Goal: Transaction & Acquisition: Purchase product/service

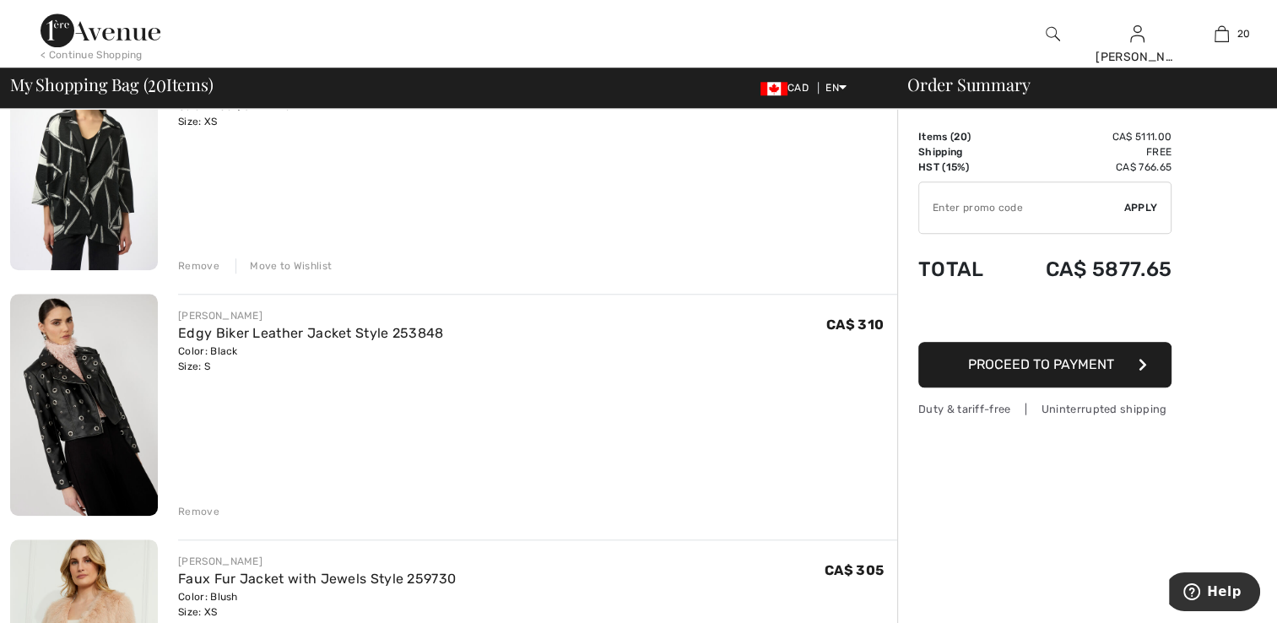
scroll to position [1604, 0]
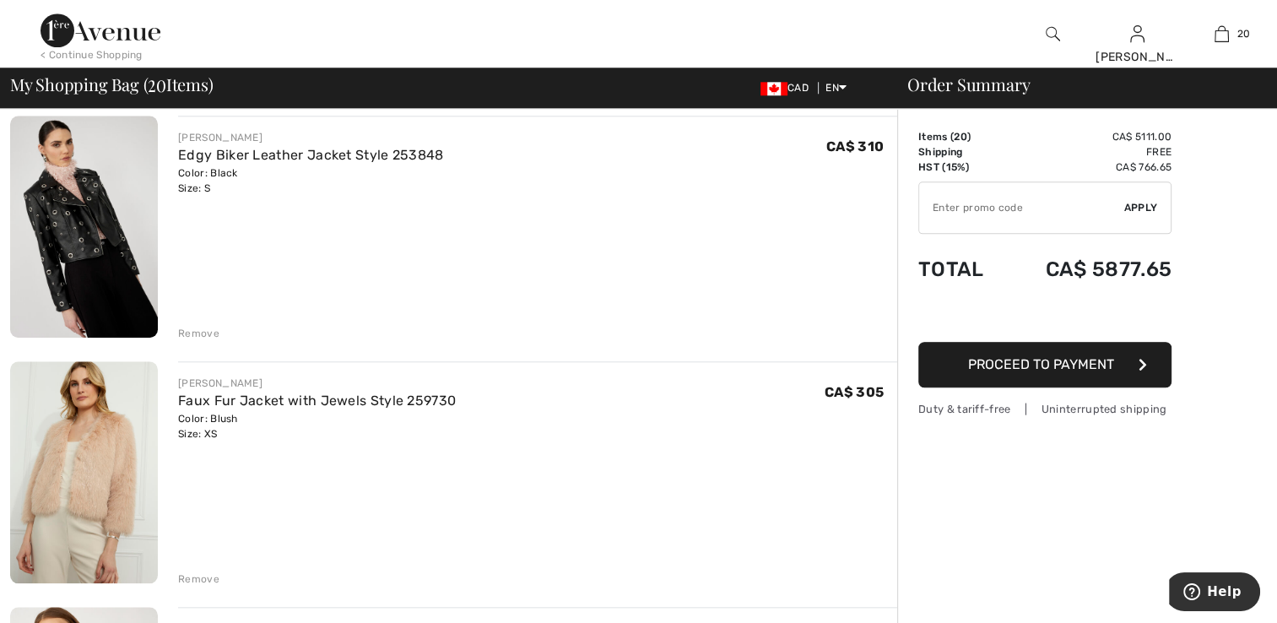
drag, startPoint x: 214, startPoint y: 326, endPoint x: 228, endPoint y: 317, distance: 16.4
click at [220, 325] on div "Remove" at bounding box center [537, 332] width 719 height 19
click at [185, 333] on div "Remove" at bounding box center [198, 333] width 41 height 15
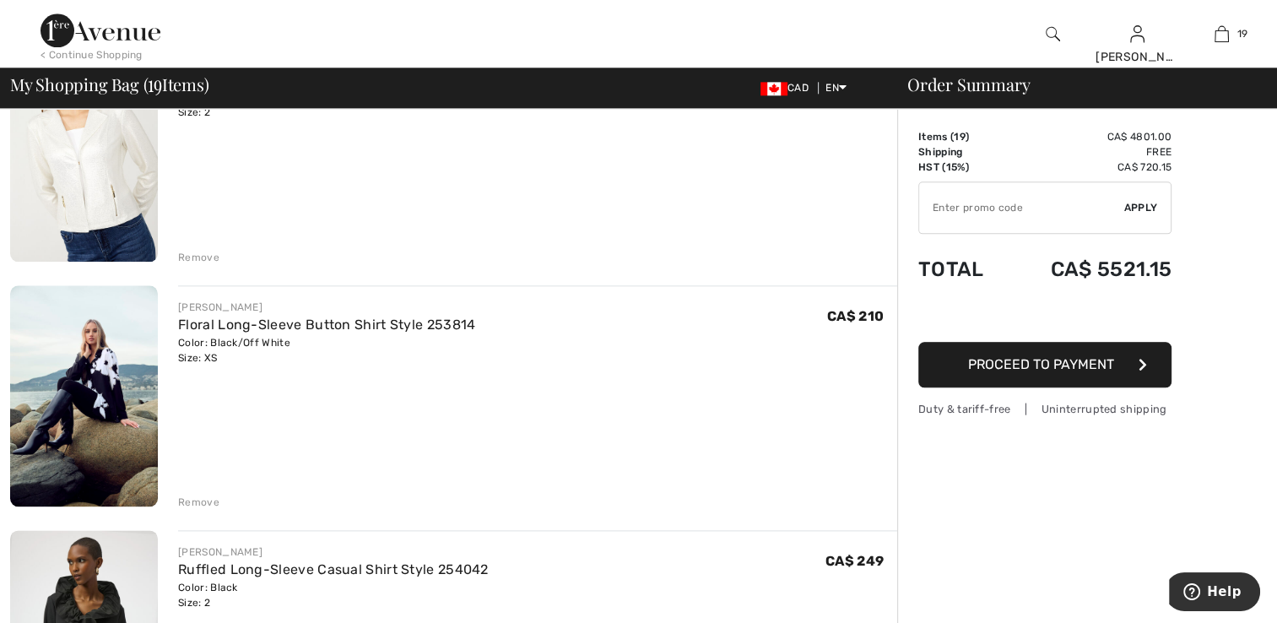
scroll to position [2111, 0]
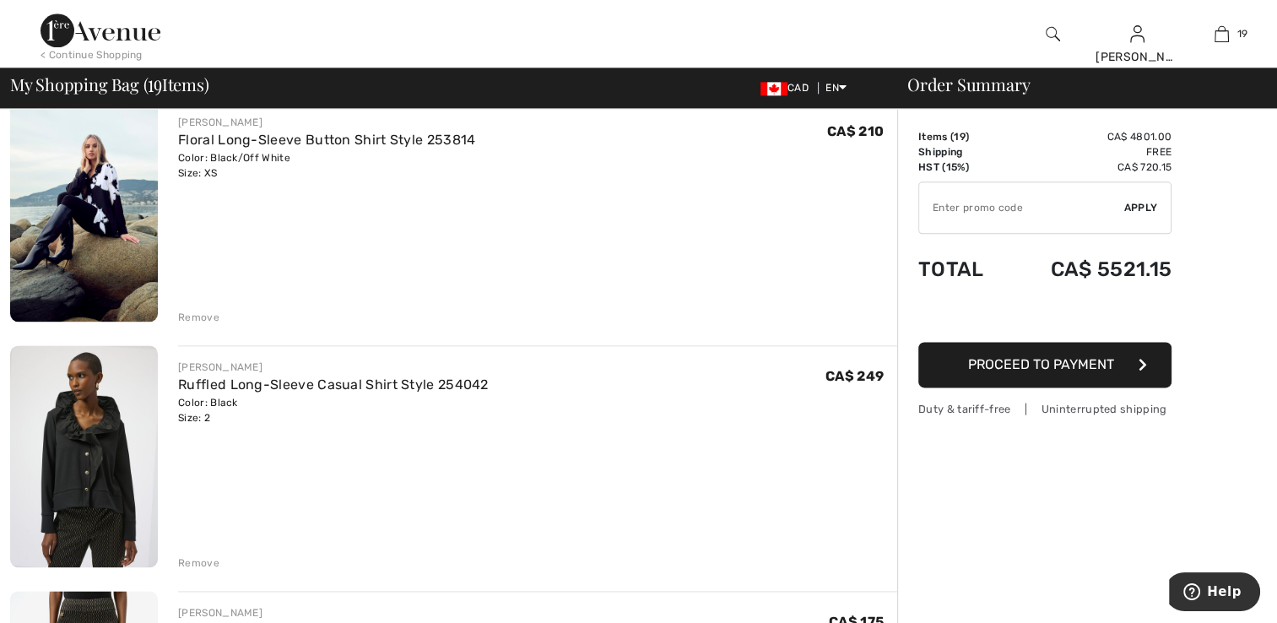
click at [208, 312] on div "Remove" at bounding box center [198, 317] width 41 height 15
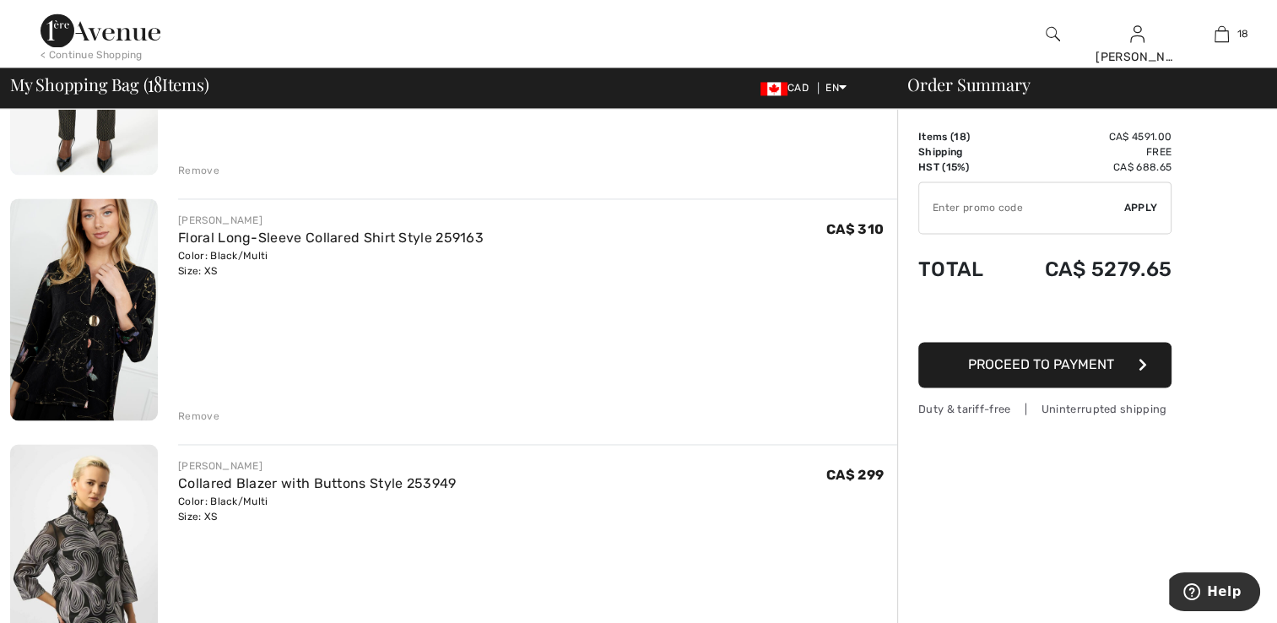
scroll to position [2600, 0]
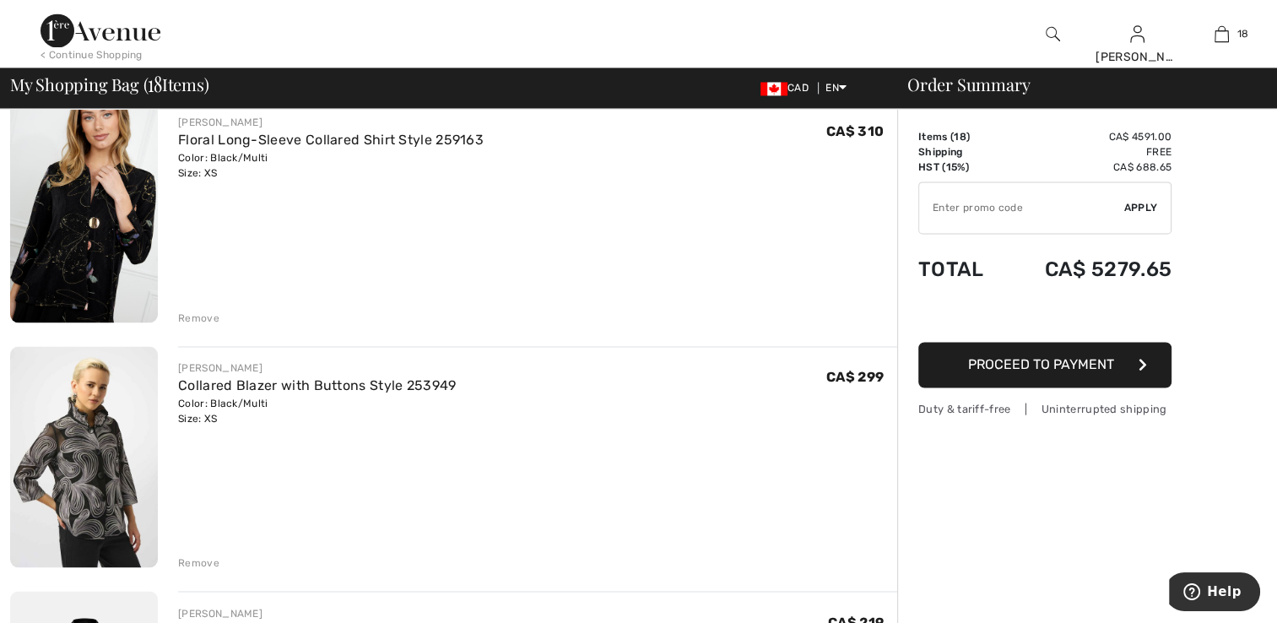
click at [59, 248] on img at bounding box center [84, 211] width 148 height 222
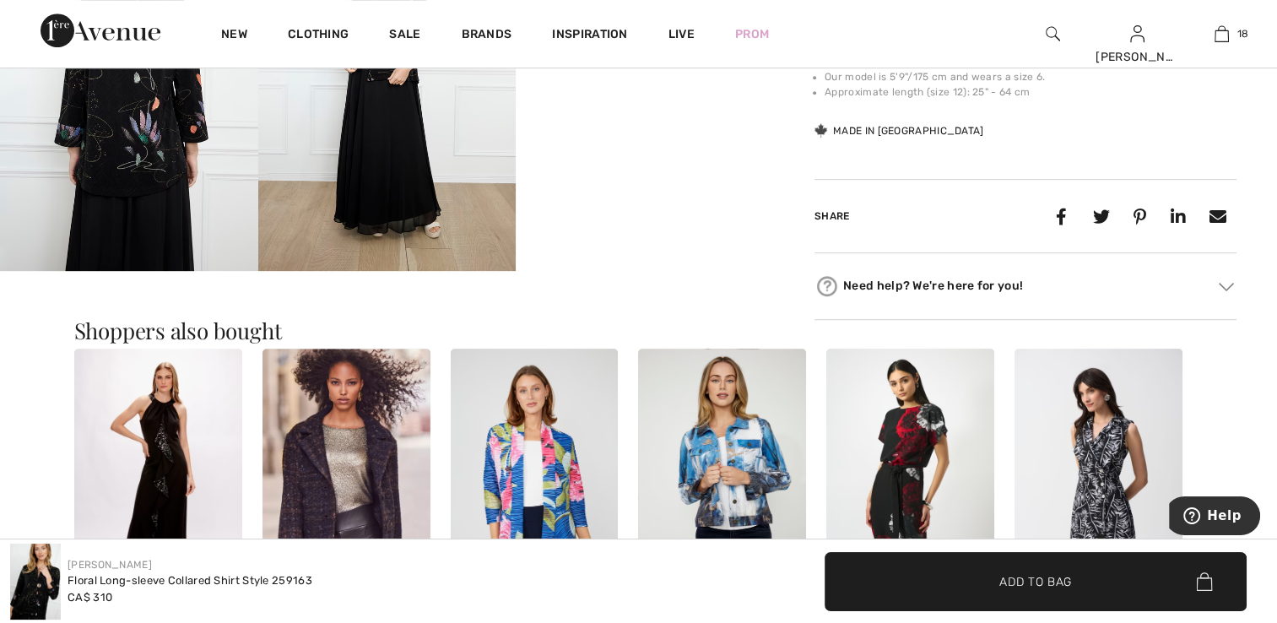
scroll to position [760, 0]
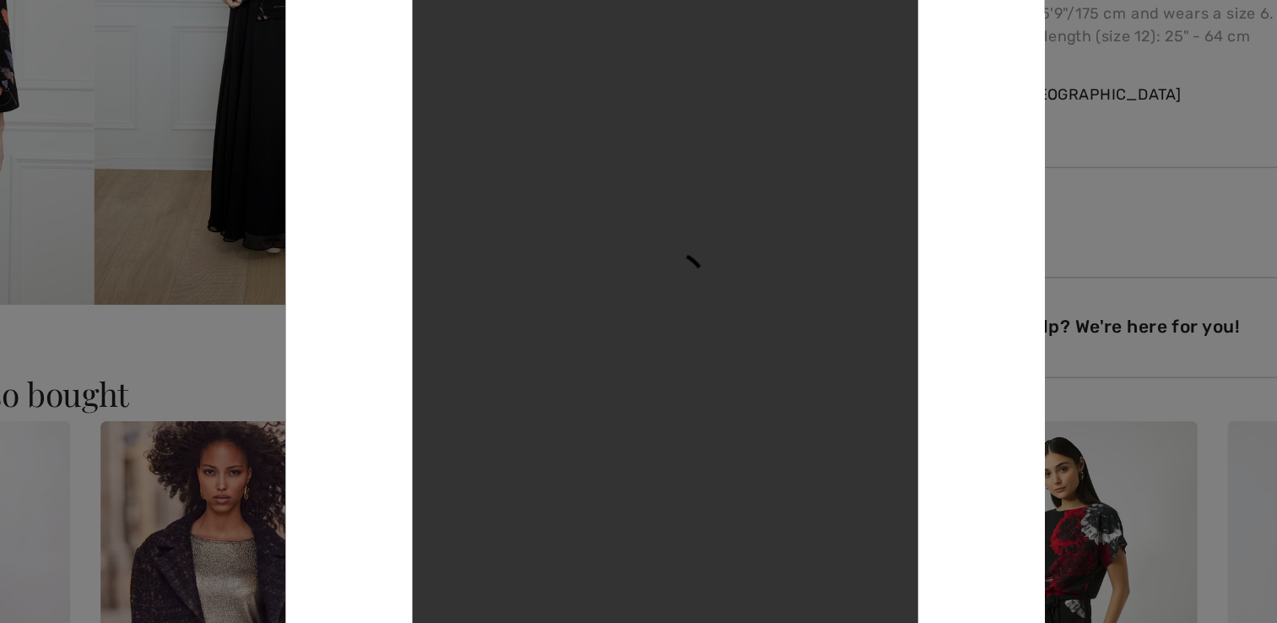
scroll to position [759, 0]
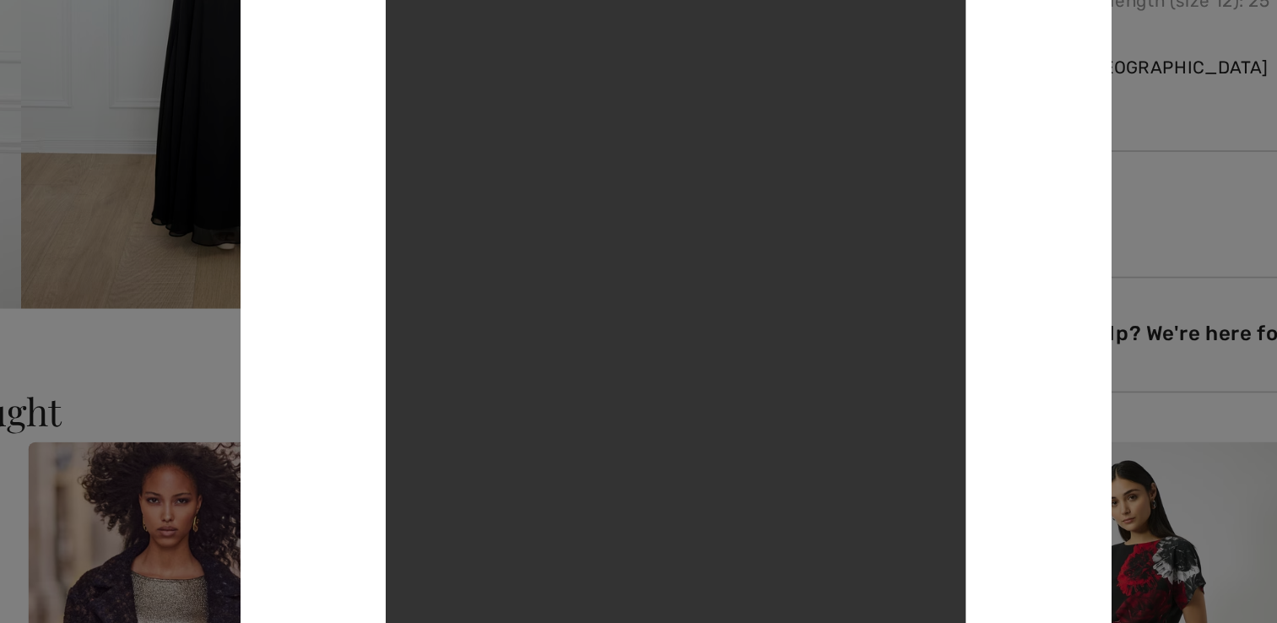
click at [694, 333] on video "Your browser does not support the video tag." at bounding box center [639, 311] width 338 height 600
click at [695, 333] on video "Your browser does not support the video tag." at bounding box center [639, 311] width 338 height 600
drag, startPoint x: 697, startPoint y: 333, endPoint x: 708, endPoint y: 306, distance: 29.5
click at [708, 306] on video "Your browser does not support the video tag." at bounding box center [639, 311] width 338 height 600
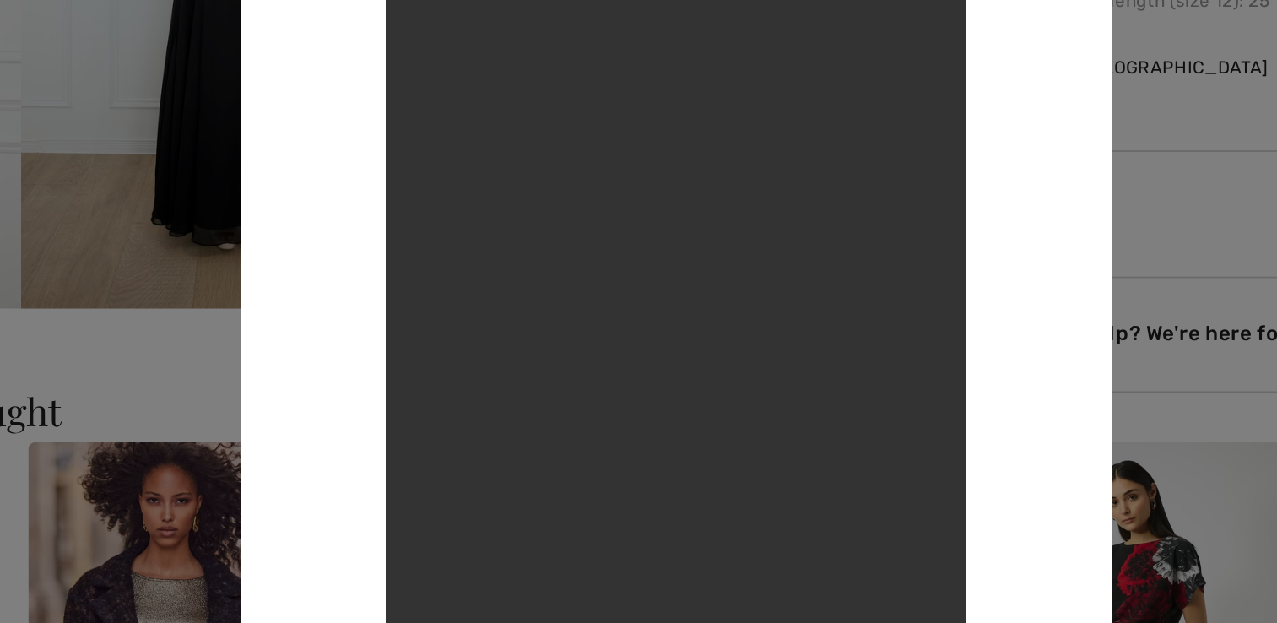
click at [694, 315] on video "Your browser does not support the video tag." at bounding box center [639, 311] width 338 height 600
click at [695, 317] on video "Your browser does not support the video tag." at bounding box center [639, 311] width 338 height 600
click at [697, 323] on video "Your browser does not support the video tag." at bounding box center [639, 311] width 338 height 600
click at [661, 313] on video "Your browser does not support the video tag." at bounding box center [639, 311] width 338 height 600
click at [675, 361] on video "Your browser does not support the video tag." at bounding box center [639, 311] width 338 height 600
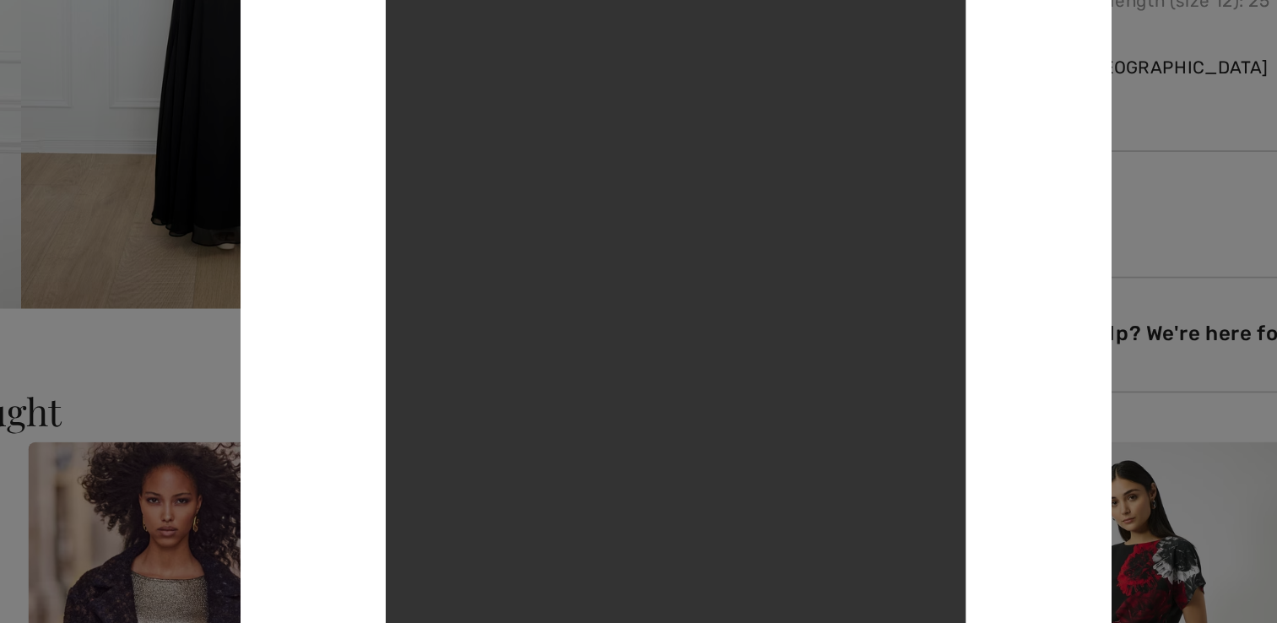
click at [679, 357] on video "Your browser does not support the video tag." at bounding box center [639, 311] width 338 height 600
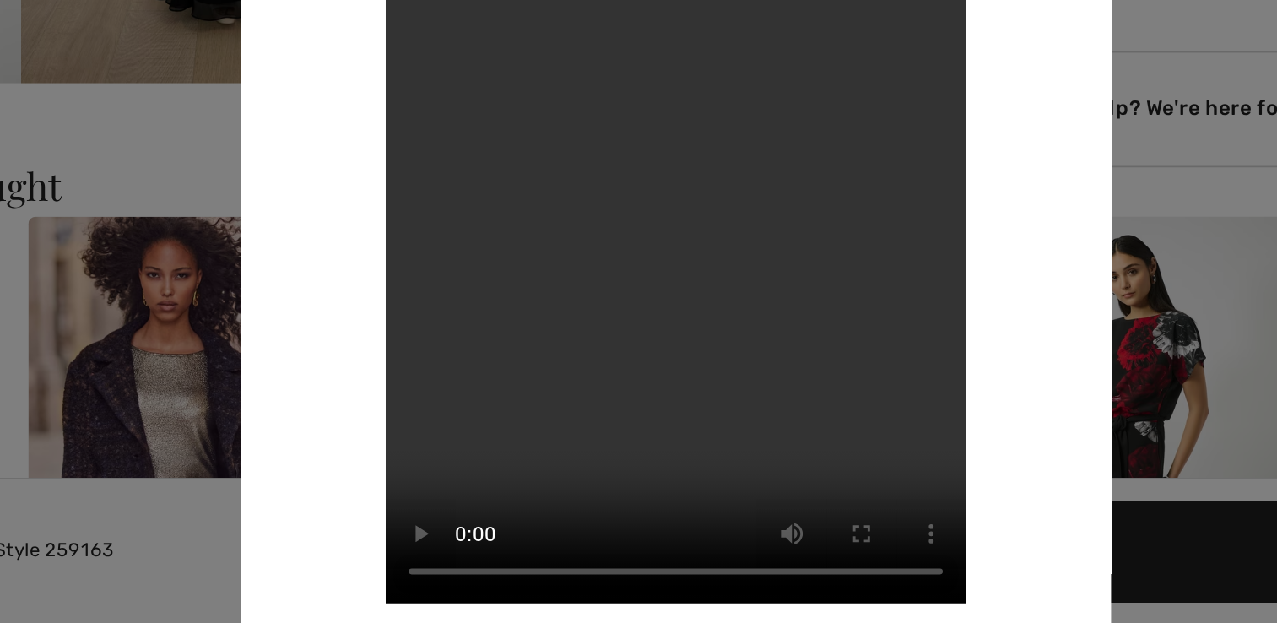
click at [713, 494] on video "Your browser does not support the video tag." at bounding box center [639, 311] width 338 height 600
click at [665, 504] on video "Your browser does not support the video tag." at bounding box center [639, 311] width 338 height 600
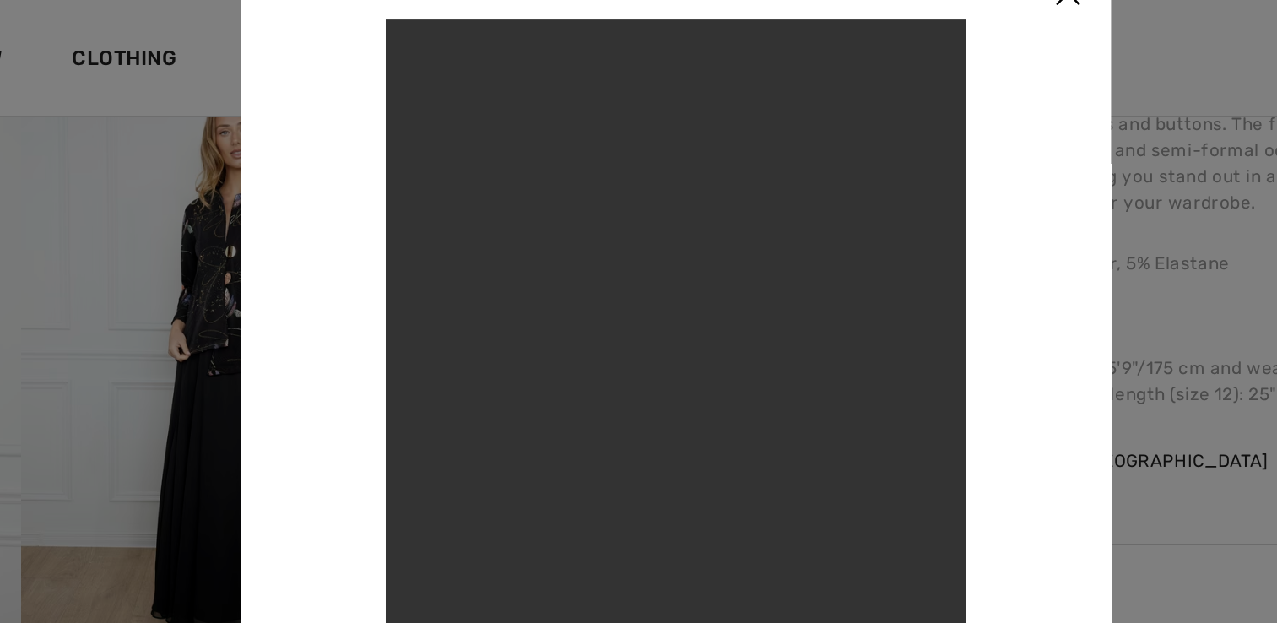
scroll to position [659, 0]
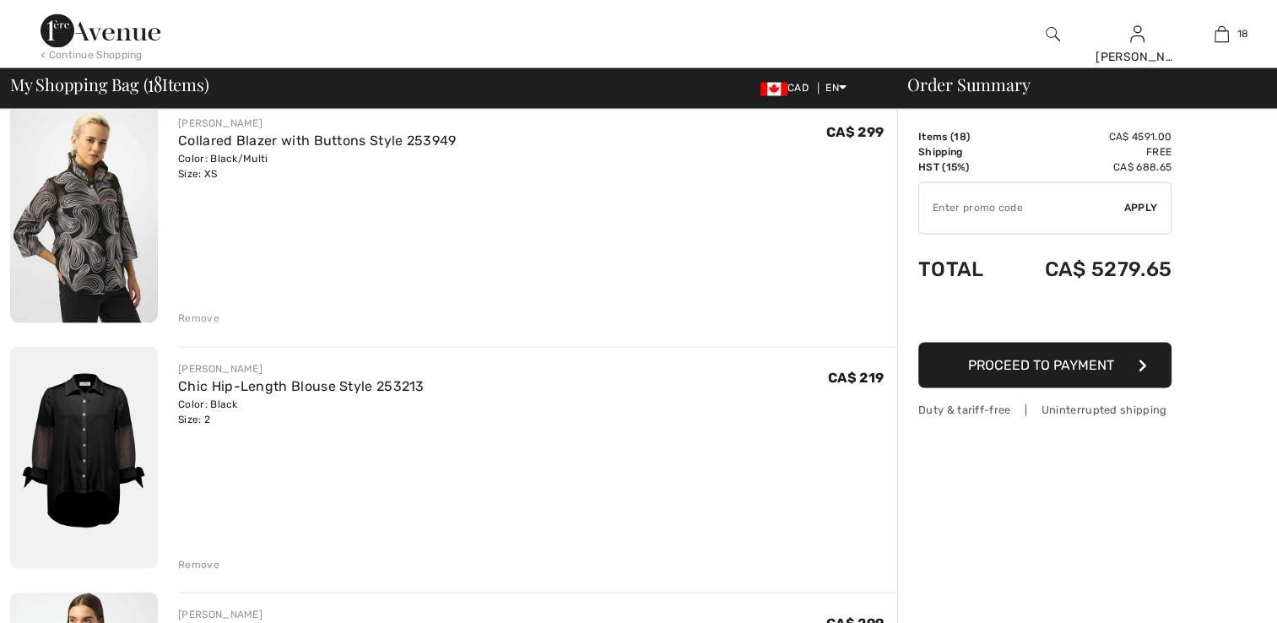
checkbox input "true"
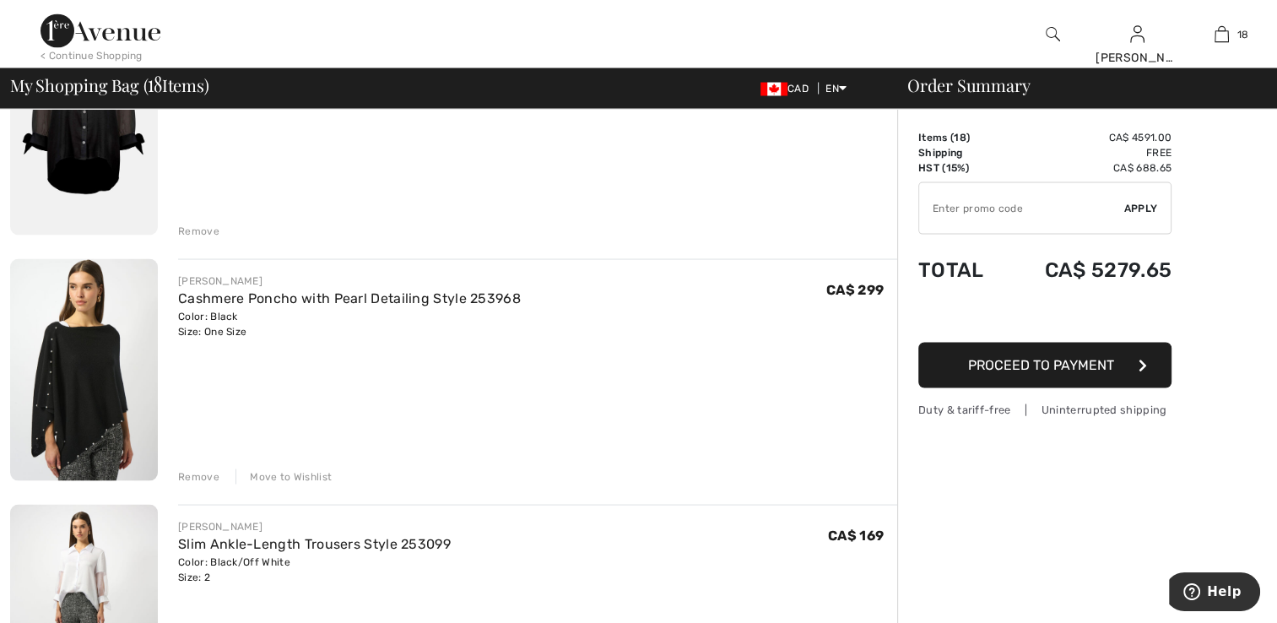
scroll to position [3183, 0]
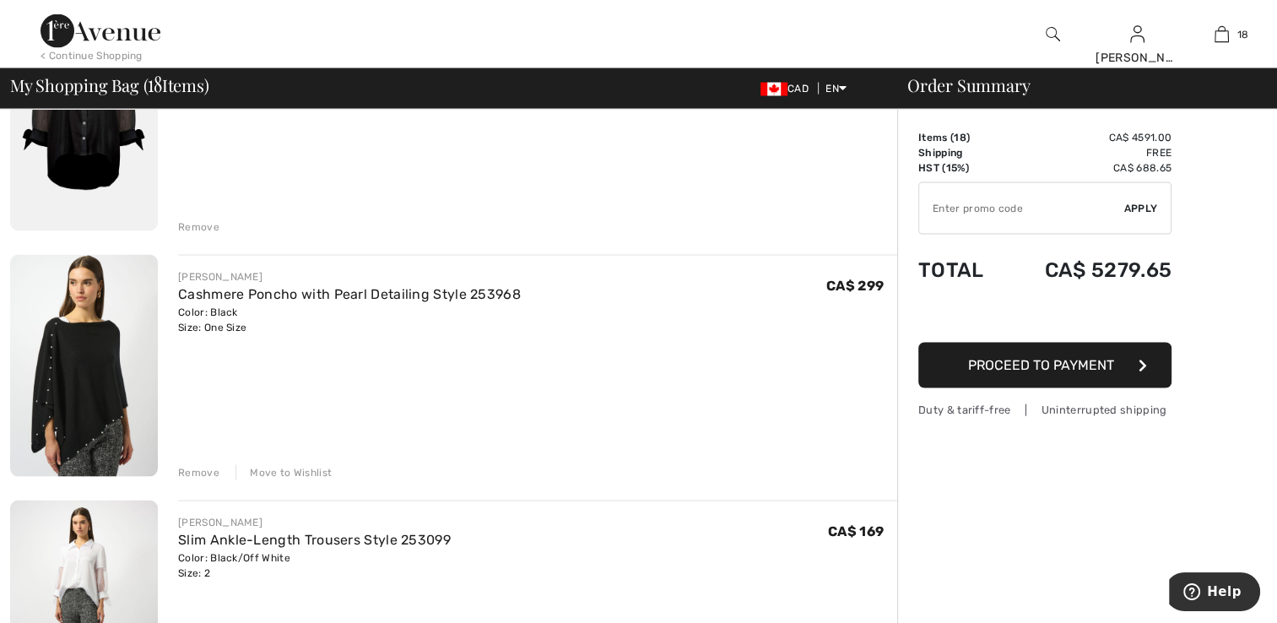
click at [98, 347] on img at bounding box center [84, 364] width 148 height 221
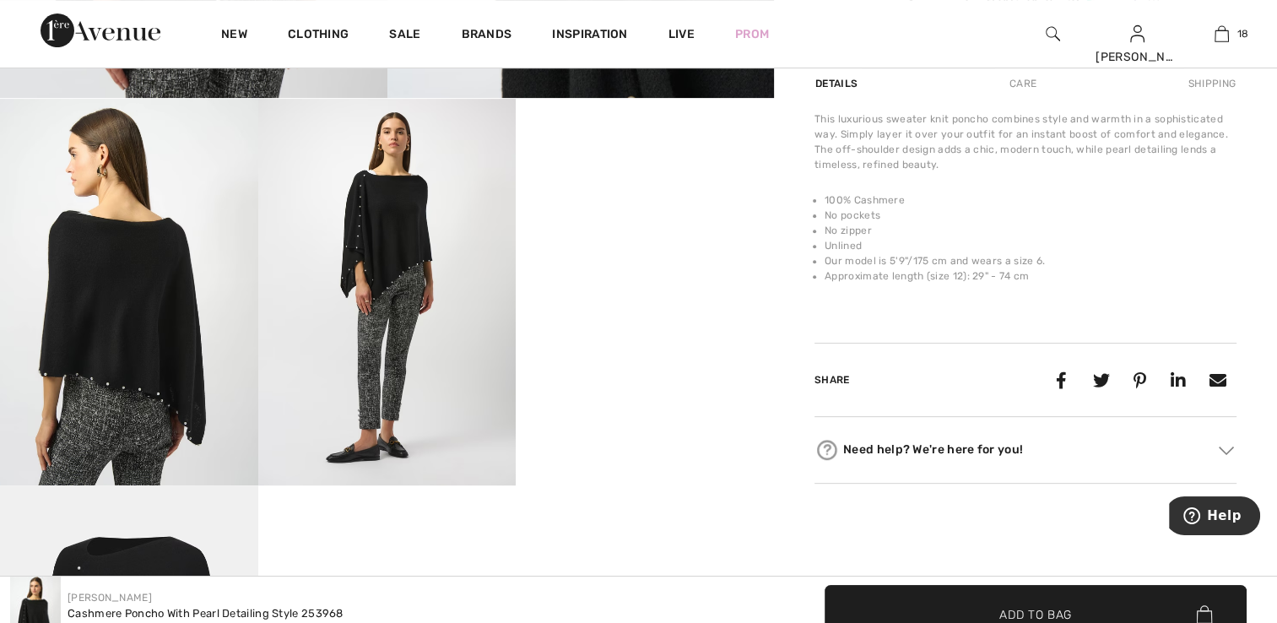
scroll to position [591, 0]
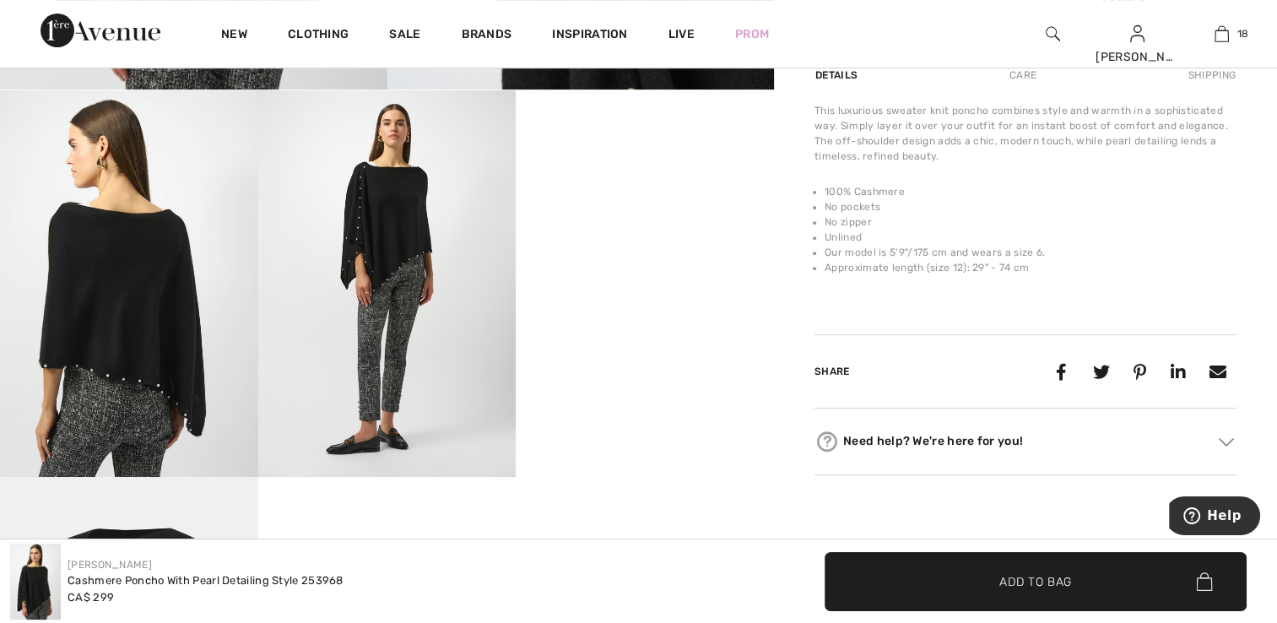
click at [706, 220] on video "Your browser does not support the video tag." at bounding box center [645, 154] width 258 height 129
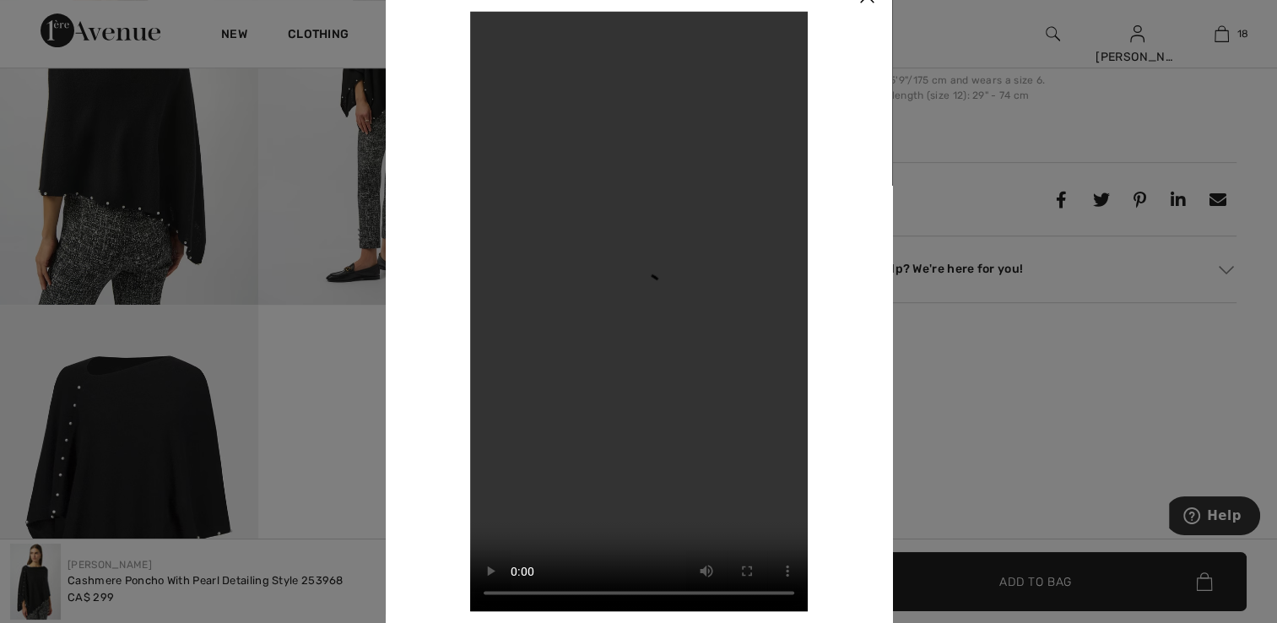
scroll to position [760, 0]
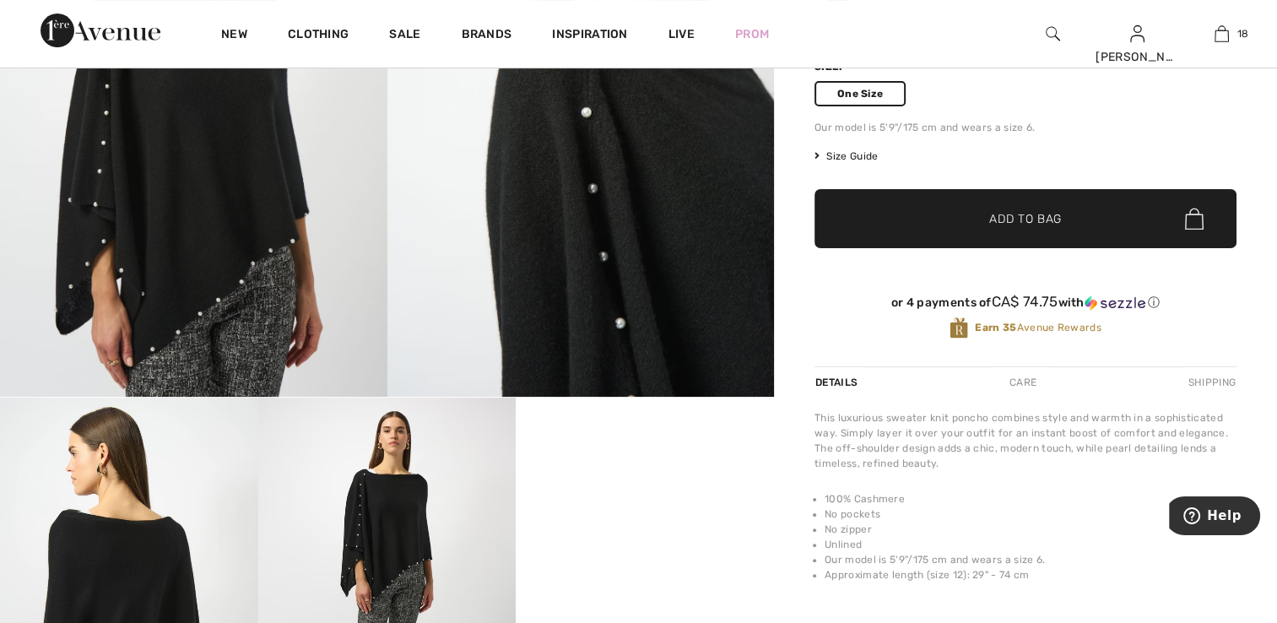
scroll to position [422, 0]
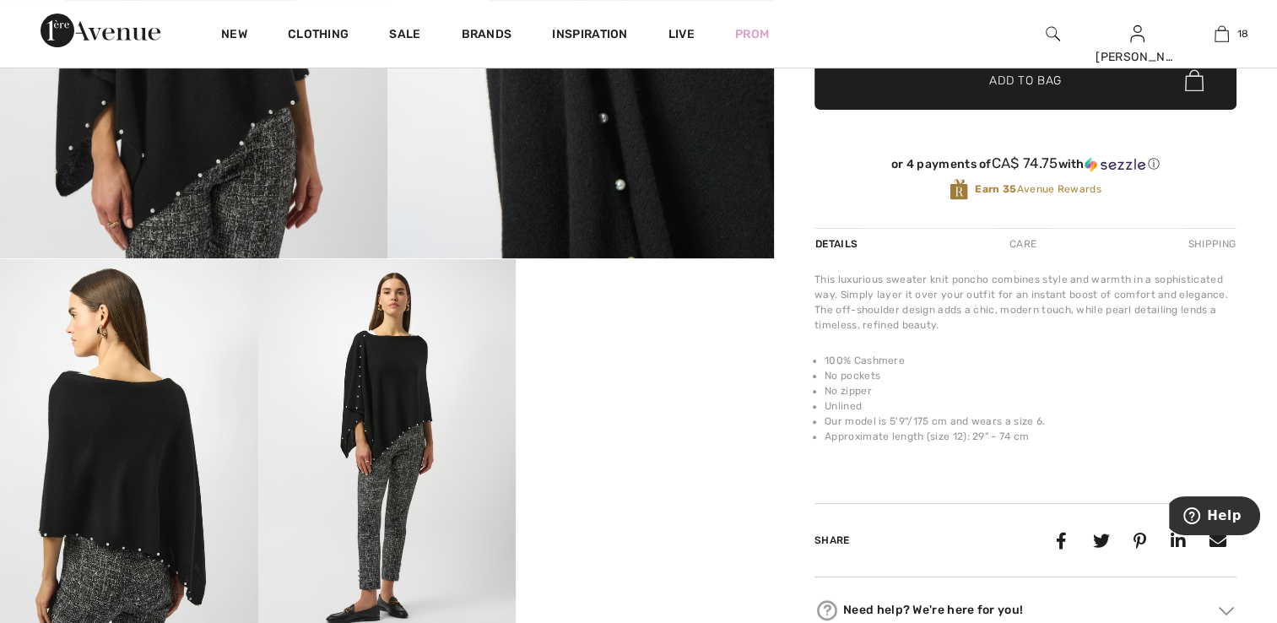
click at [1024, 236] on div "Care" at bounding box center [1023, 244] width 56 height 30
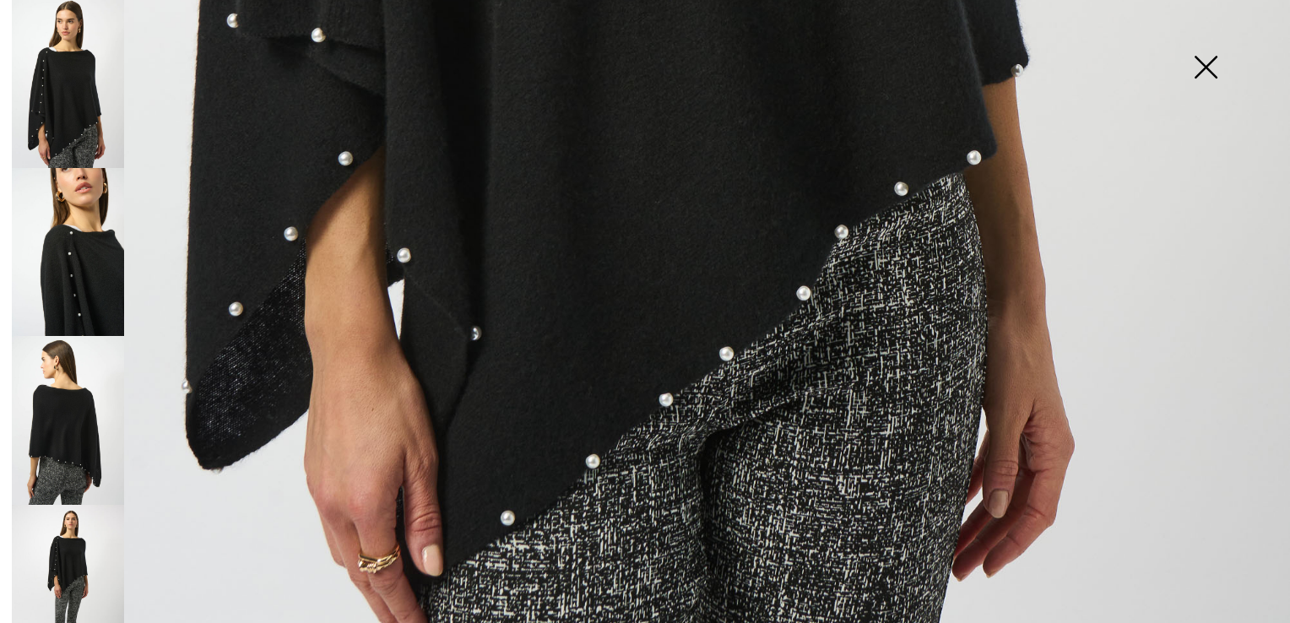
scroll to position [1290, 0]
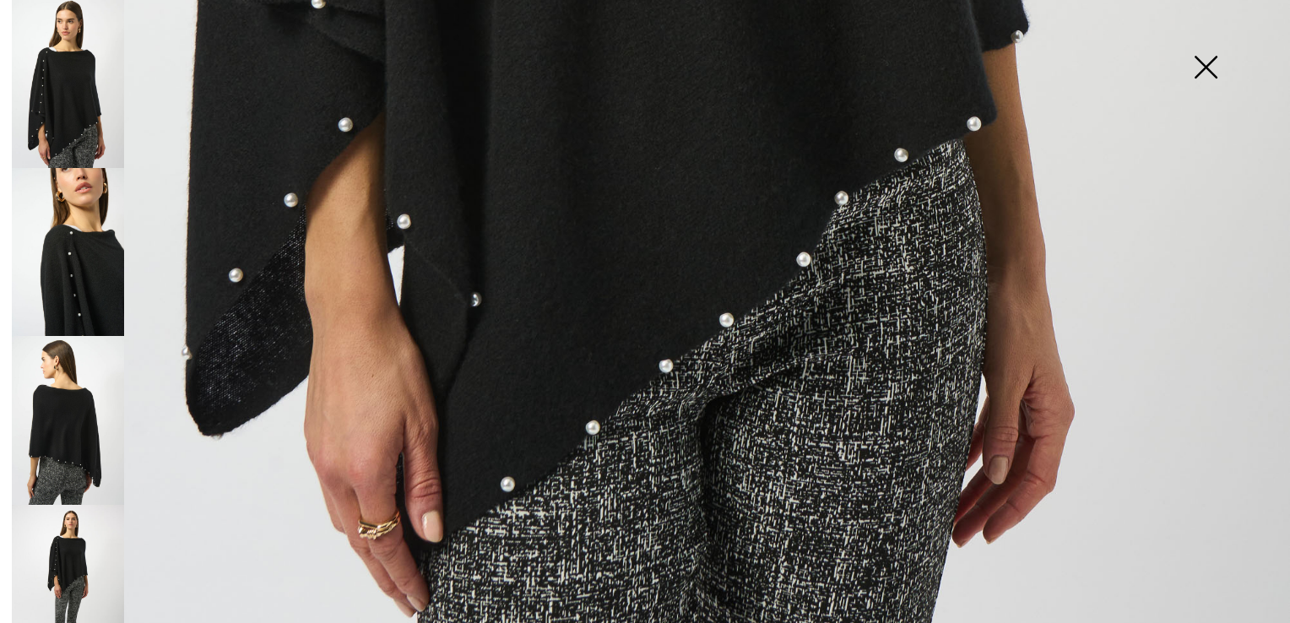
click at [106, 277] on img at bounding box center [68, 252] width 112 height 168
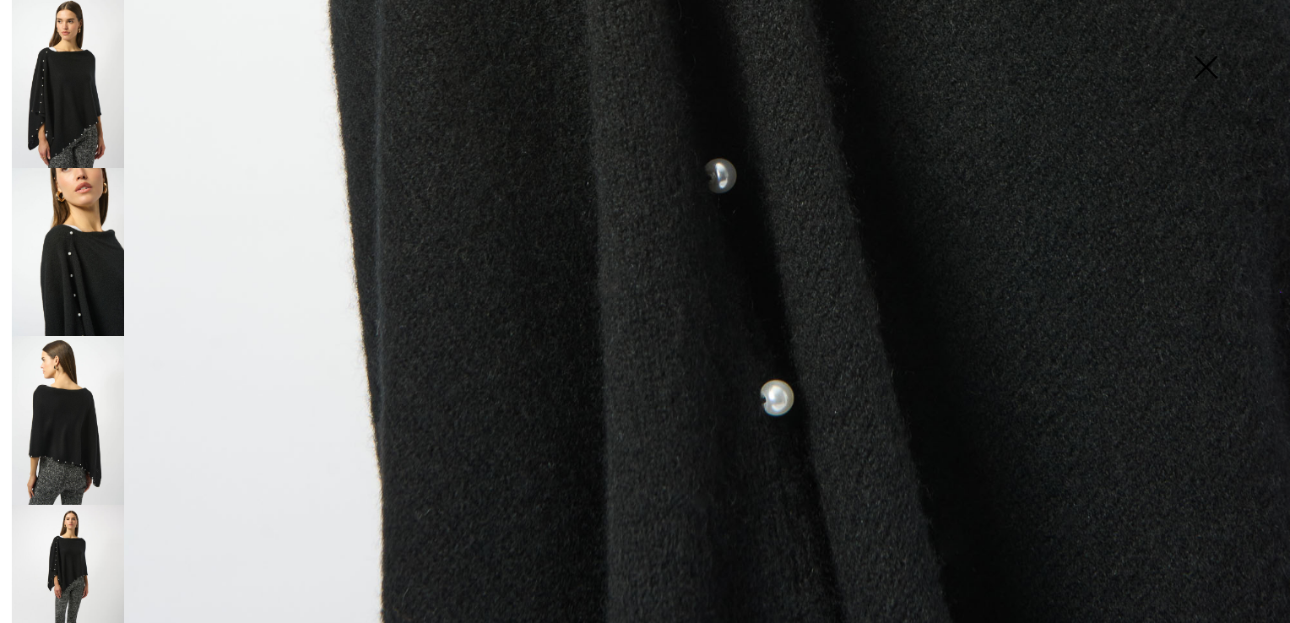
click at [79, 412] on img at bounding box center [68, 420] width 112 height 168
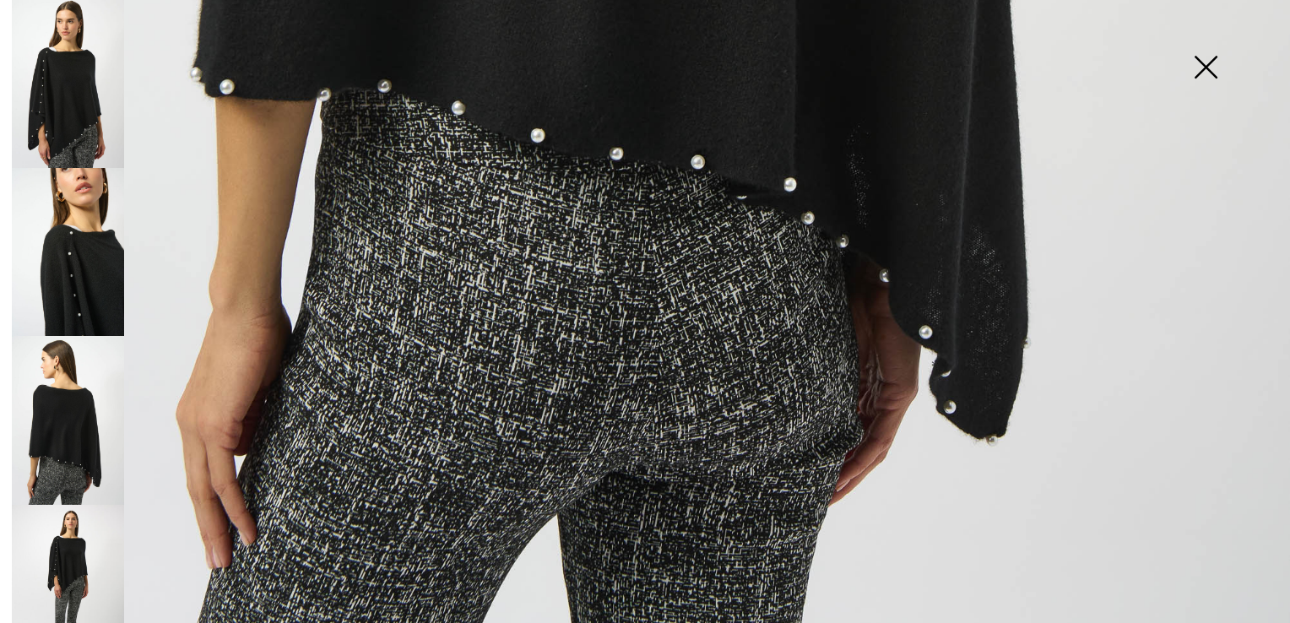
click at [66, 533] on img at bounding box center [68, 589] width 112 height 168
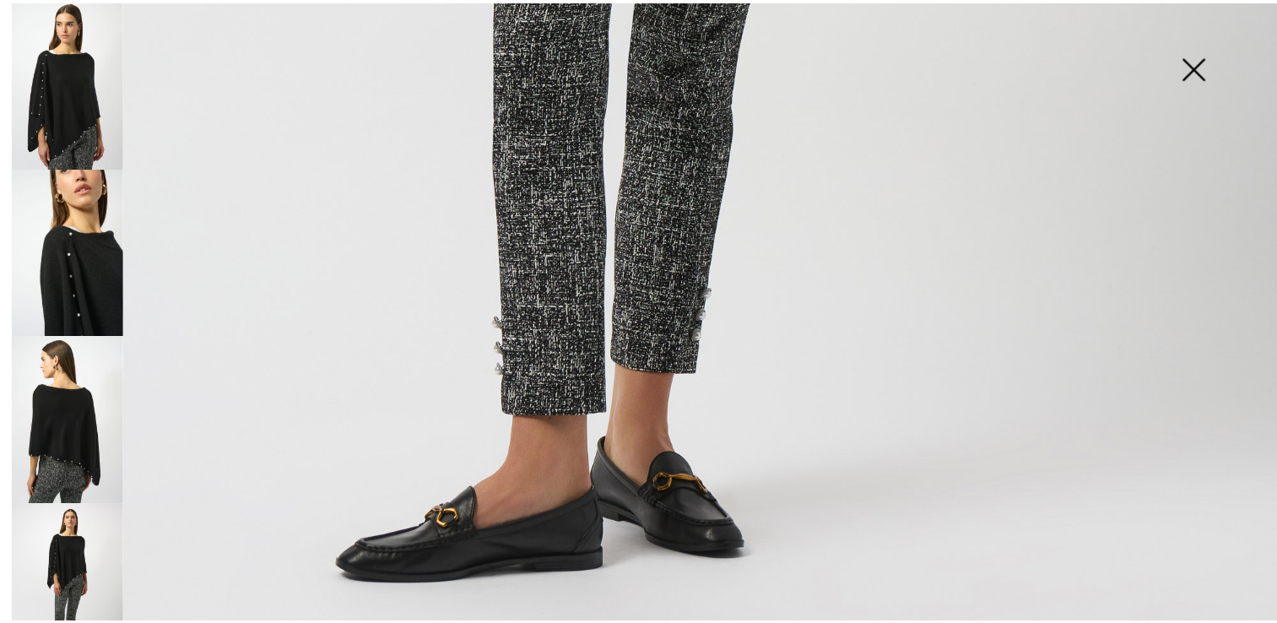
scroll to position [1206, 0]
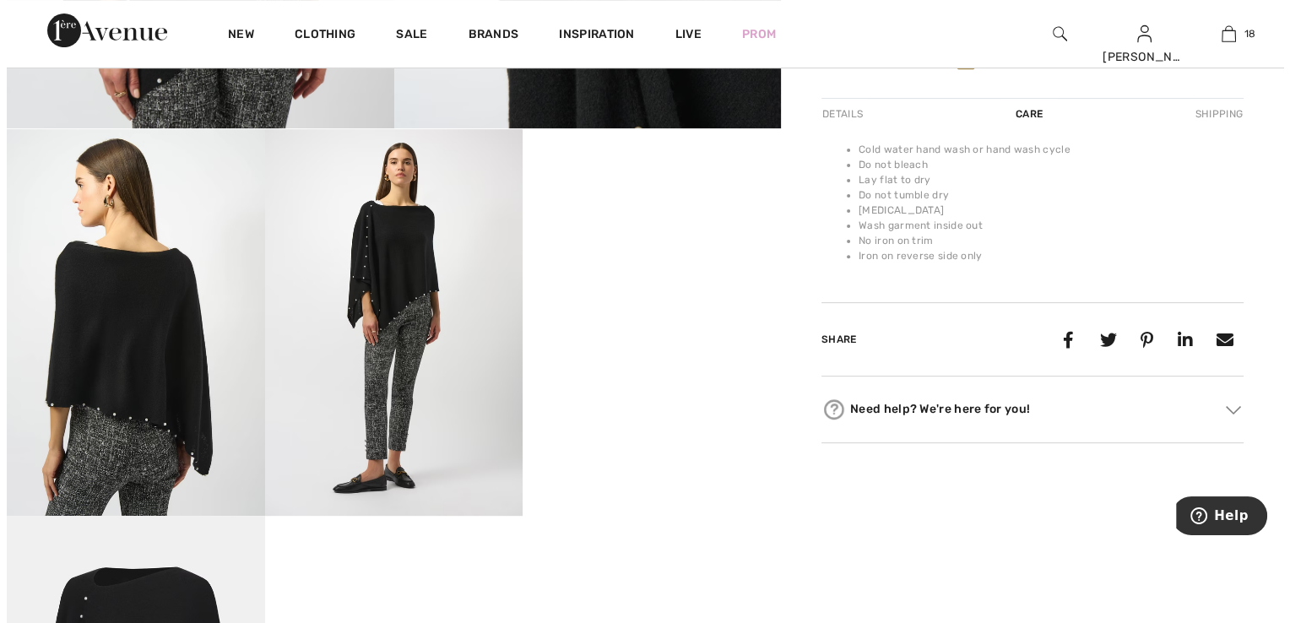
scroll to position [591, 0]
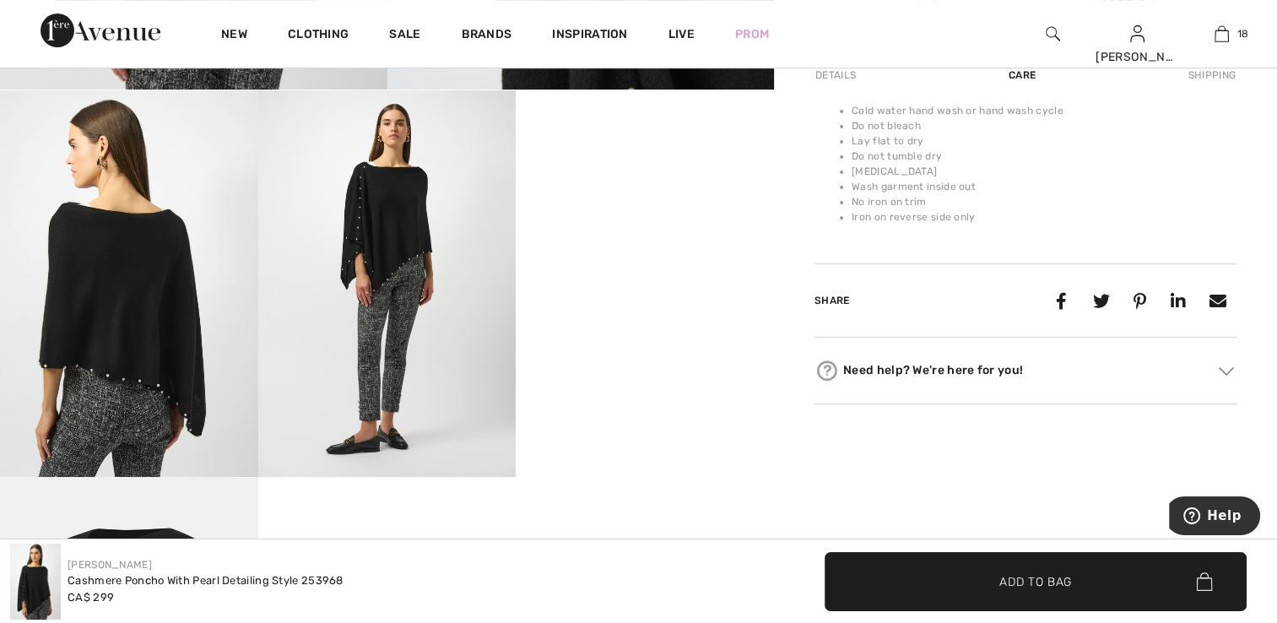
click at [368, 371] on img at bounding box center [387, 283] width 258 height 387
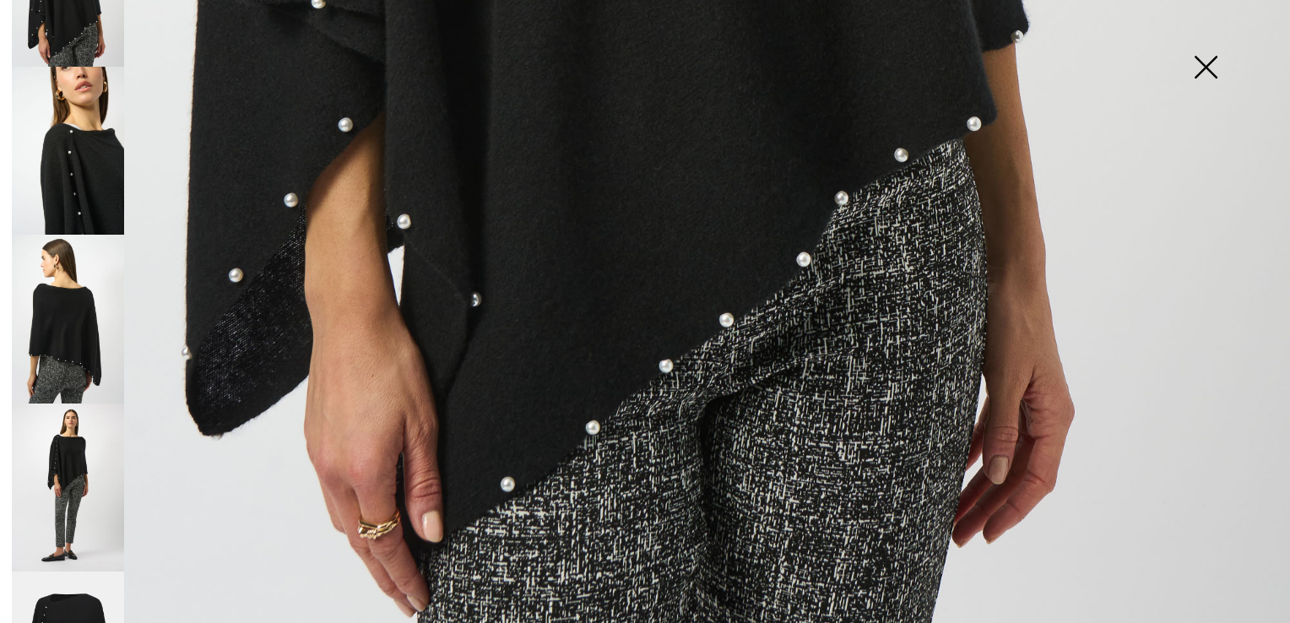
scroll to position [187, 0]
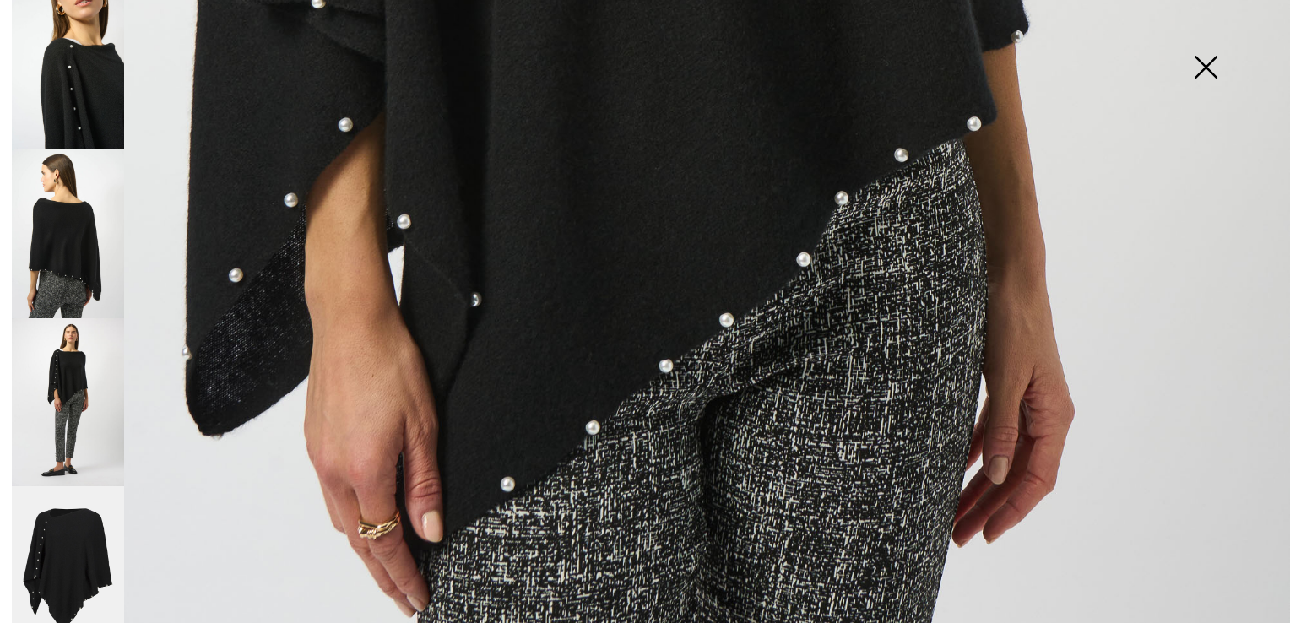
click at [74, 395] on img at bounding box center [68, 402] width 112 height 168
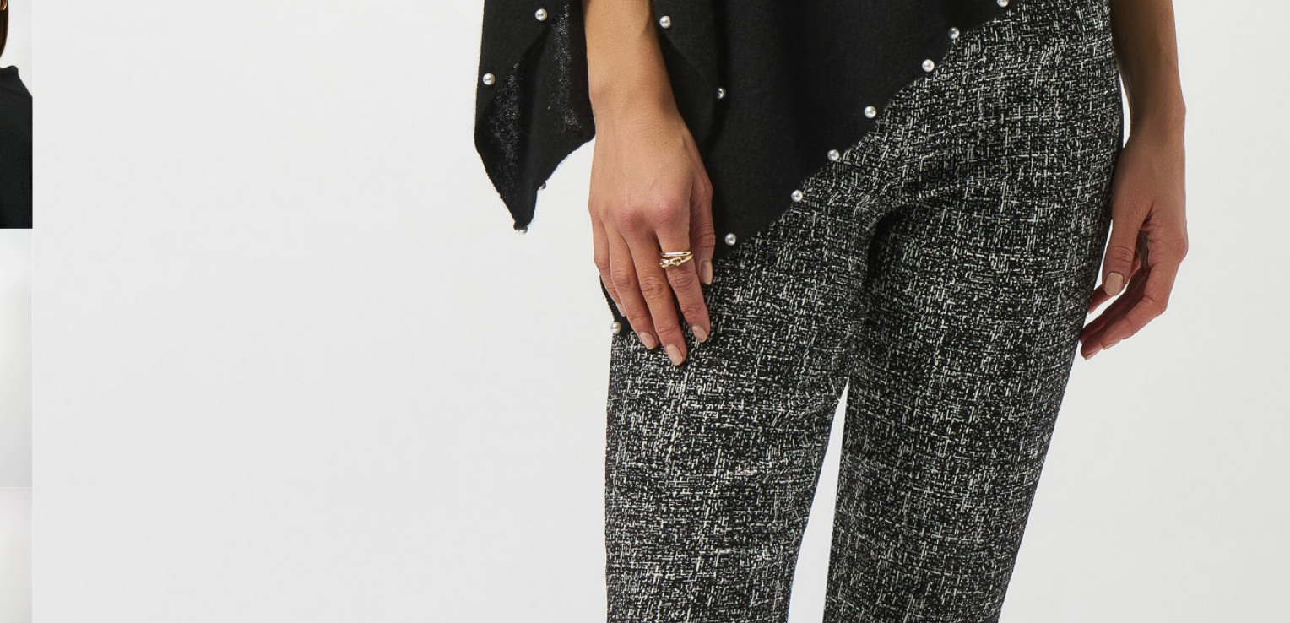
scroll to position [839, 0]
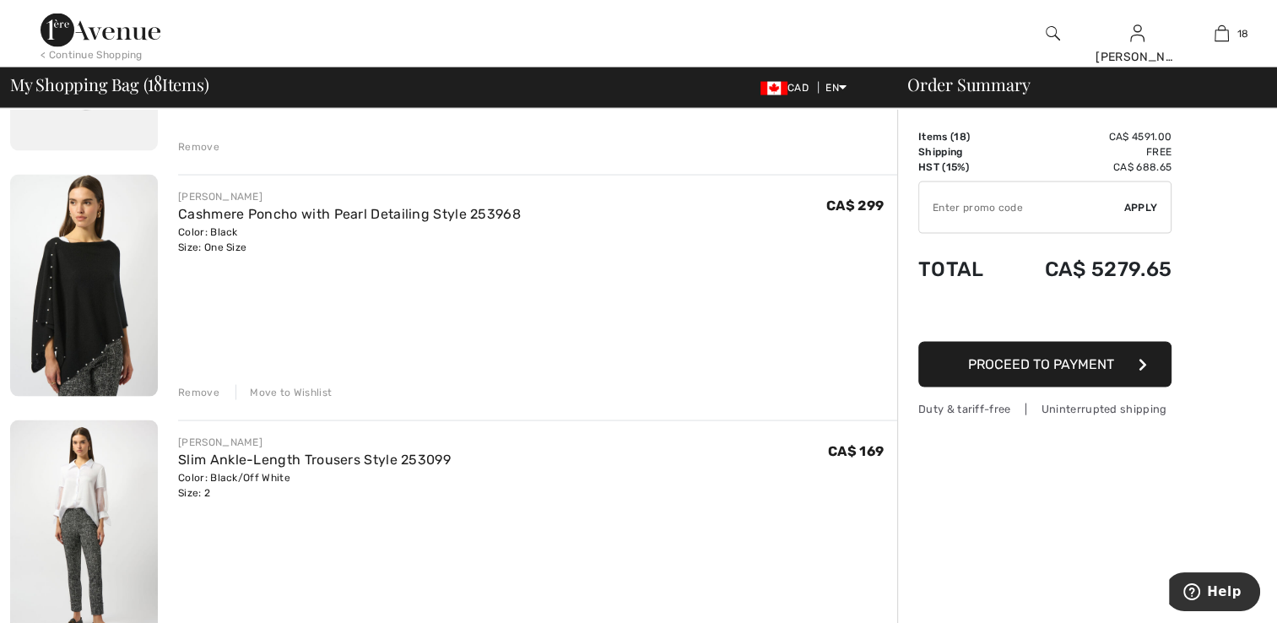
scroll to position [3267, 0]
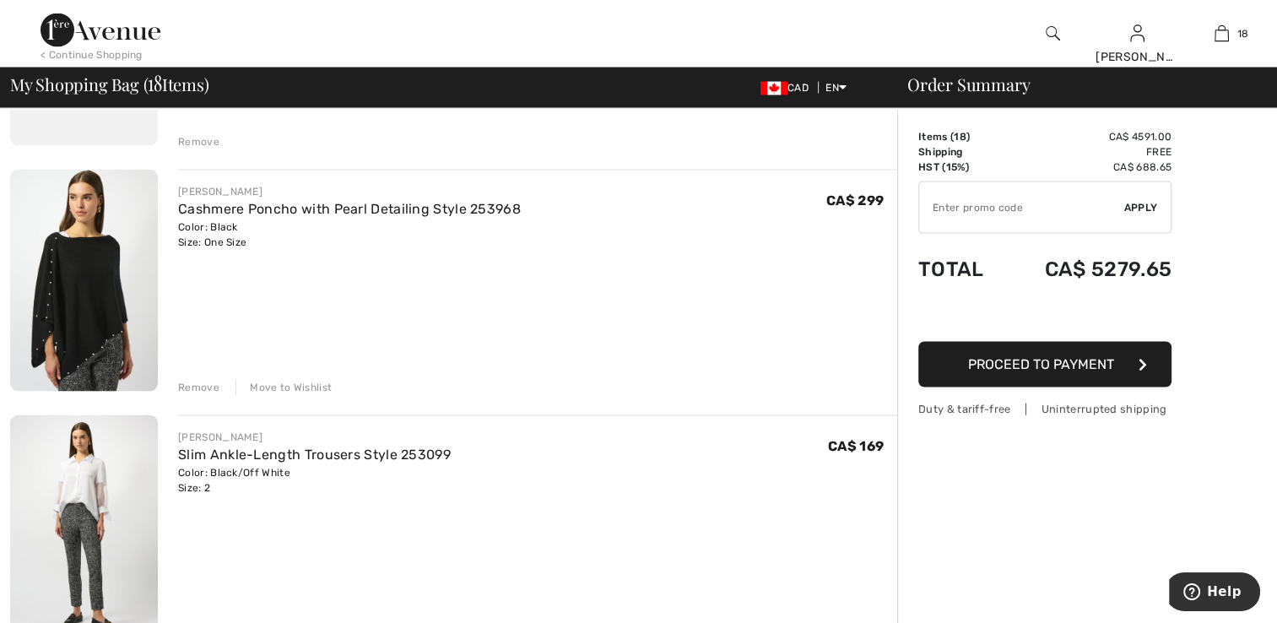
click at [94, 473] on img at bounding box center [84, 525] width 148 height 221
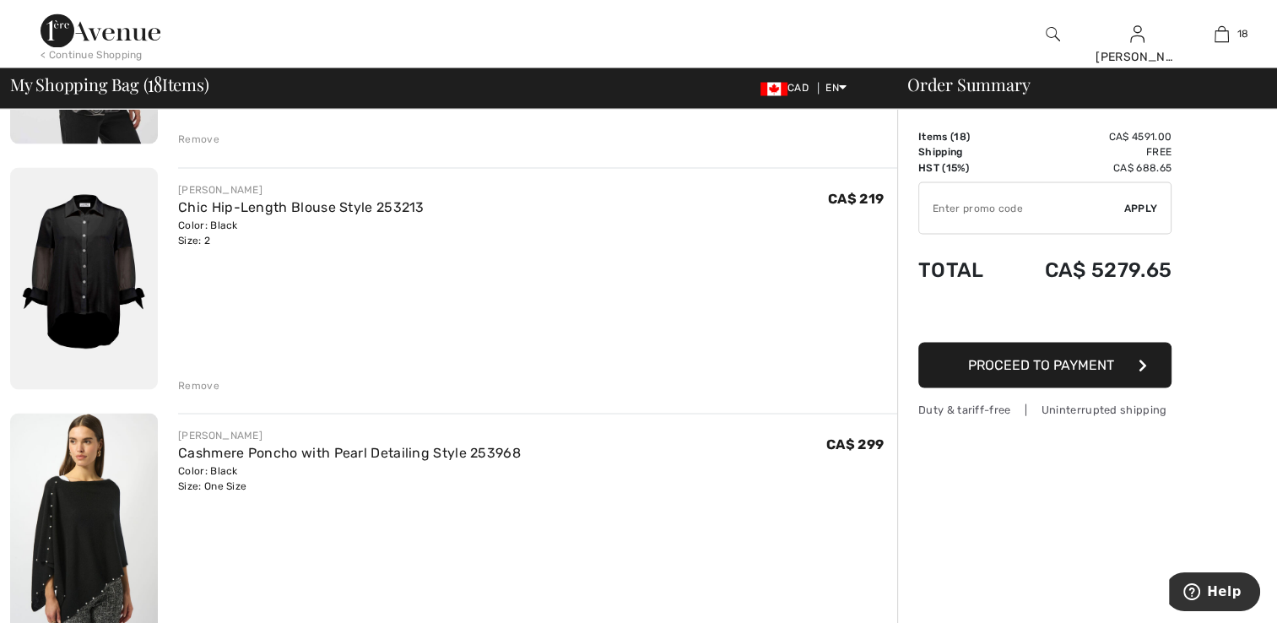
scroll to position [3014, 0]
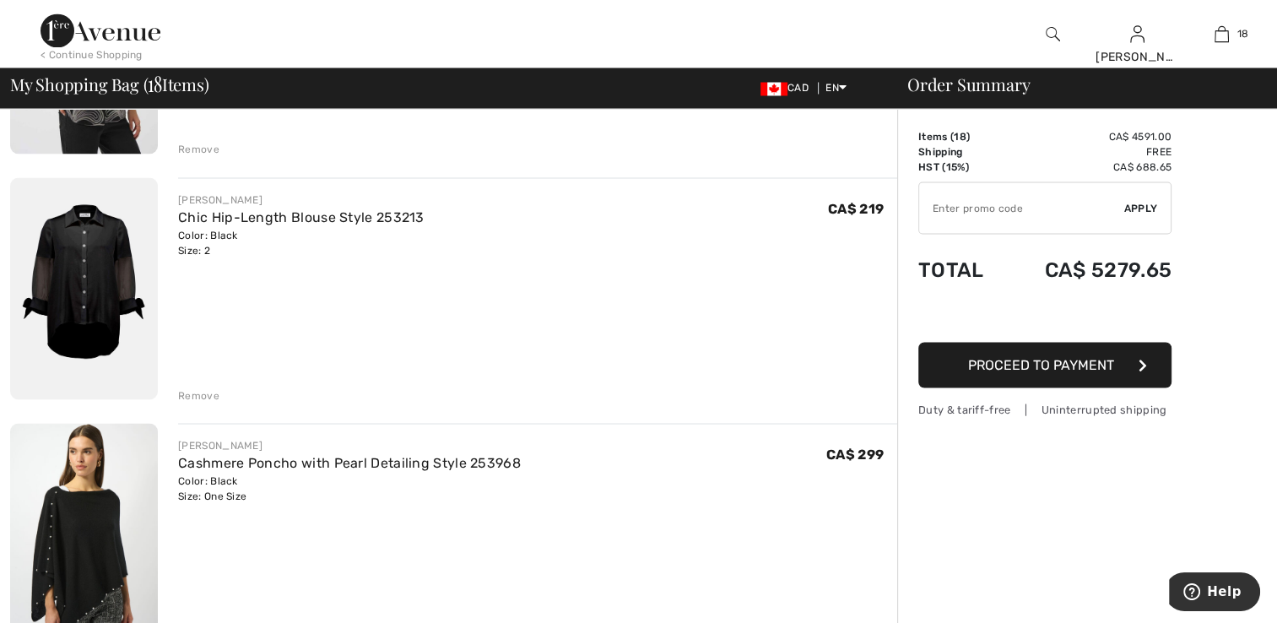
click at [111, 312] on img at bounding box center [84, 288] width 148 height 222
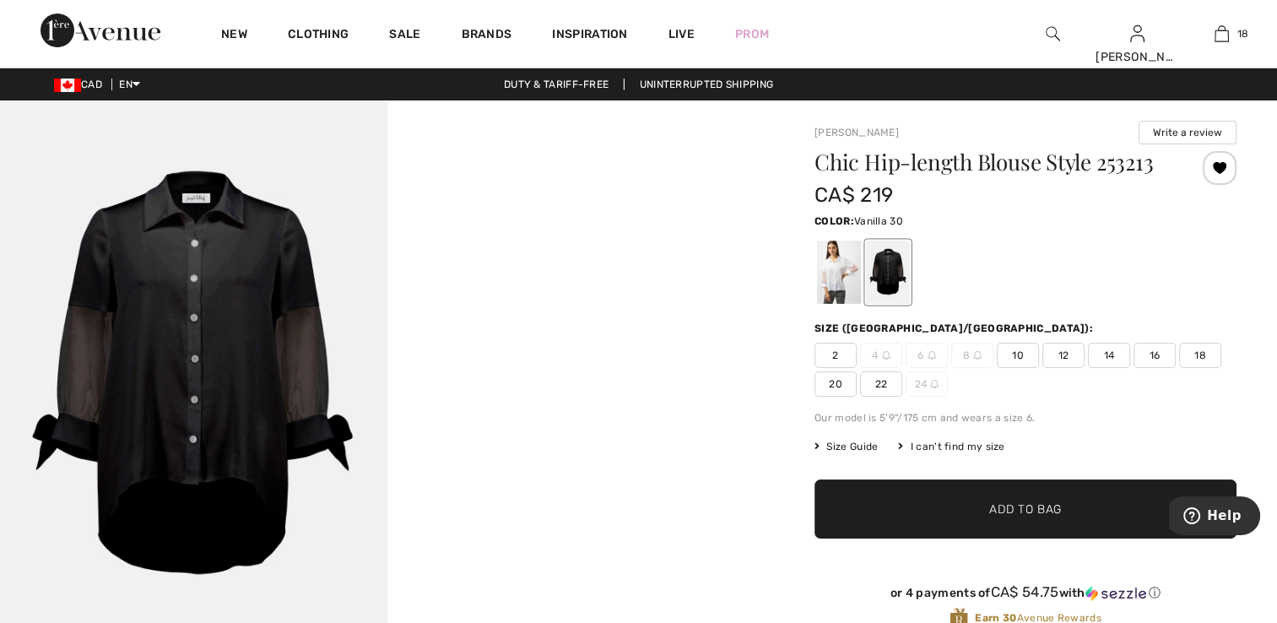
click at [832, 279] on div at bounding box center [839, 272] width 44 height 63
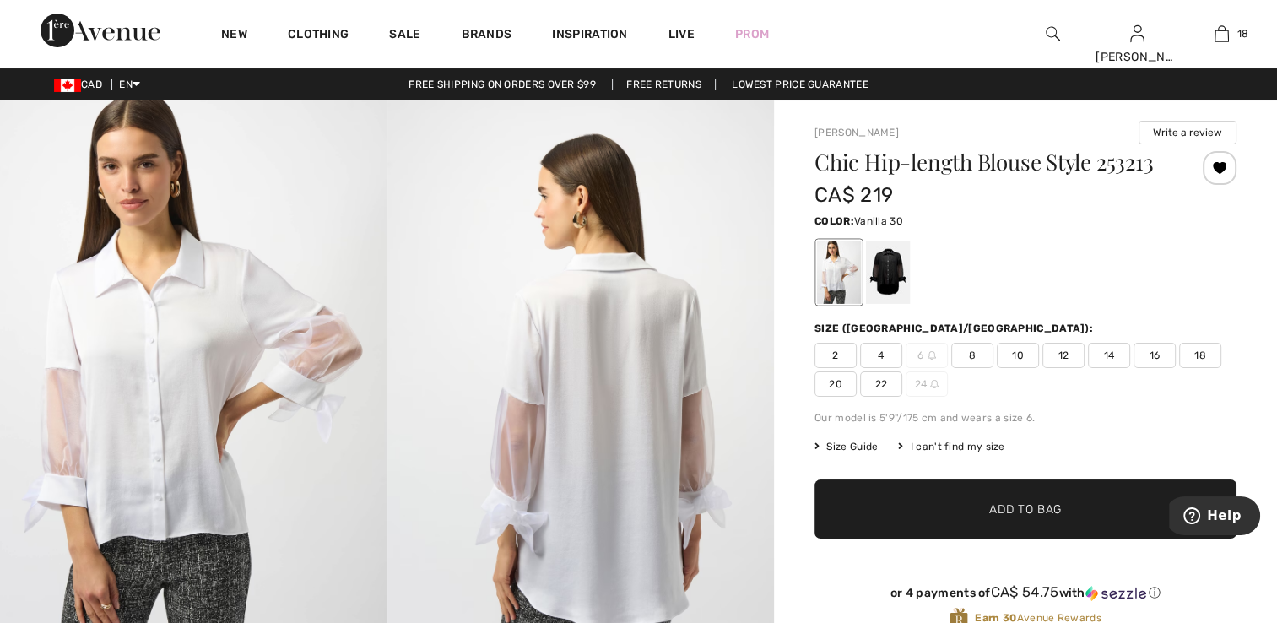
click at [838, 347] on span "2" at bounding box center [836, 355] width 42 height 25
click at [839, 351] on span "2" at bounding box center [836, 355] width 42 height 25
click at [949, 507] on span "✔ Added to Bag" at bounding box center [1000, 510] width 103 height 18
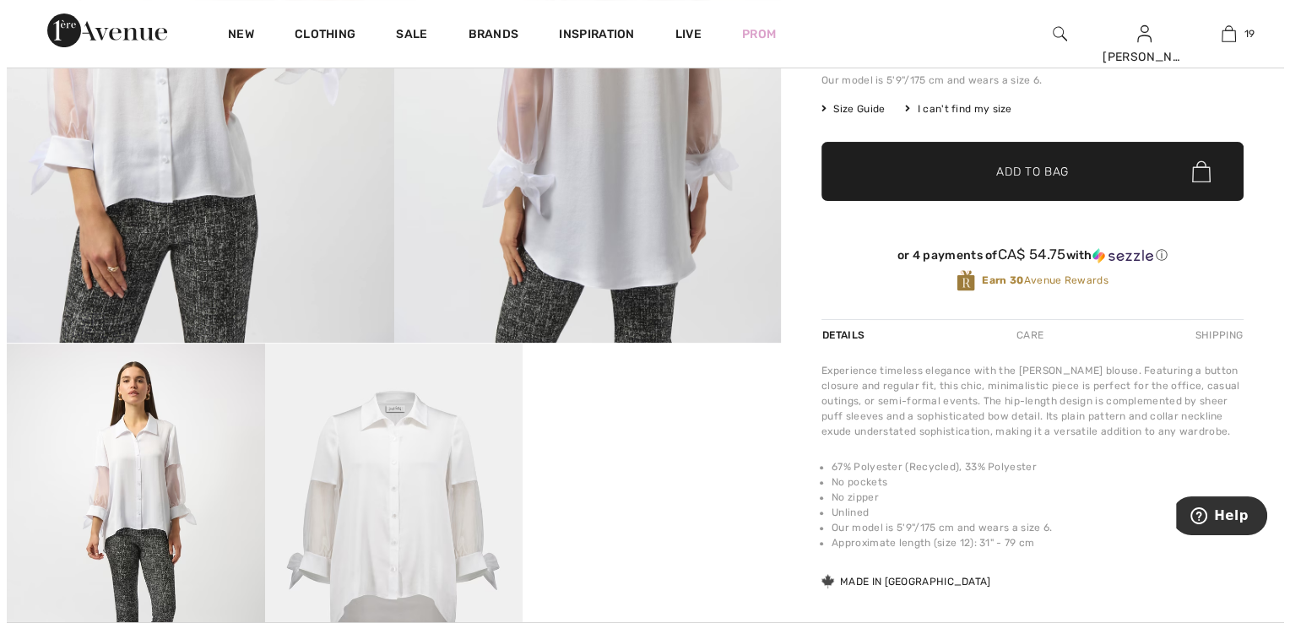
scroll to position [338, 0]
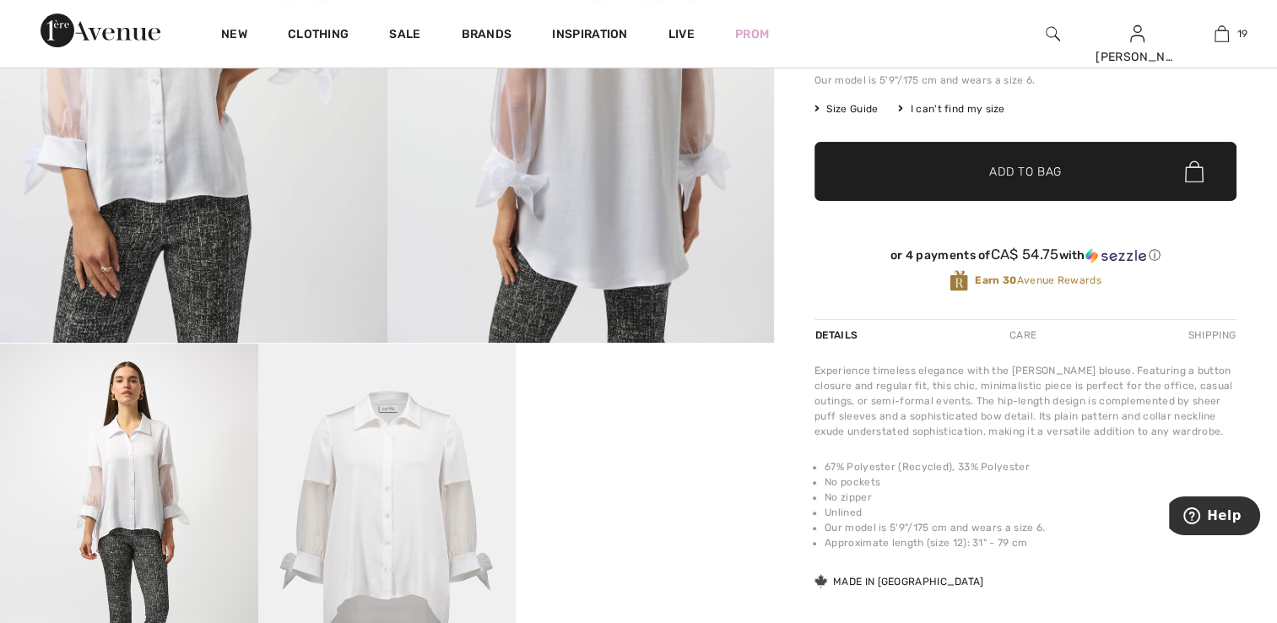
click at [213, 278] on img at bounding box center [194, 53] width 388 height 580
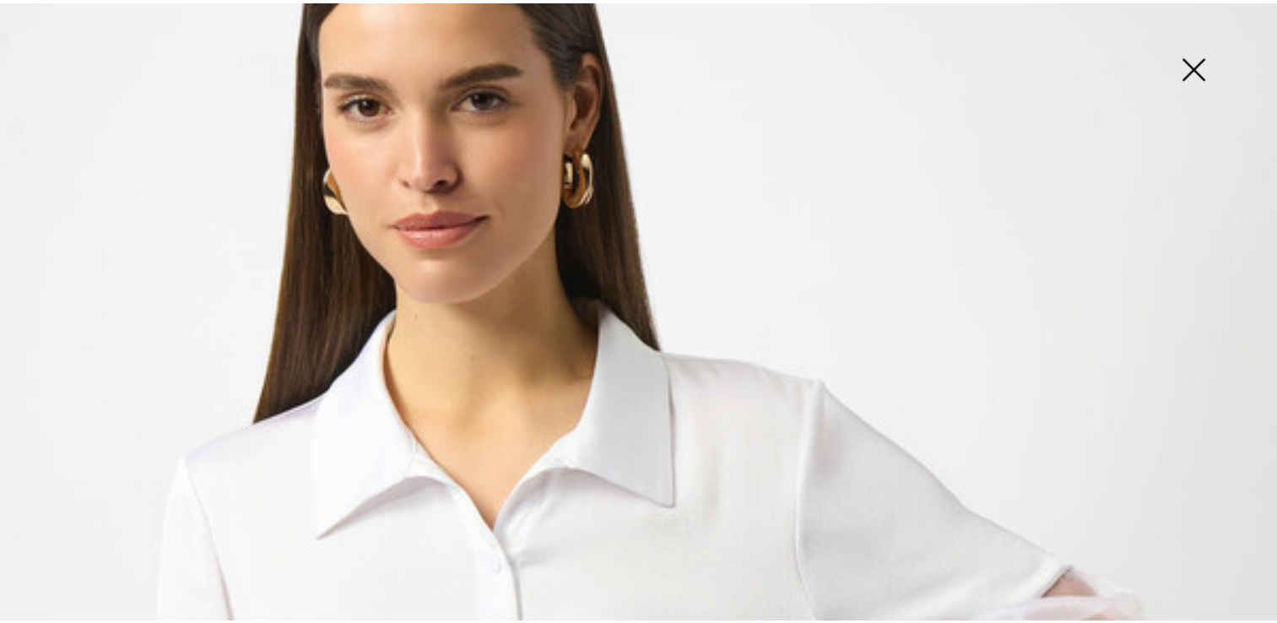
scroll to position [0, 0]
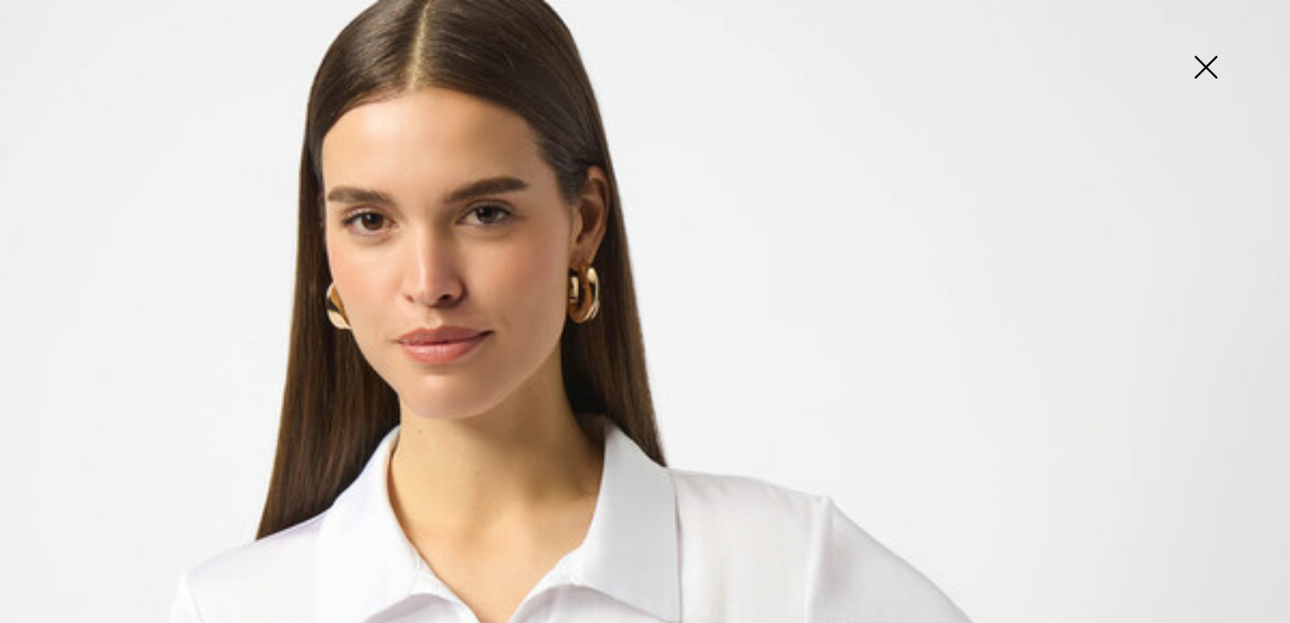
drag, startPoint x: 1217, startPoint y: 73, endPoint x: 1169, endPoint y: 101, distance: 56.8
click at [1217, 73] on img at bounding box center [1205, 68] width 84 height 87
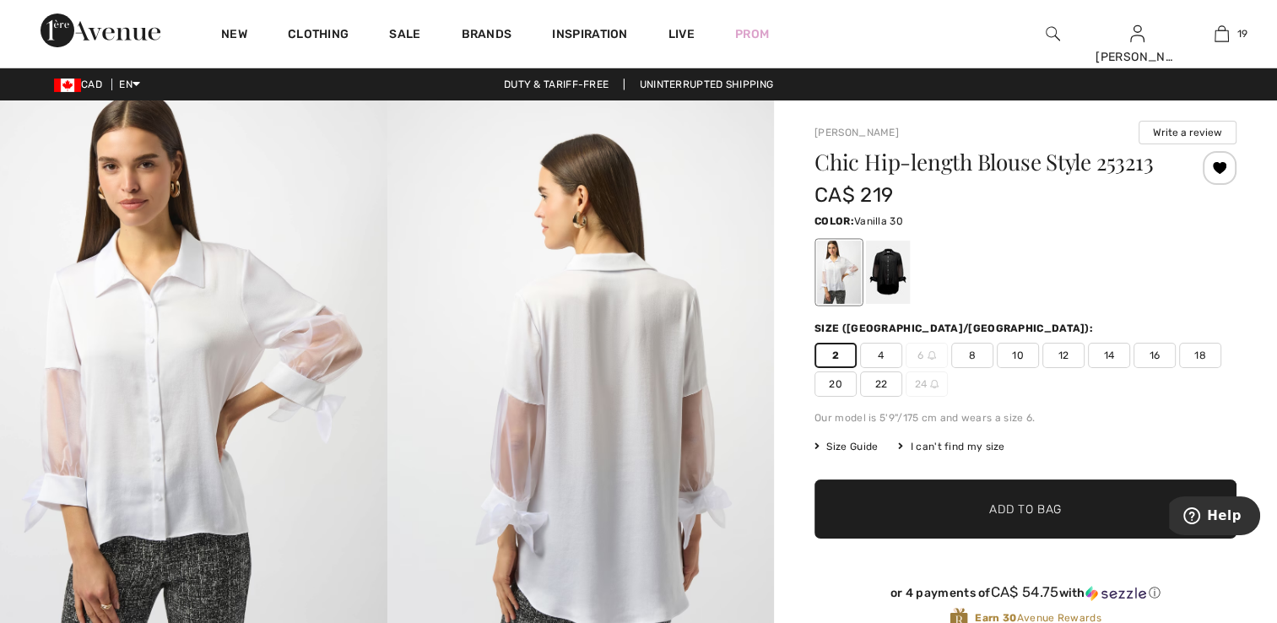
click at [155, 386] on img at bounding box center [194, 390] width 388 height 580
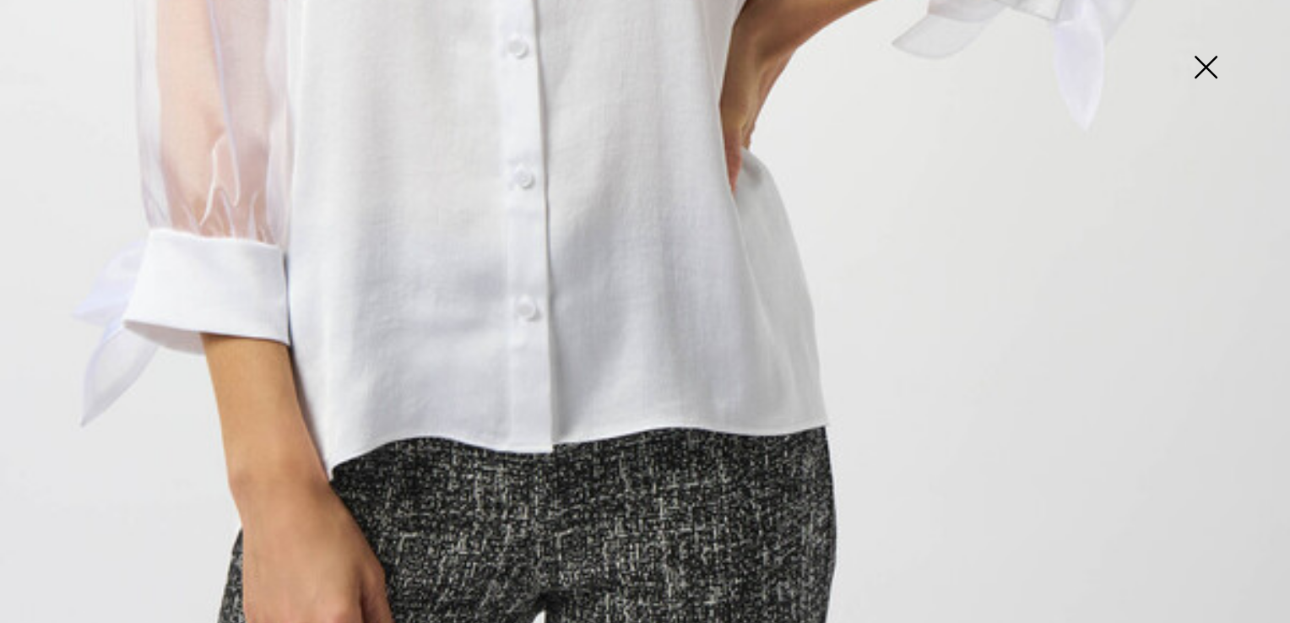
scroll to position [1266, 0]
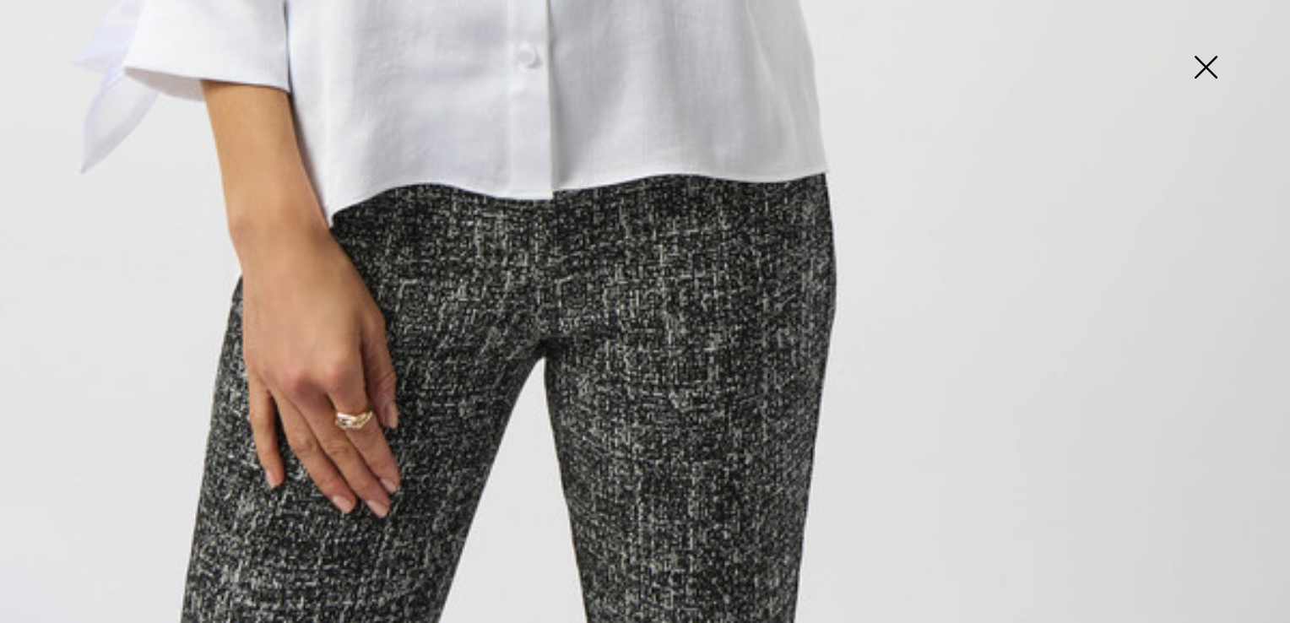
click at [1207, 66] on img at bounding box center [1205, 68] width 84 height 87
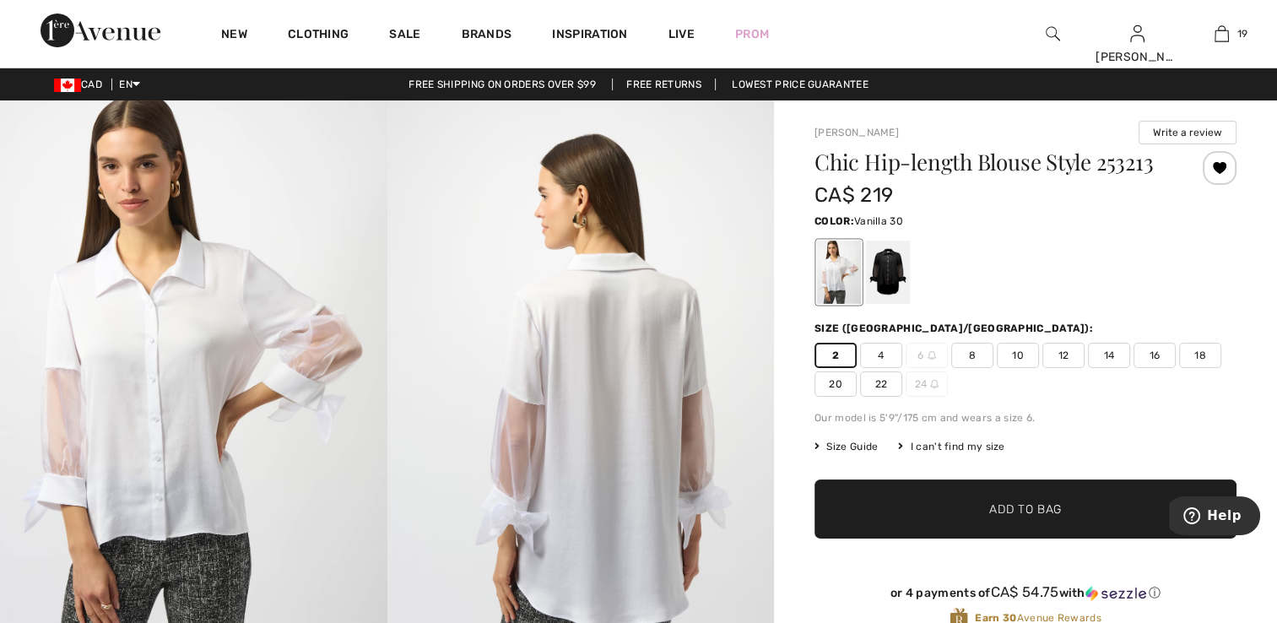
click at [599, 413] on img at bounding box center [582, 390] width 388 height 580
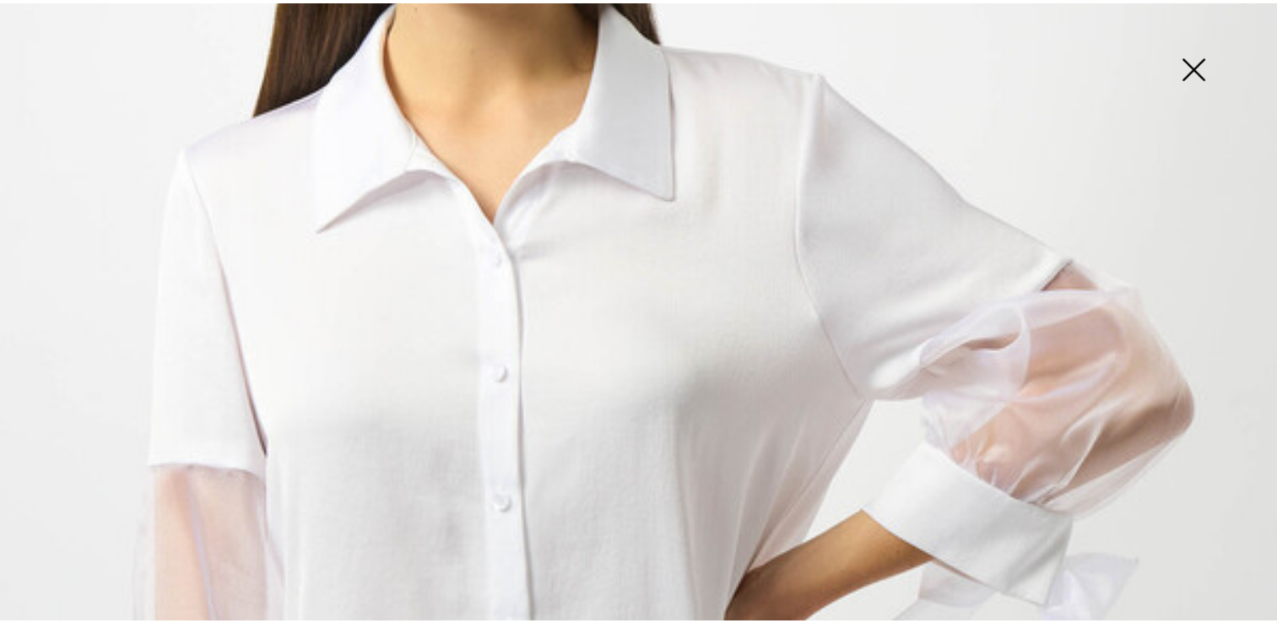
scroll to position [422, 0]
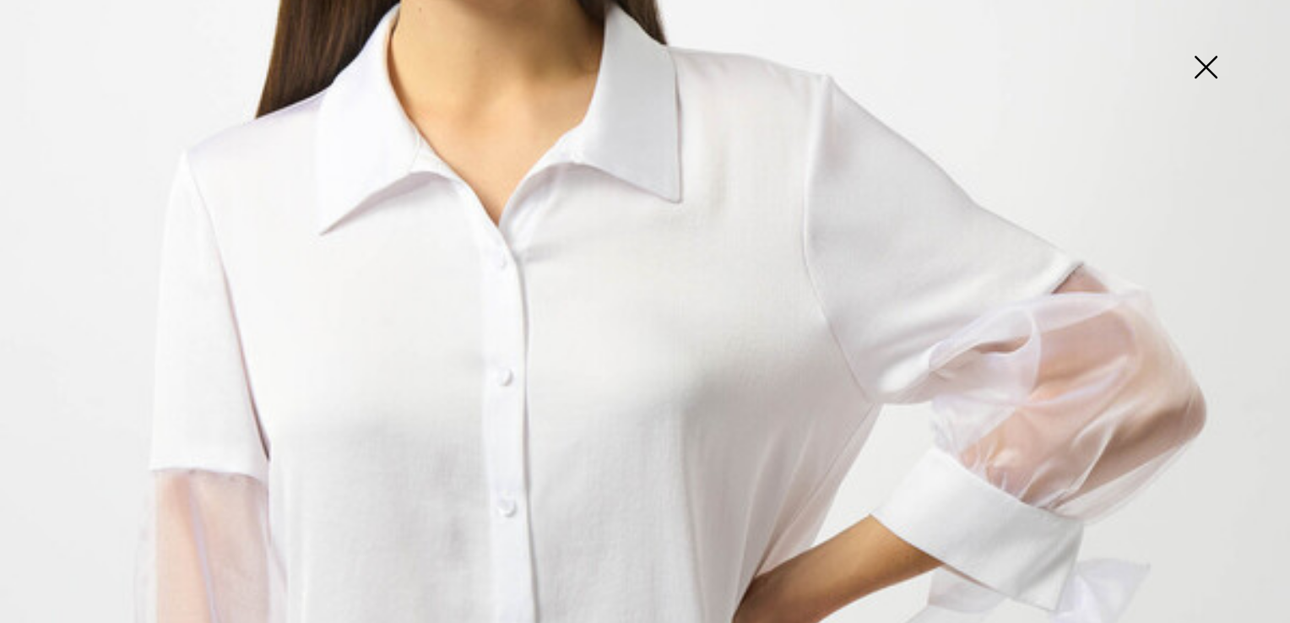
click at [1195, 59] on img at bounding box center [1205, 68] width 84 height 87
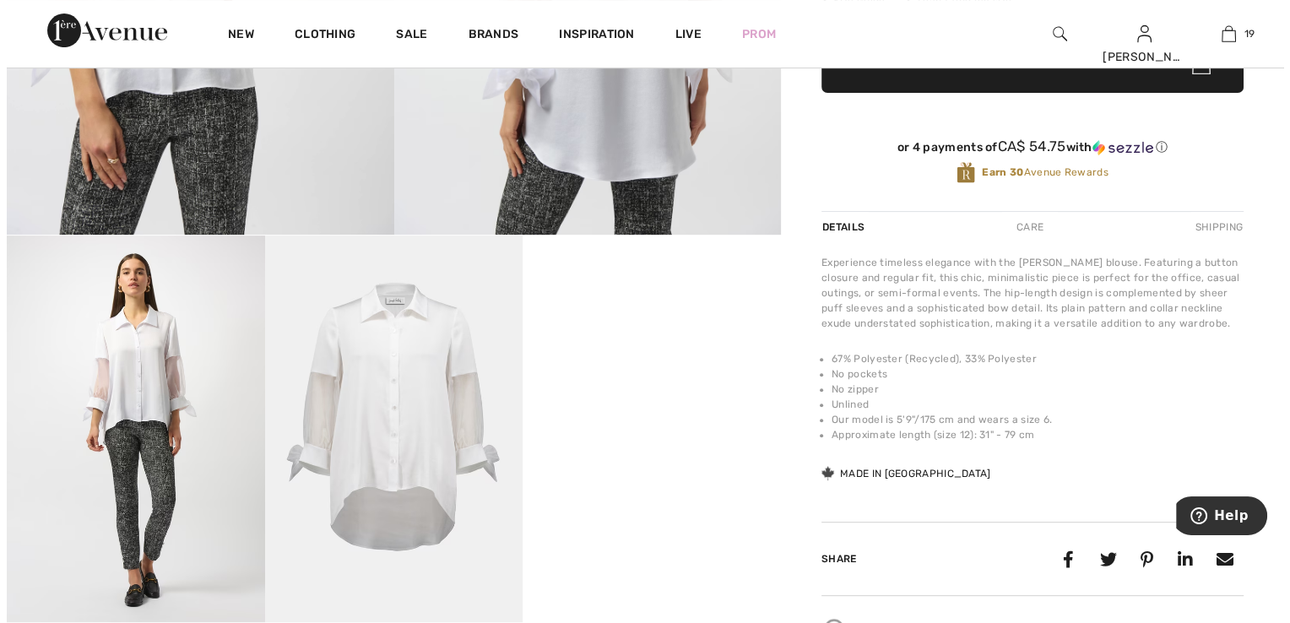
scroll to position [507, 0]
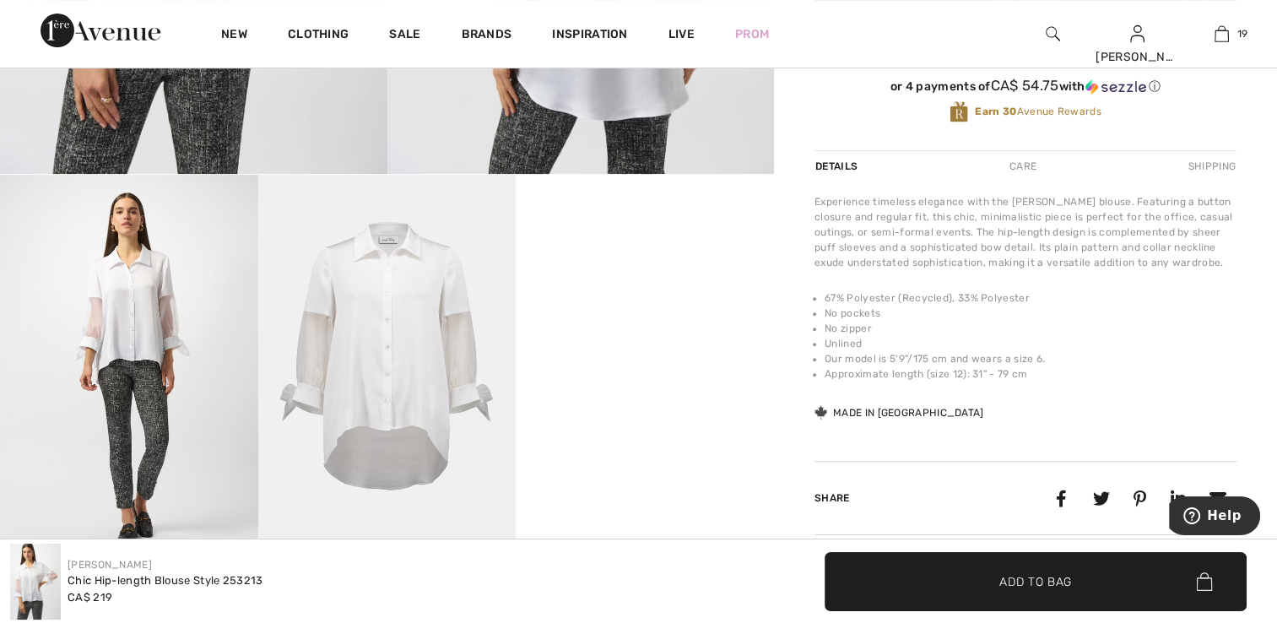
click at [159, 380] on img at bounding box center [129, 368] width 258 height 387
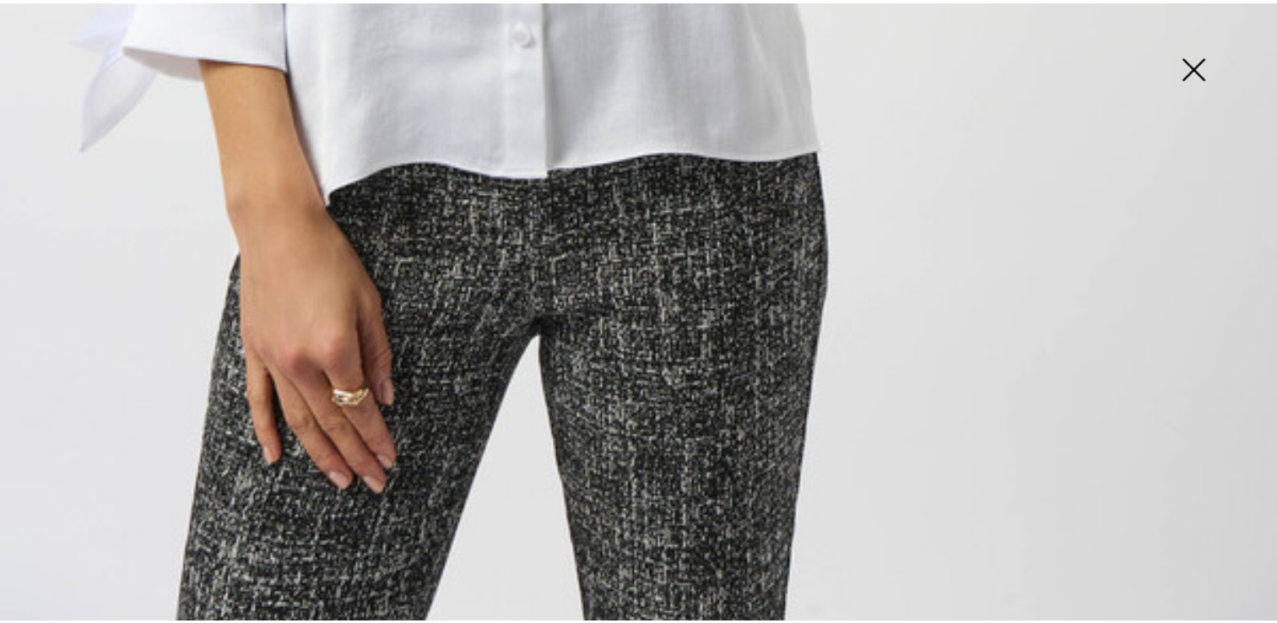
scroll to position [1290, 0]
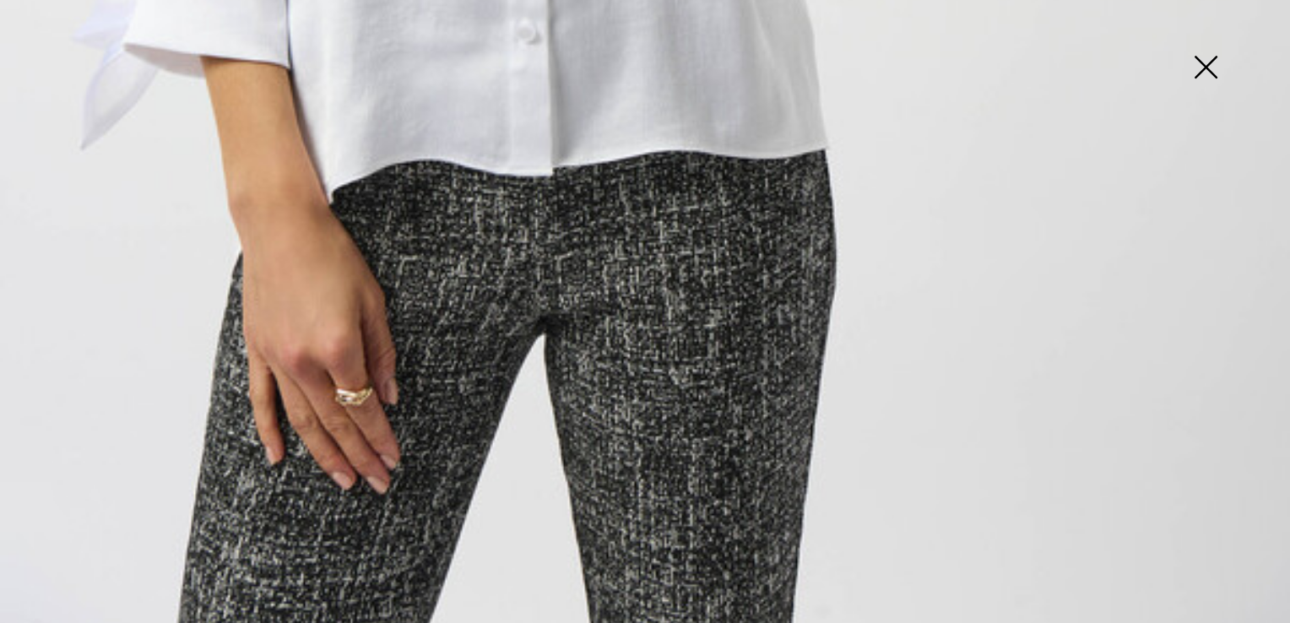
drag, startPoint x: 1213, startPoint y: 63, endPoint x: 1207, endPoint y: 79, distance: 17.1
click at [1213, 65] on img at bounding box center [1205, 68] width 84 height 87
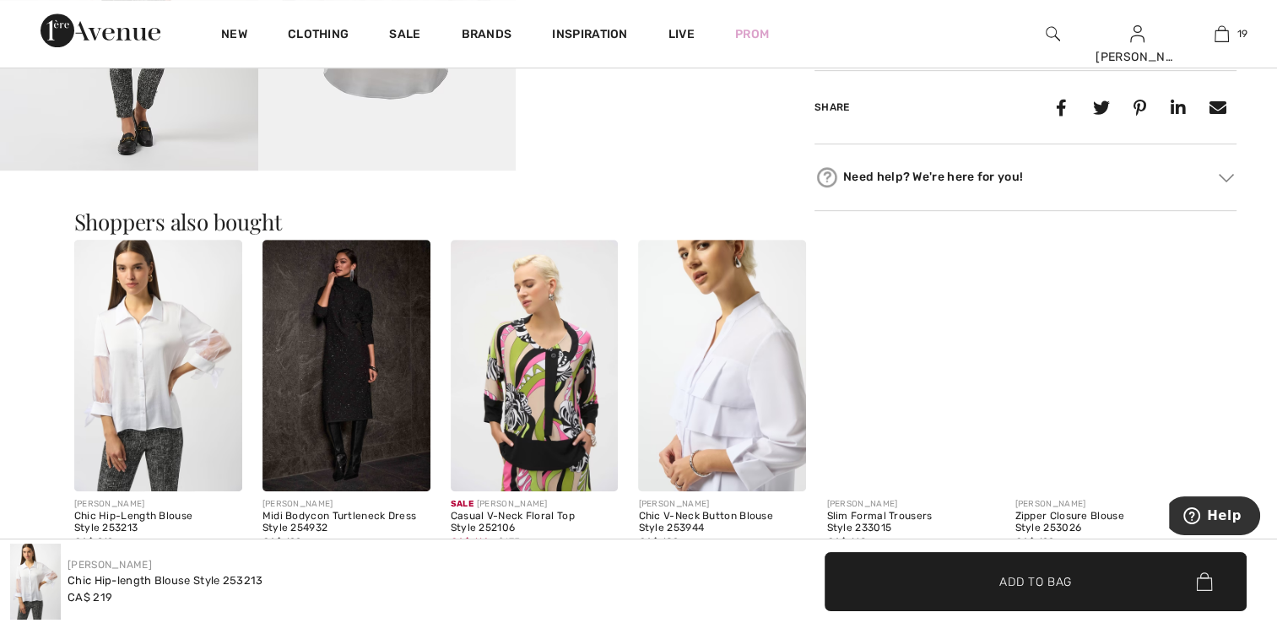
scroll to position [1013, 0]
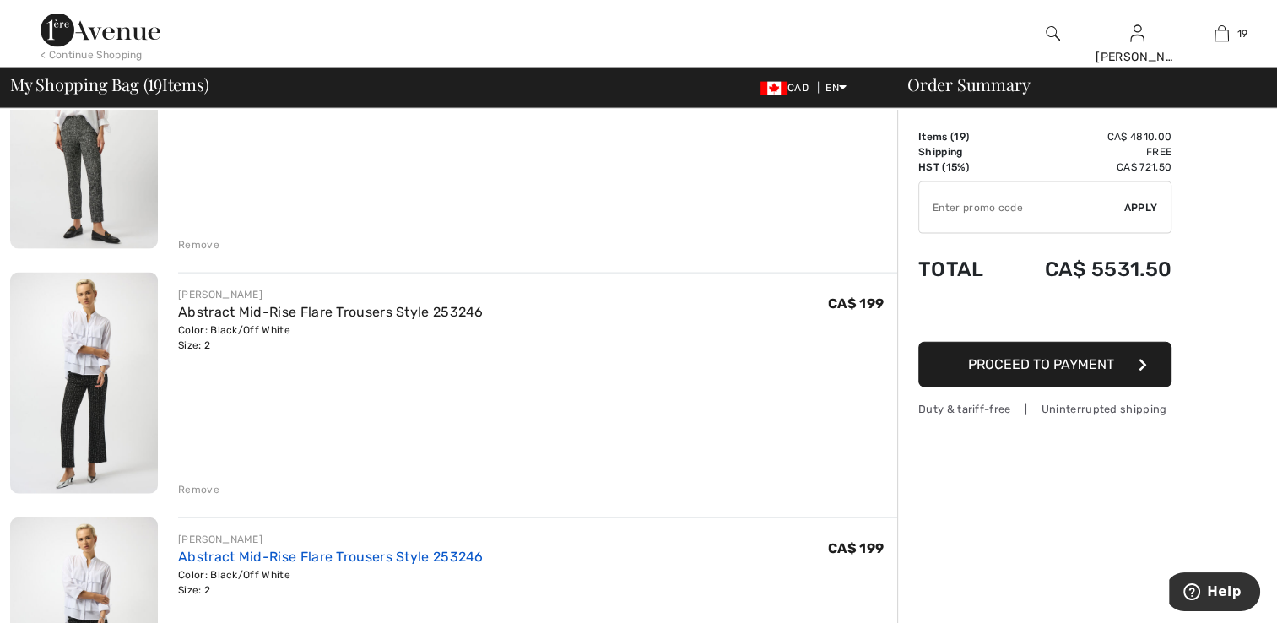
scroll to position [3799, 0]
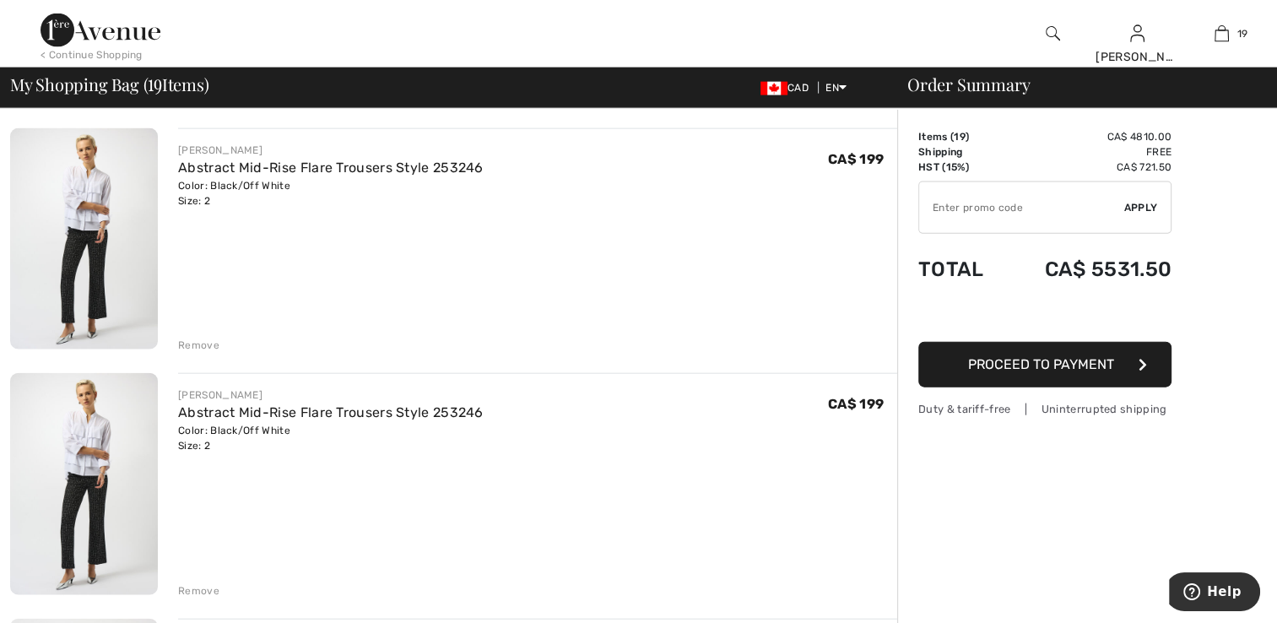
click at [206, 339] on div "Remove" at bounding box center [198, 345] width 41 height 15
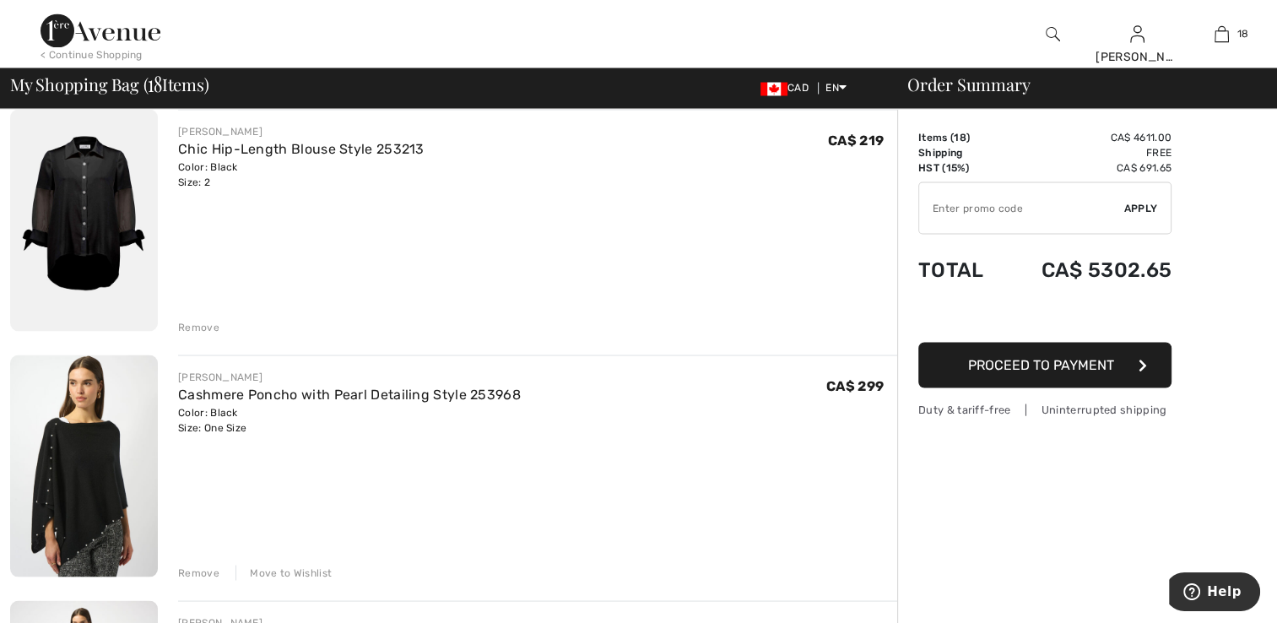
scroll to position [3208, 0]
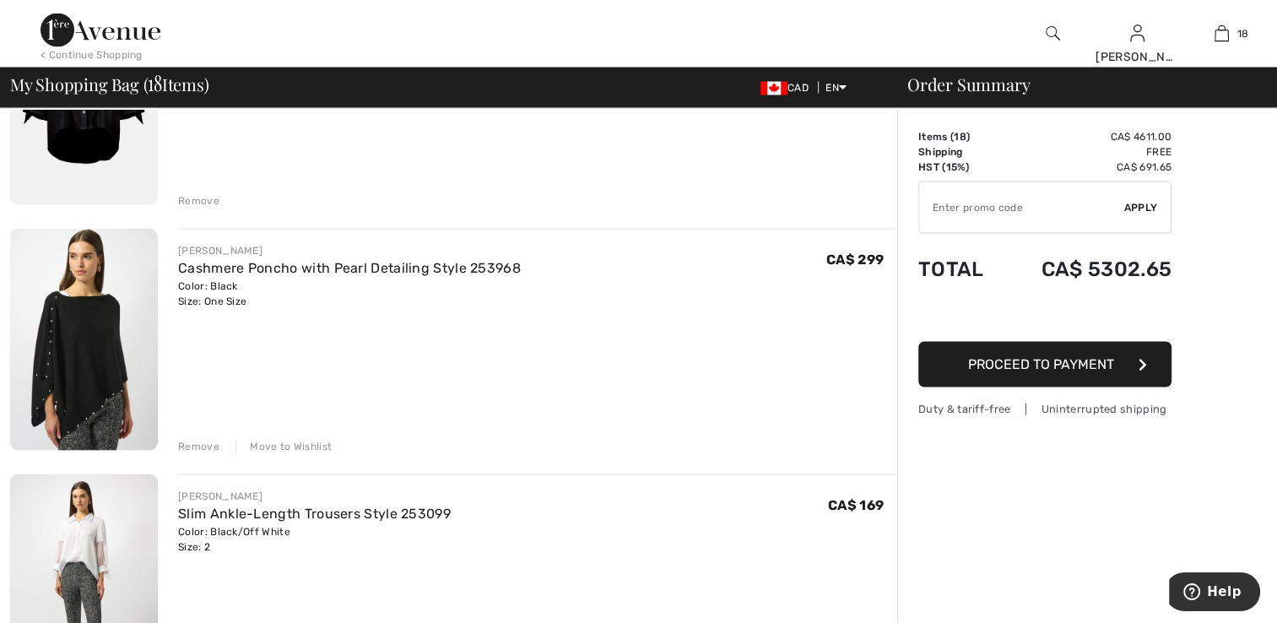
click at [123, 389] on img at bounding box center [84, 339] width 148 height 221
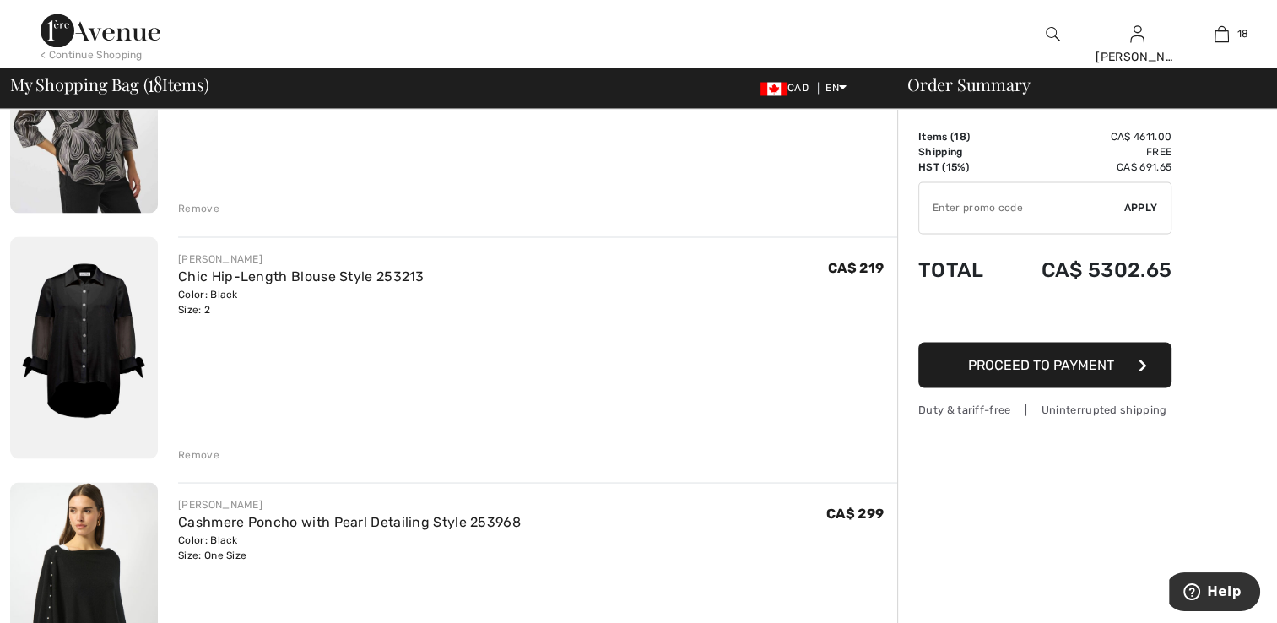
scroll to position [2955, 0]
click at [78, 358] on img at bounding box center [84, 347] width 148 height 222
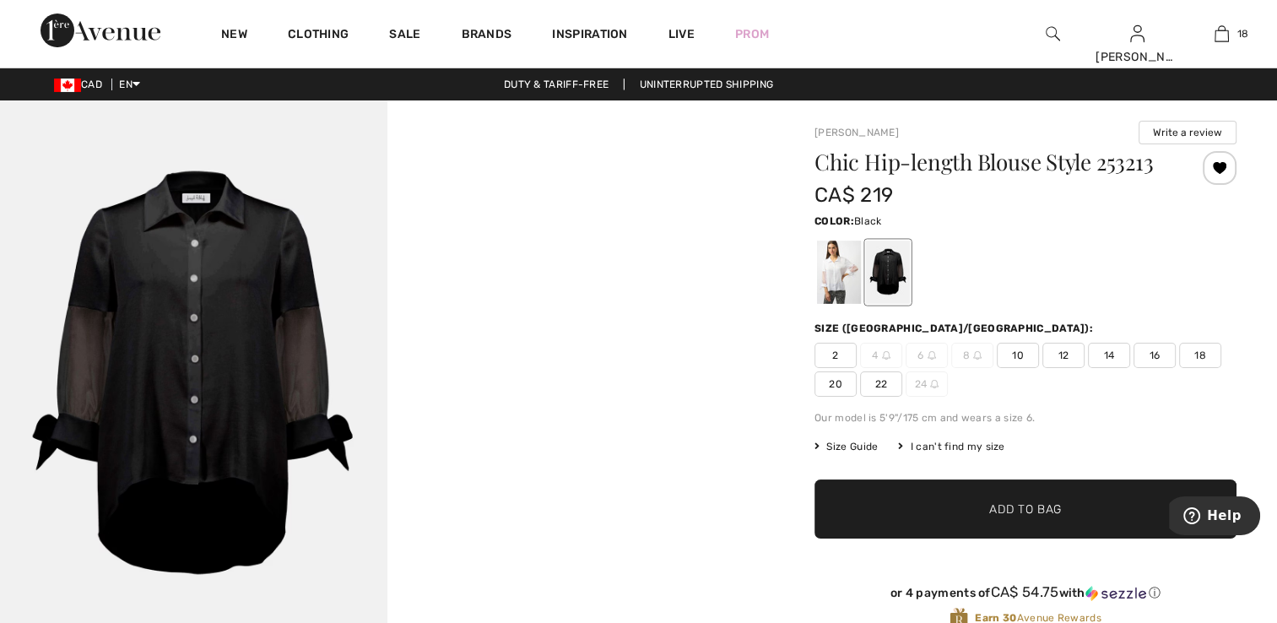
click at [171, 432] on img at bounding box center [194, 390] width 388 height 581
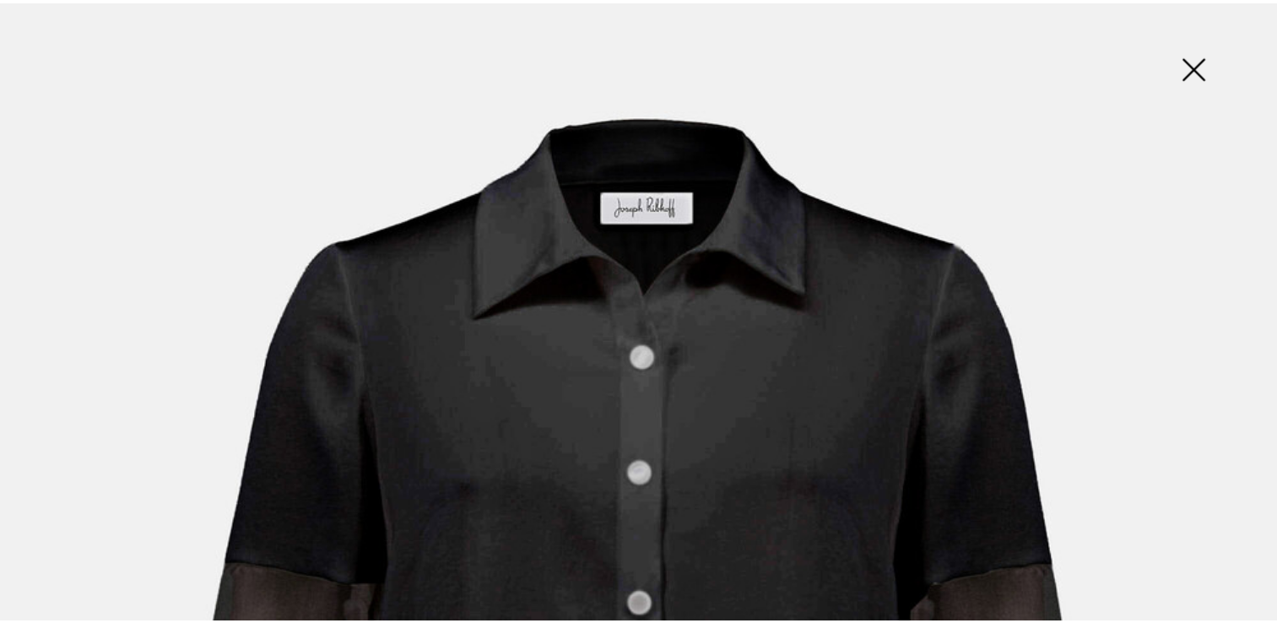
scroll to position [84, 0]
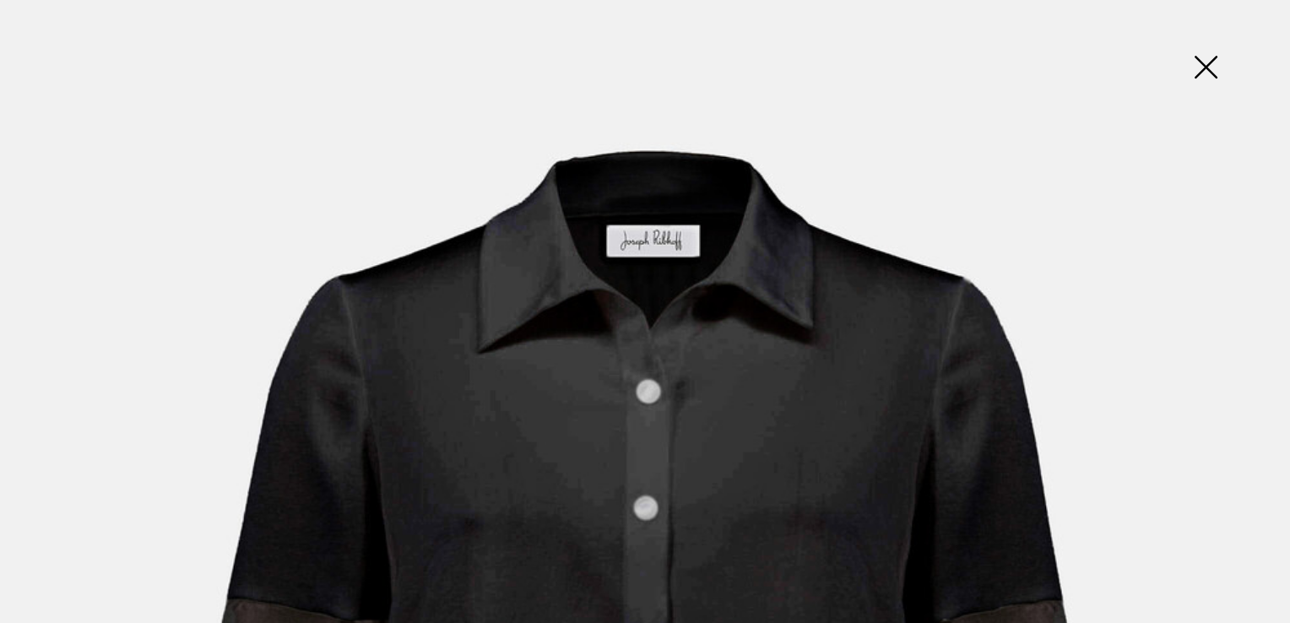
click at [1223, 66] on img at bounding box center [1205, 68] width 84 height 87
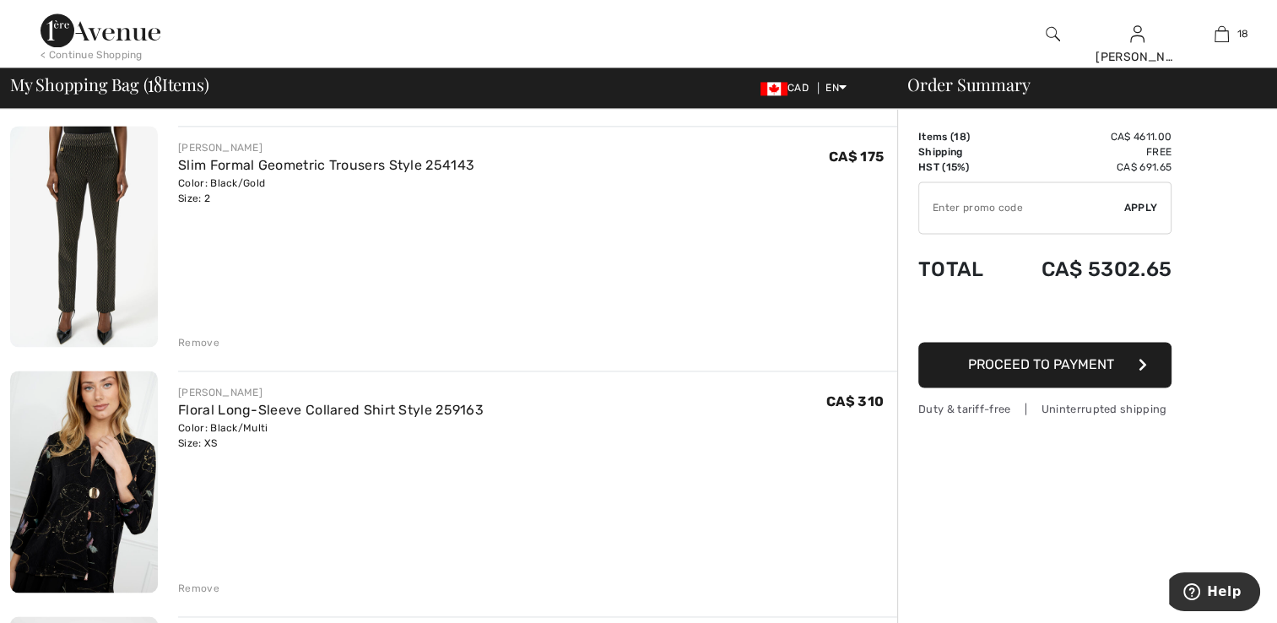
scroll to position [2291, 0]
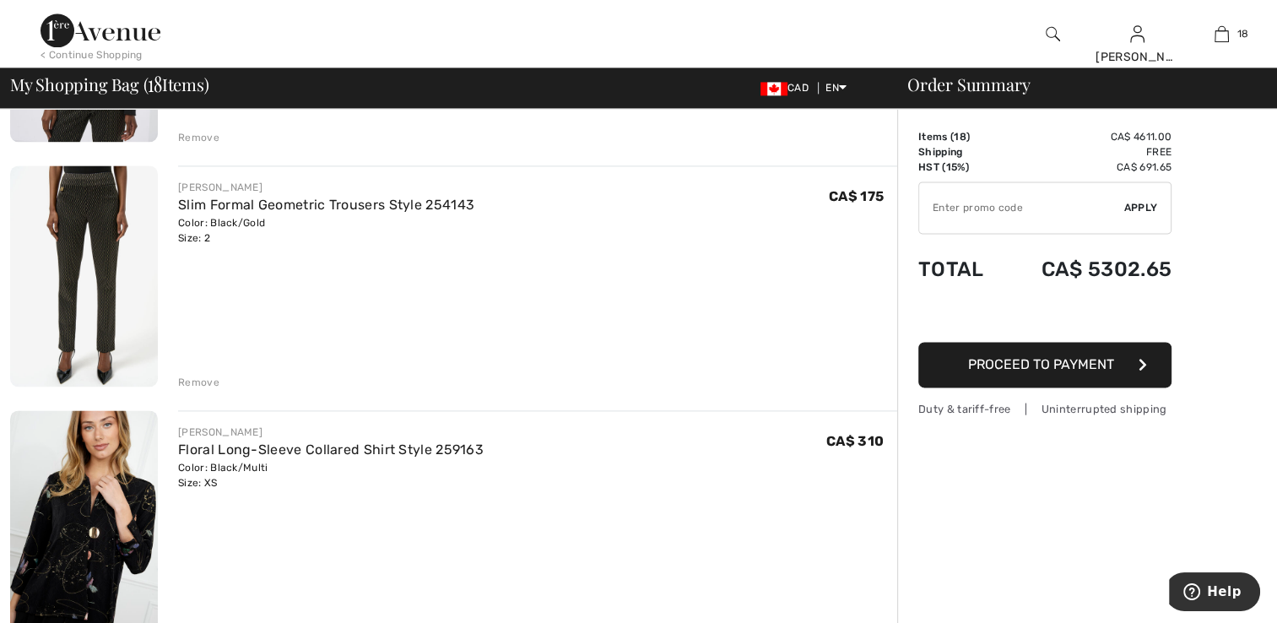
click at [89, 304] on img at bounding box center [84, 275] width 148 height 221
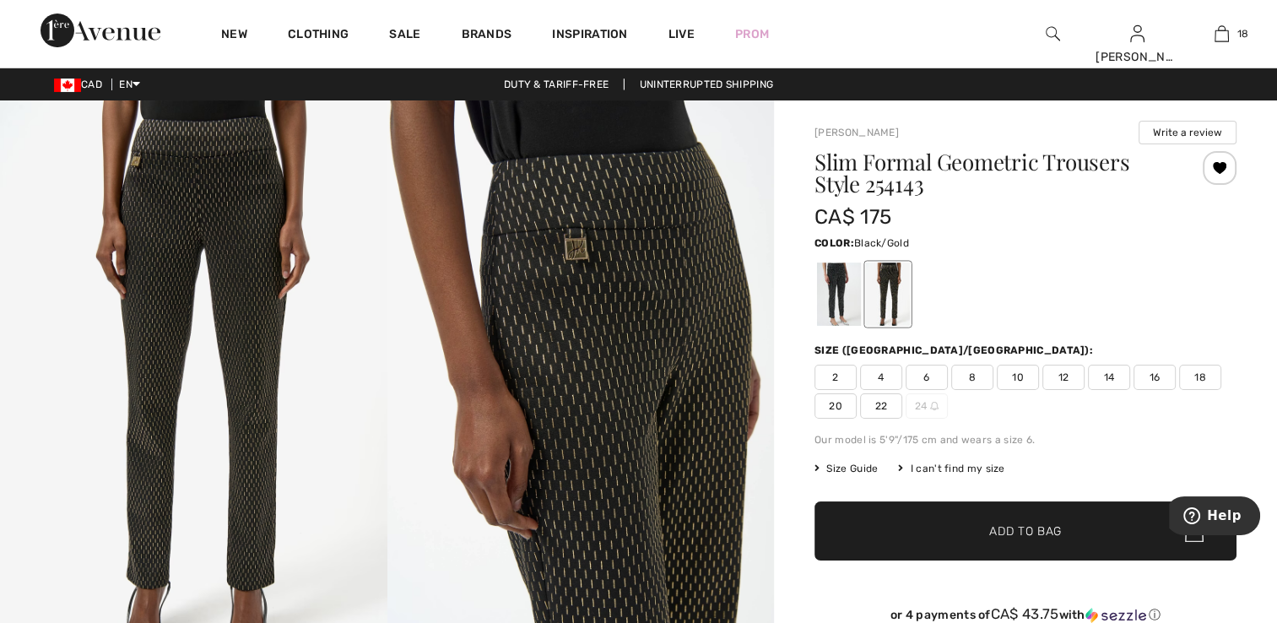
click at [188, 249] on img at bounding box center [194, 390] width 388 height 580
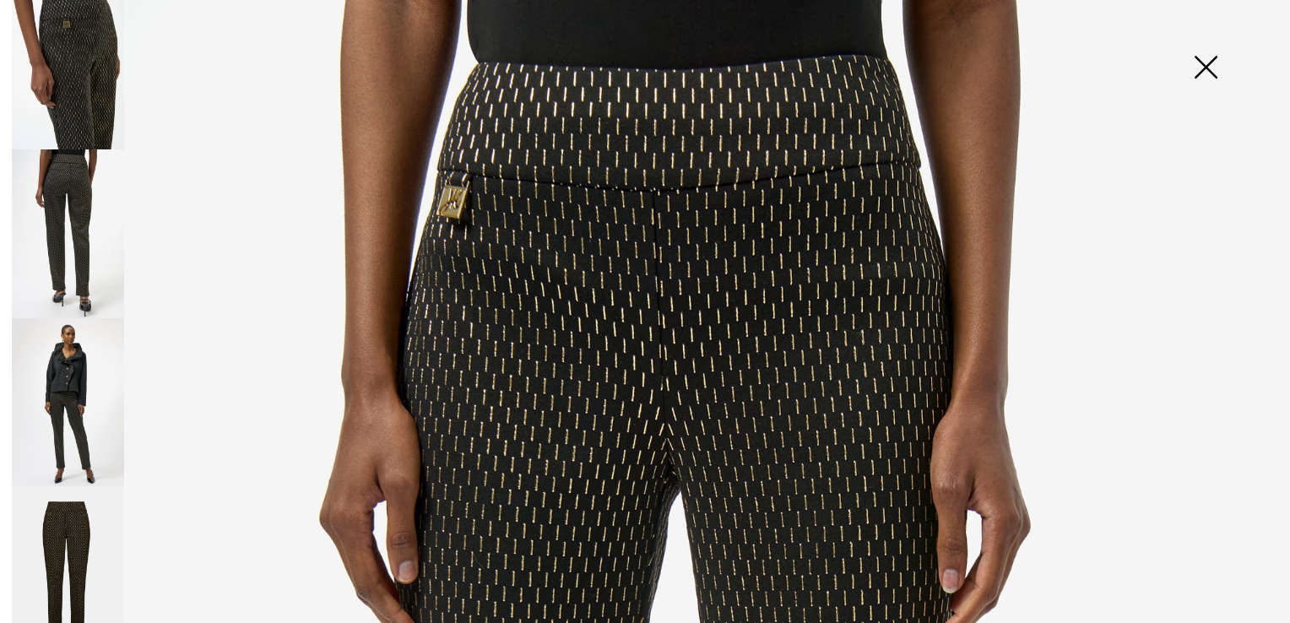
click at [47, 184] on img at bounding box center [68, 233] width 112 height 168
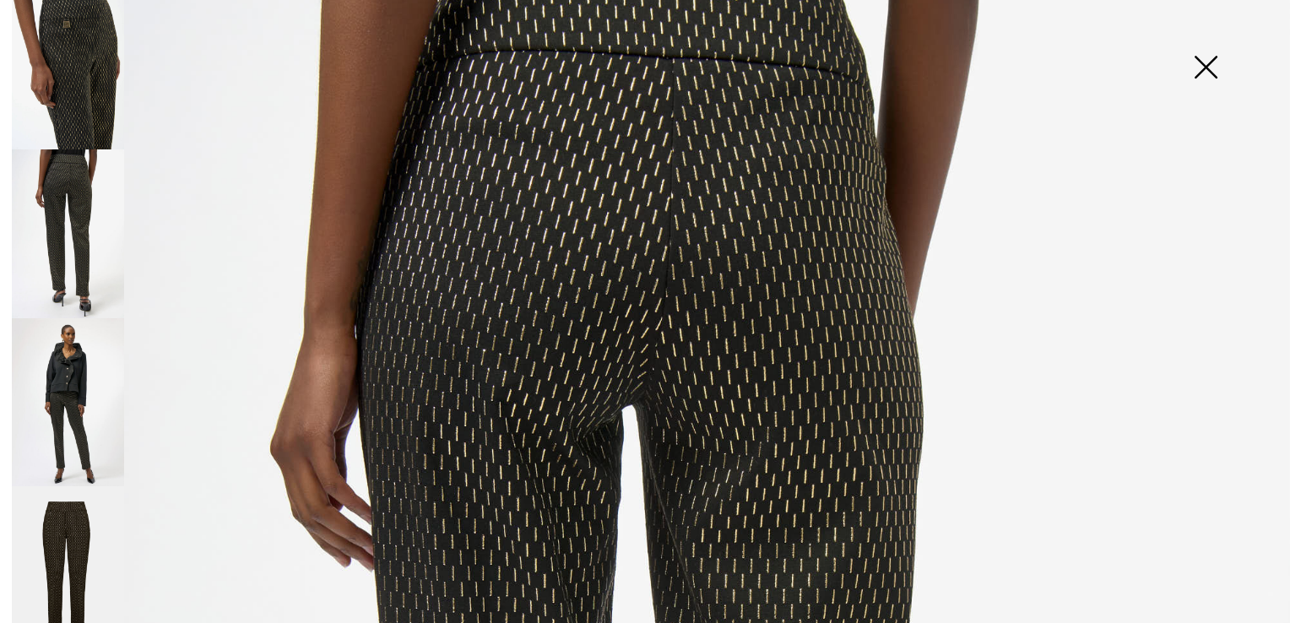
scroll to position [169, 0]
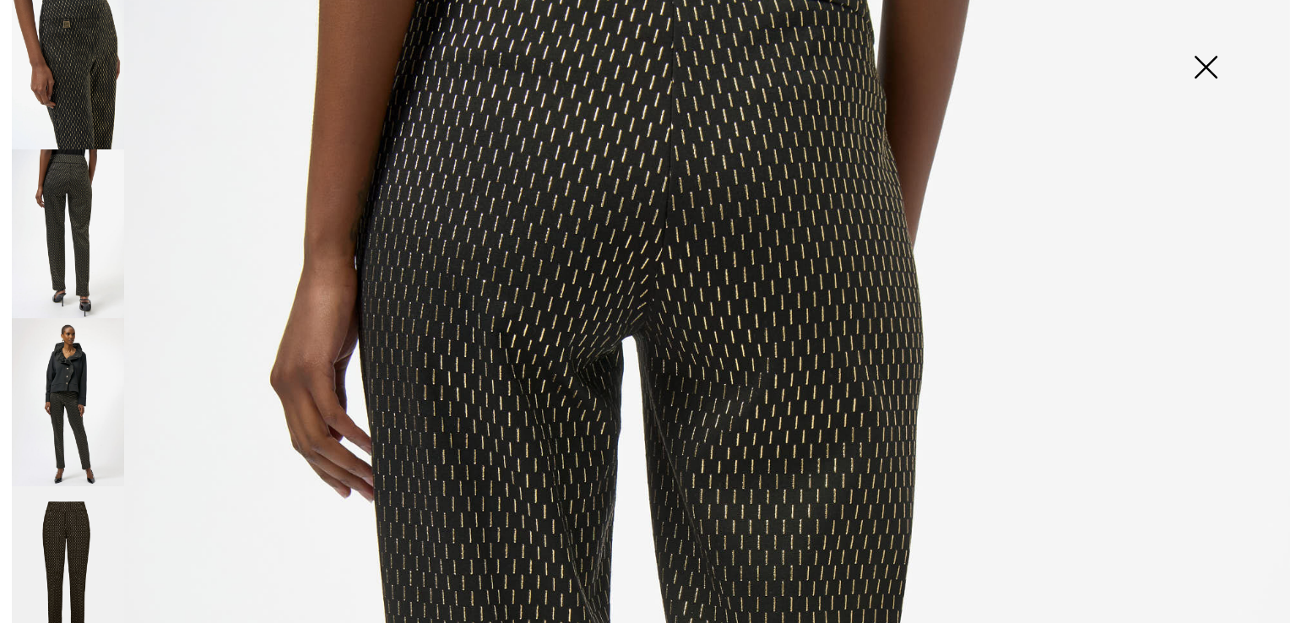
click at [60, 359] on img at bounding box center [68, 402] width 112 height 168
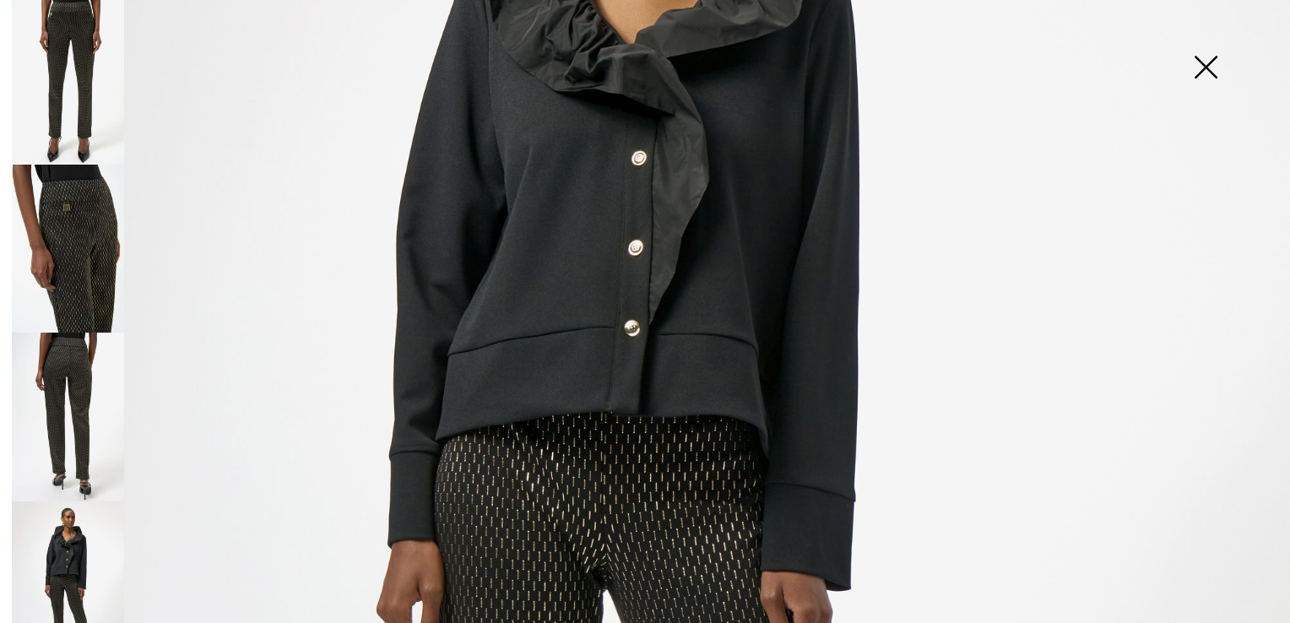
scroll to position [0, 0]
click at [73, 80] on img at bounding box center [68, 84] width 112 height 168
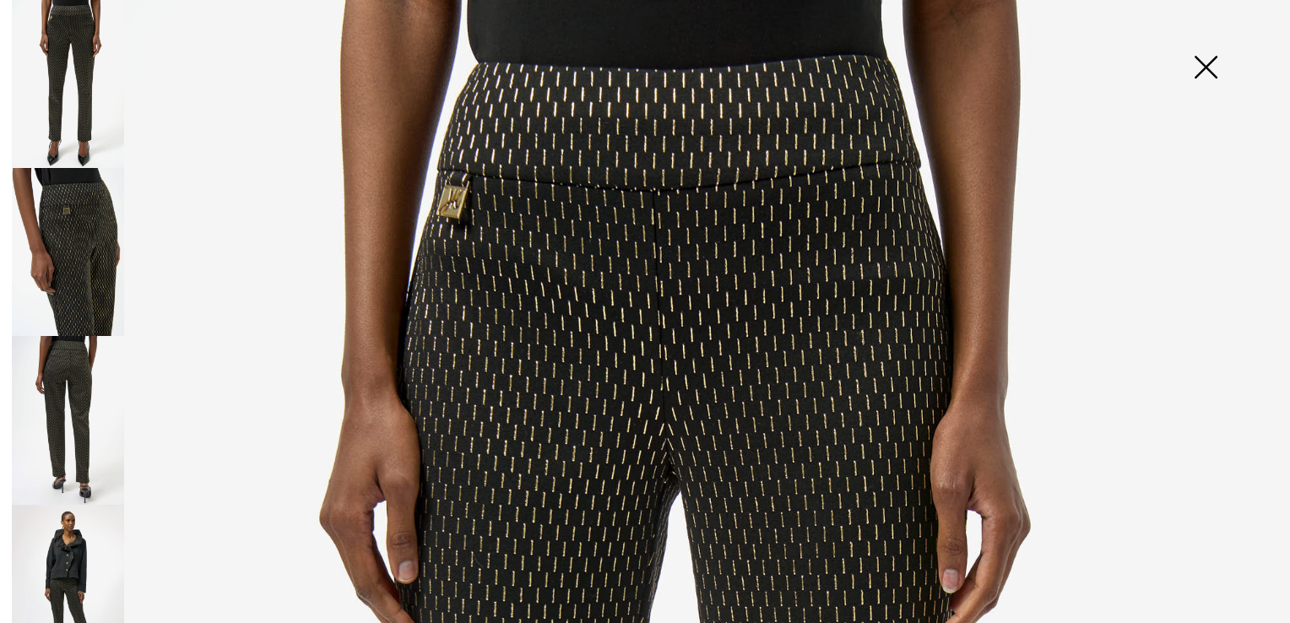
click at [1202, 56] on img at bounding box center [1205, 68] width 84 height 87
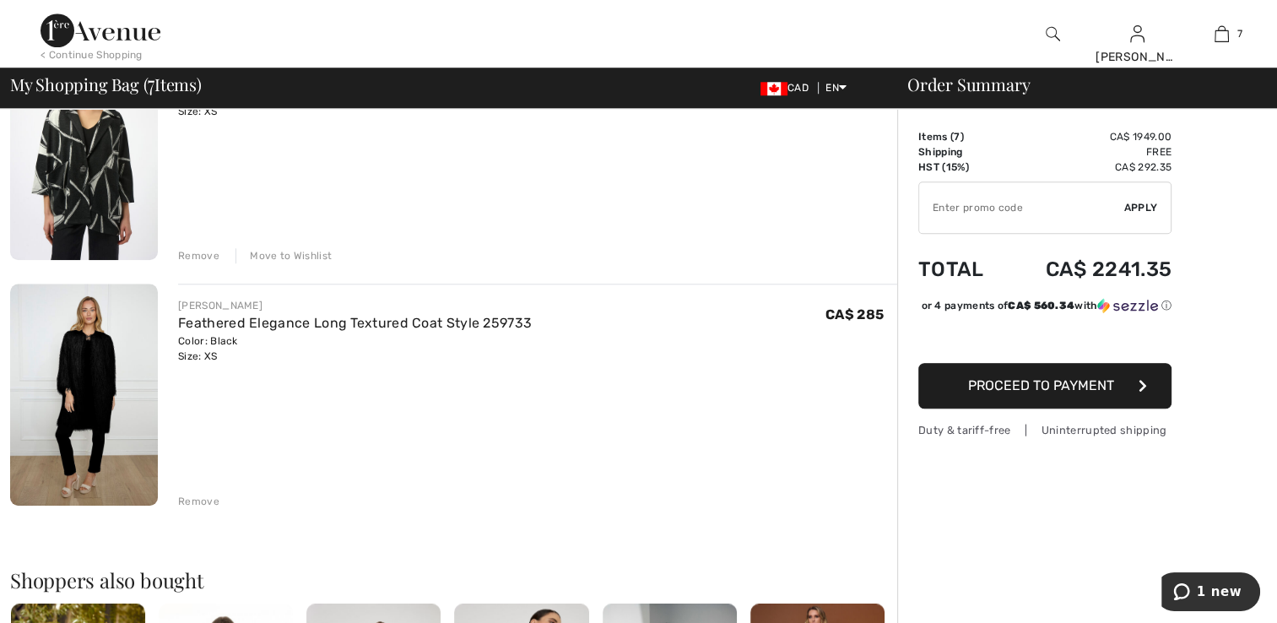
scroll to position [1435, 0]
click at [60, 373] on img at bounding box center [84, 396] width 148 height 222
click at [78, 395] on img at bounding box center [84, 396] width 148 height 222
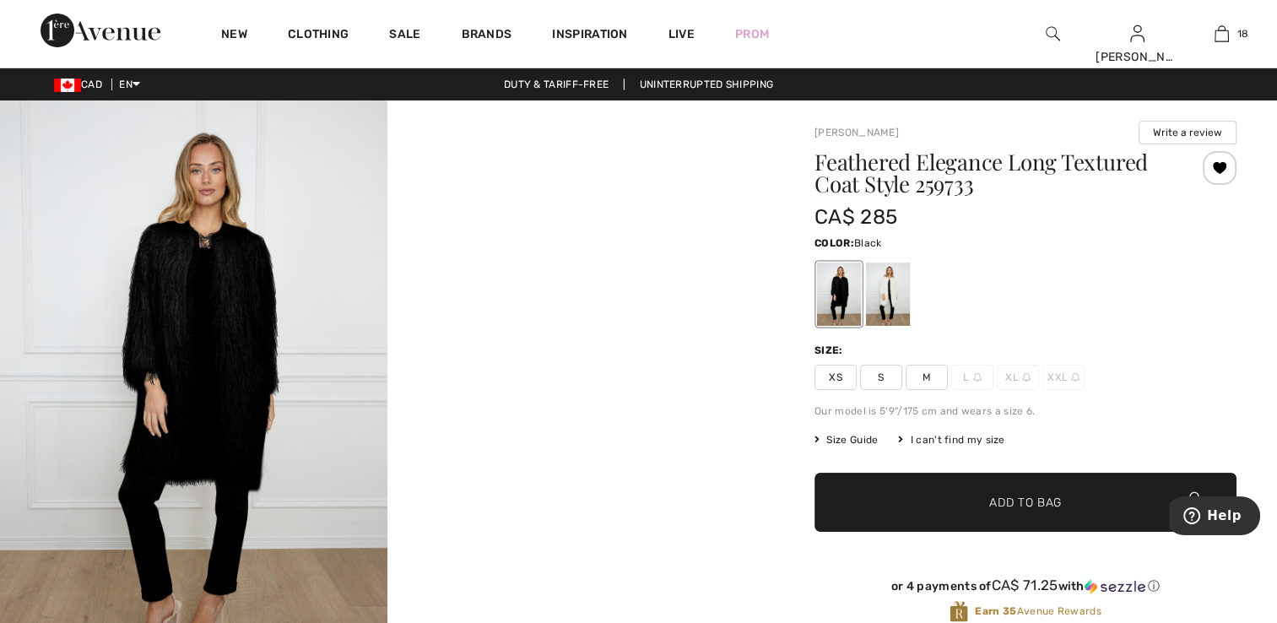
click at [844, 307] on div at bounding box center [839, 294] width 44 height 63
click at [887, 289] on div at bounding box center [888, 294] width 44 height 63
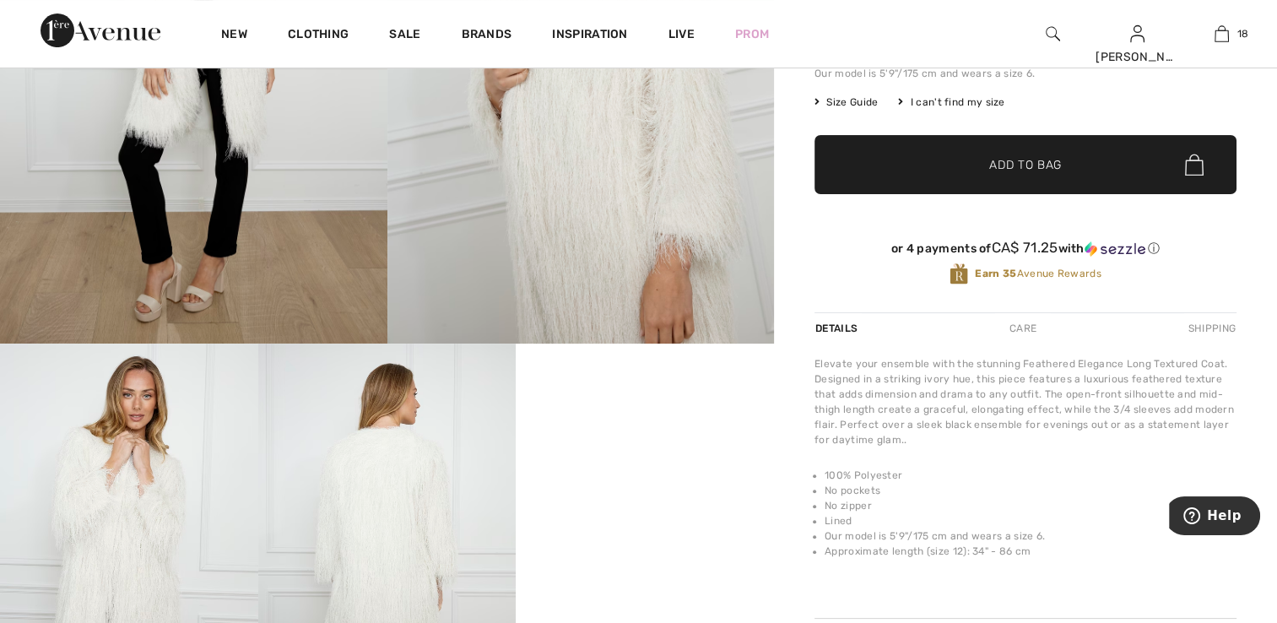
scroll to position [169, 0]
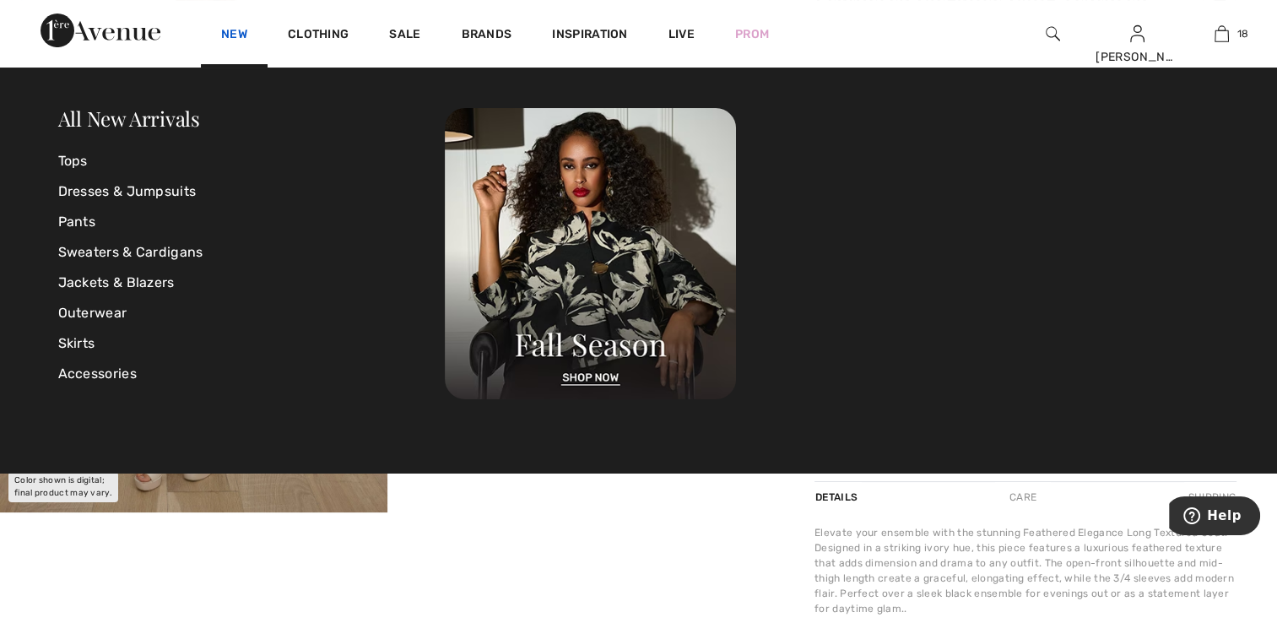
click at [232, 37] on link "New" at bounding box center [234, 36] width 26 height 18
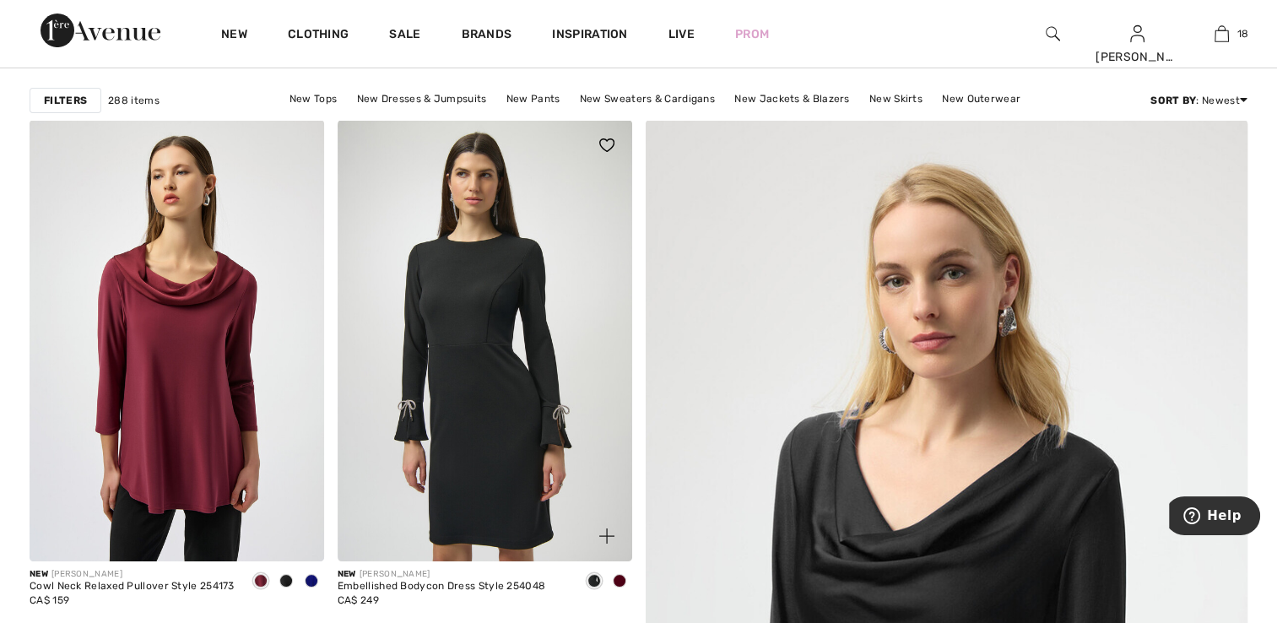
scroll to position [253, 0]
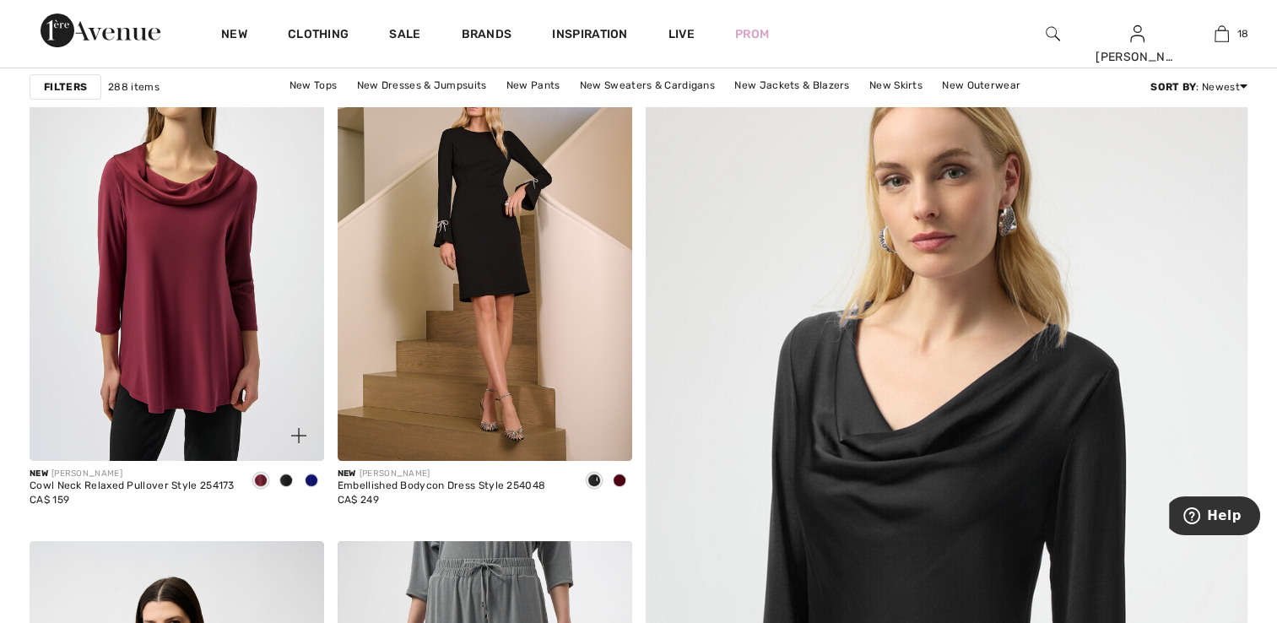
click at [306, 480] on span at bounding box center [312, 481] width 14 height 14
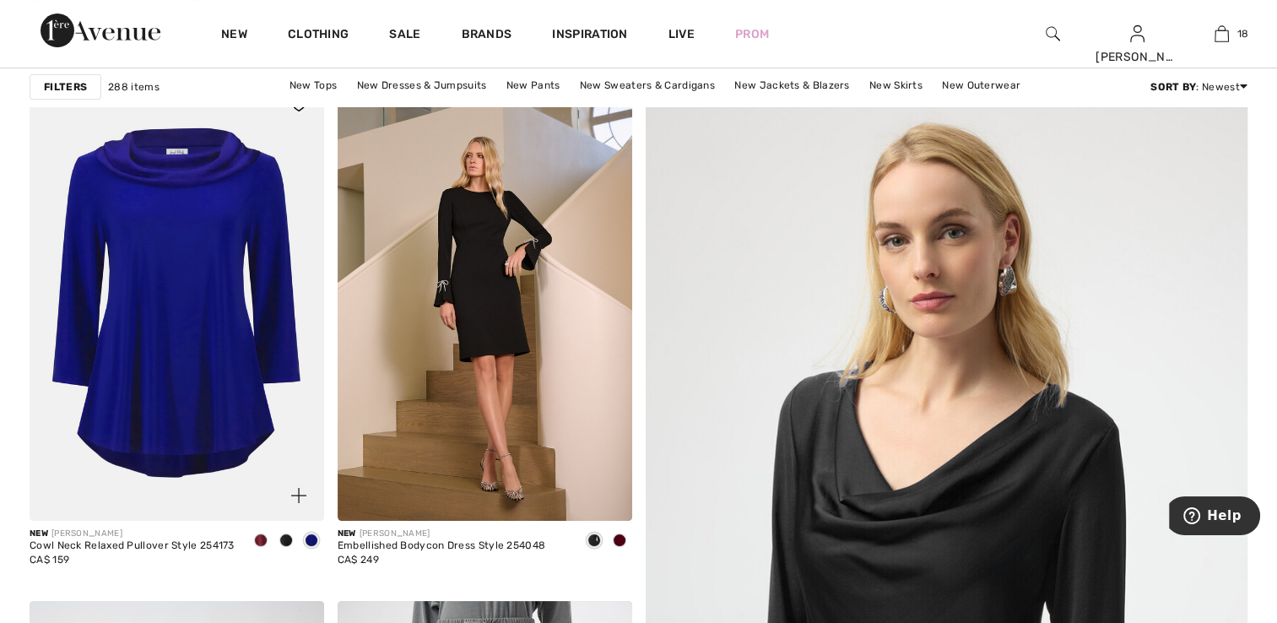
scroll to position [169, 0]
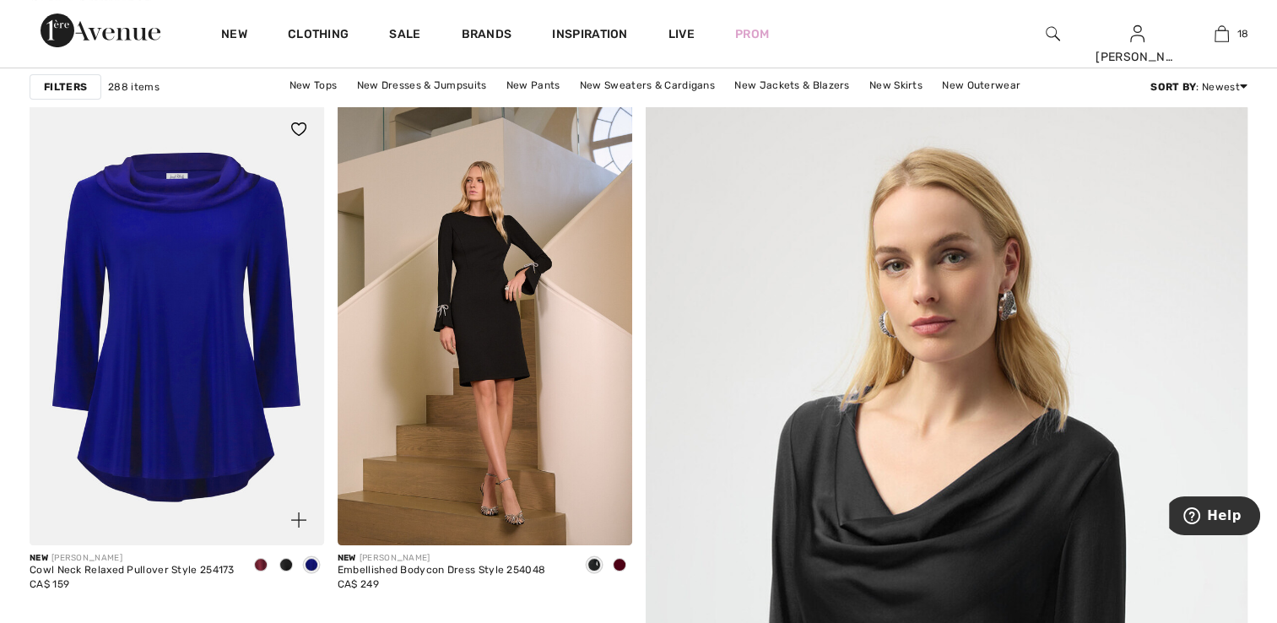
click at [264, 558] on div at bounding box center [260, 566] width 25 height 28
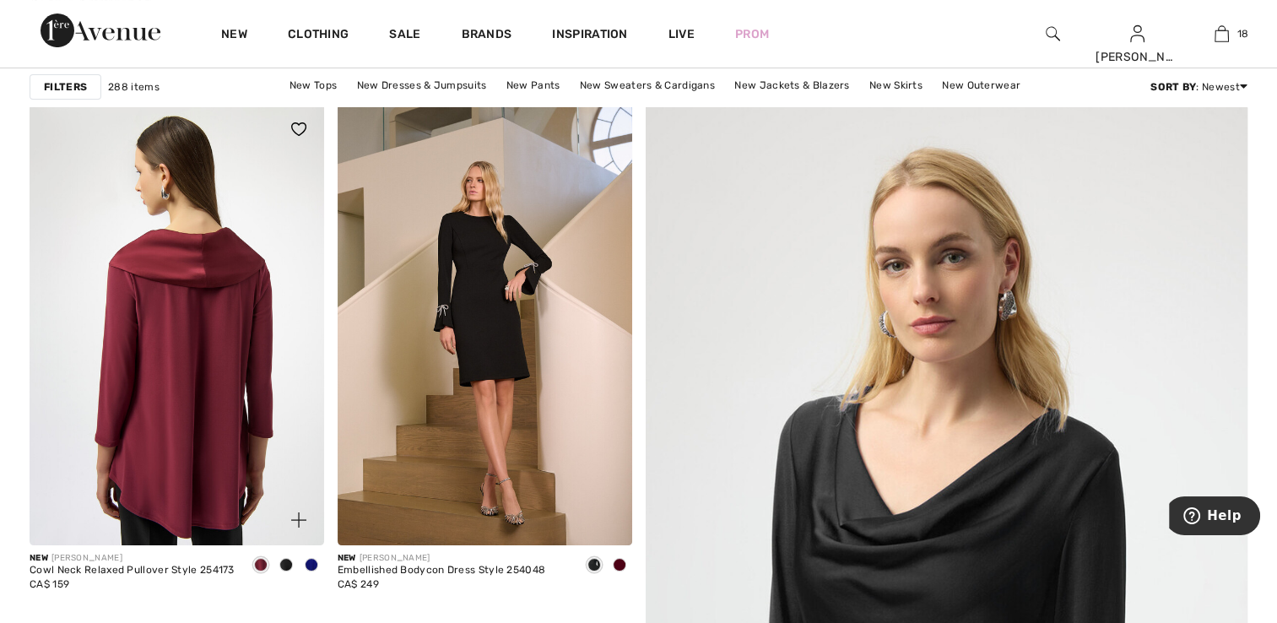
click at [227, 464] on img at bounding box center [177, 325] width 295 height 442
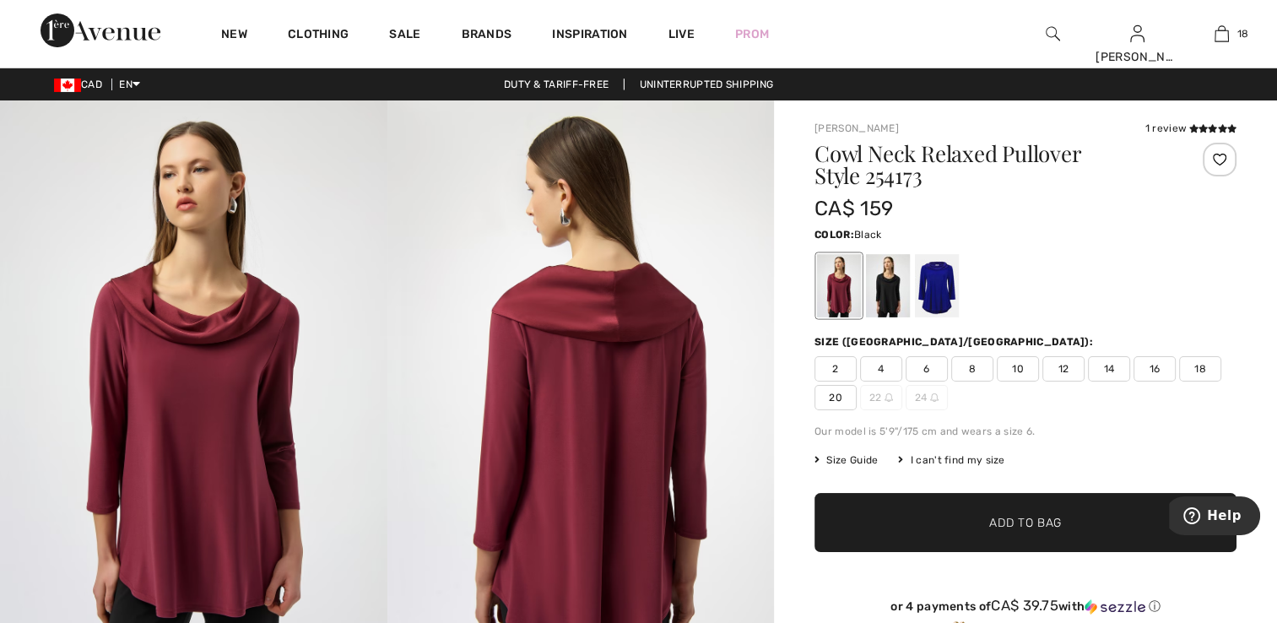
click at [891, 283] on div at bounding box center [888, 285] width 44 height 63
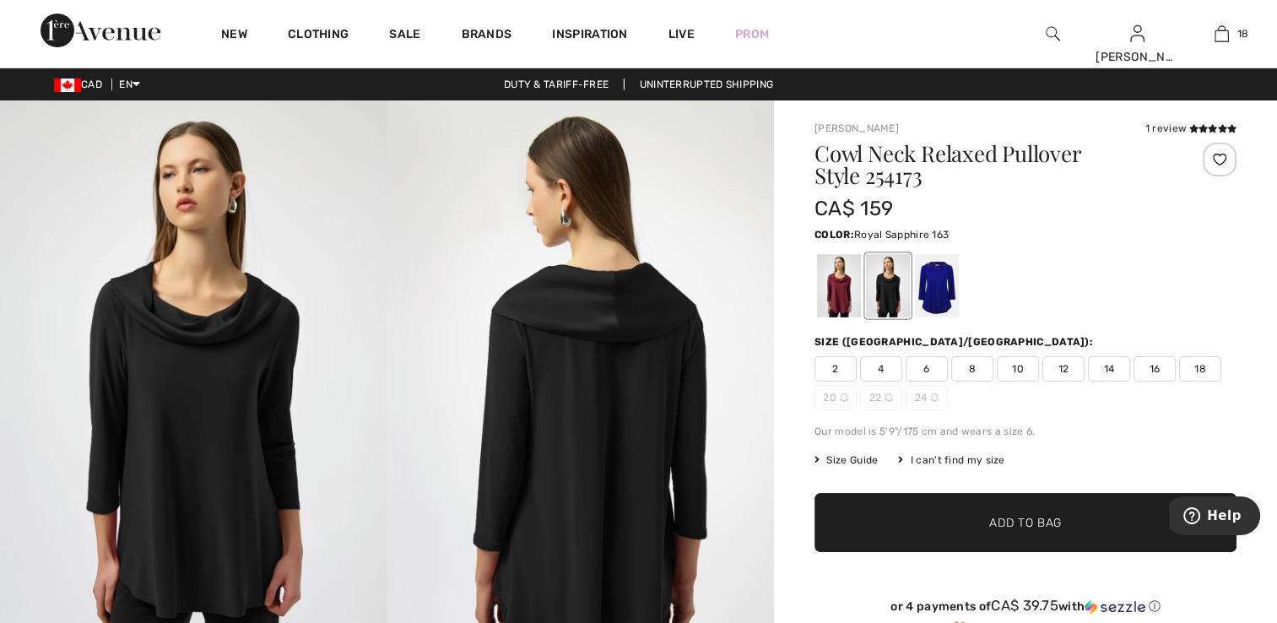
click at [937, 283] on div at bounding box center [937, 285] width 44 height 63
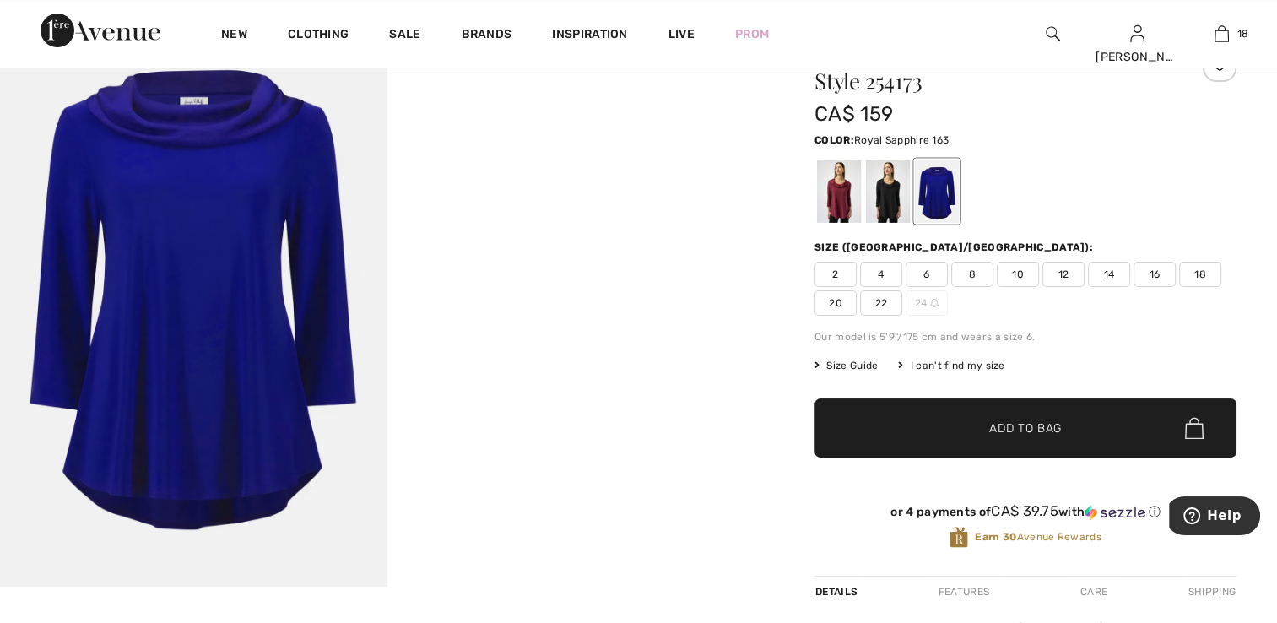
scroll to position [84, 0]
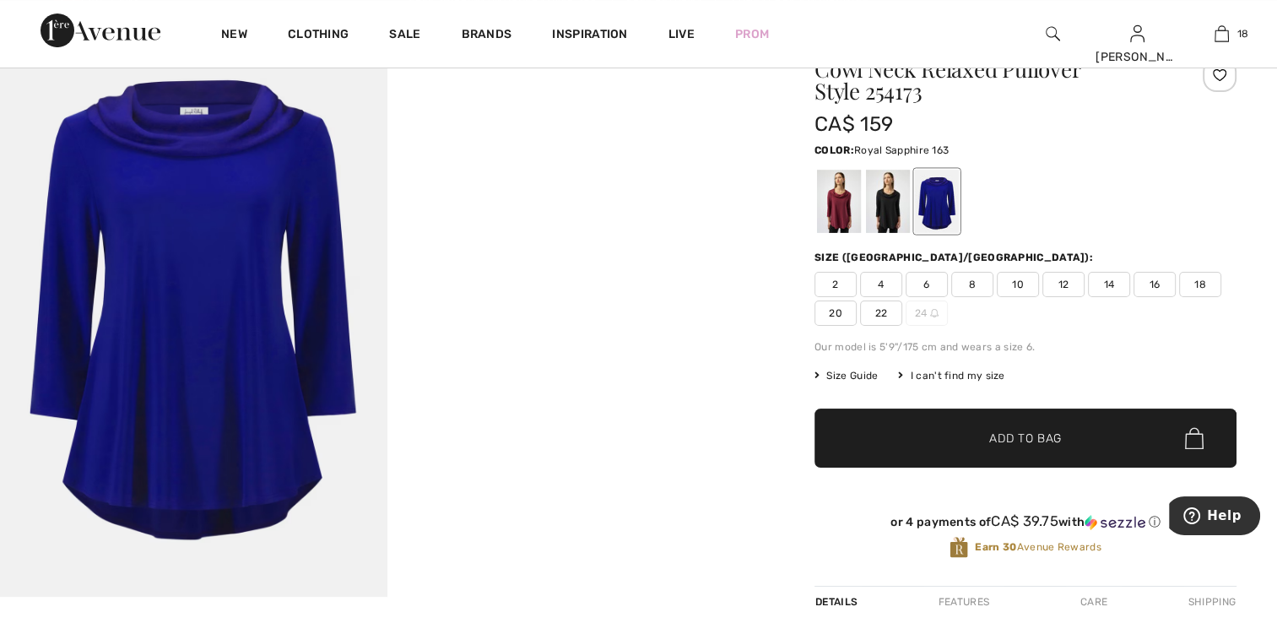
click at [932, 211] on div at bounding box center [937, 201] width 44 height 63
click at [838, 189] on div at bounding box center [839, 201] width 44 height 63
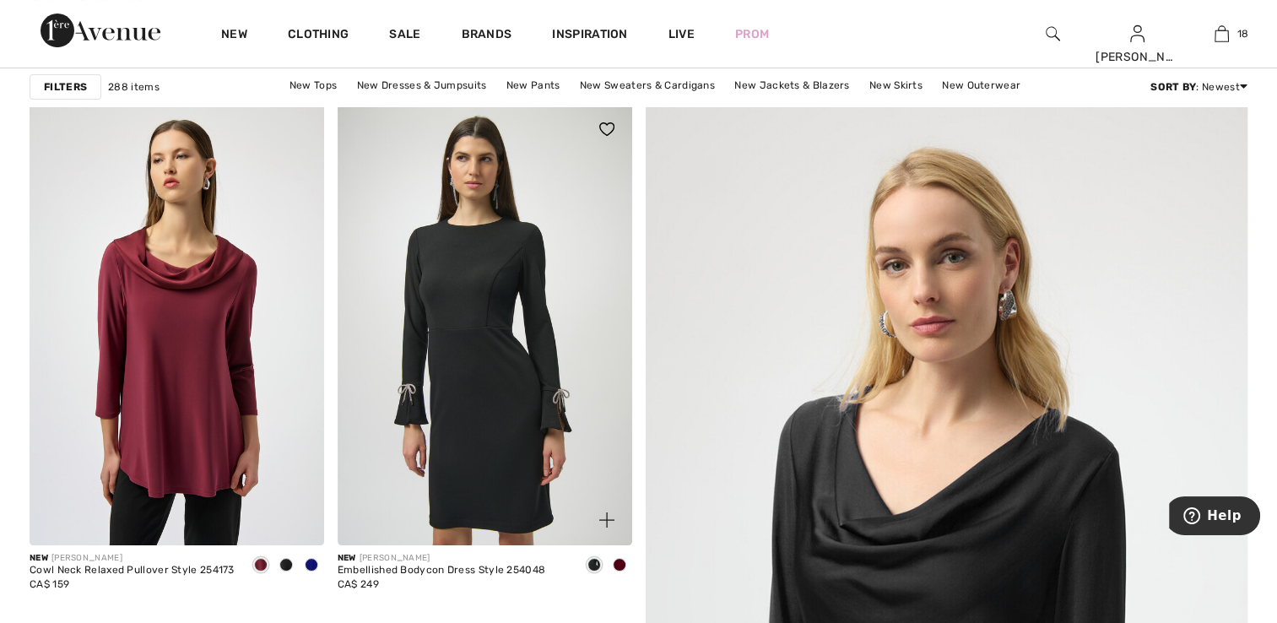
click at [496, 355] on img at bounding box center [485, 325] width 295 height 442
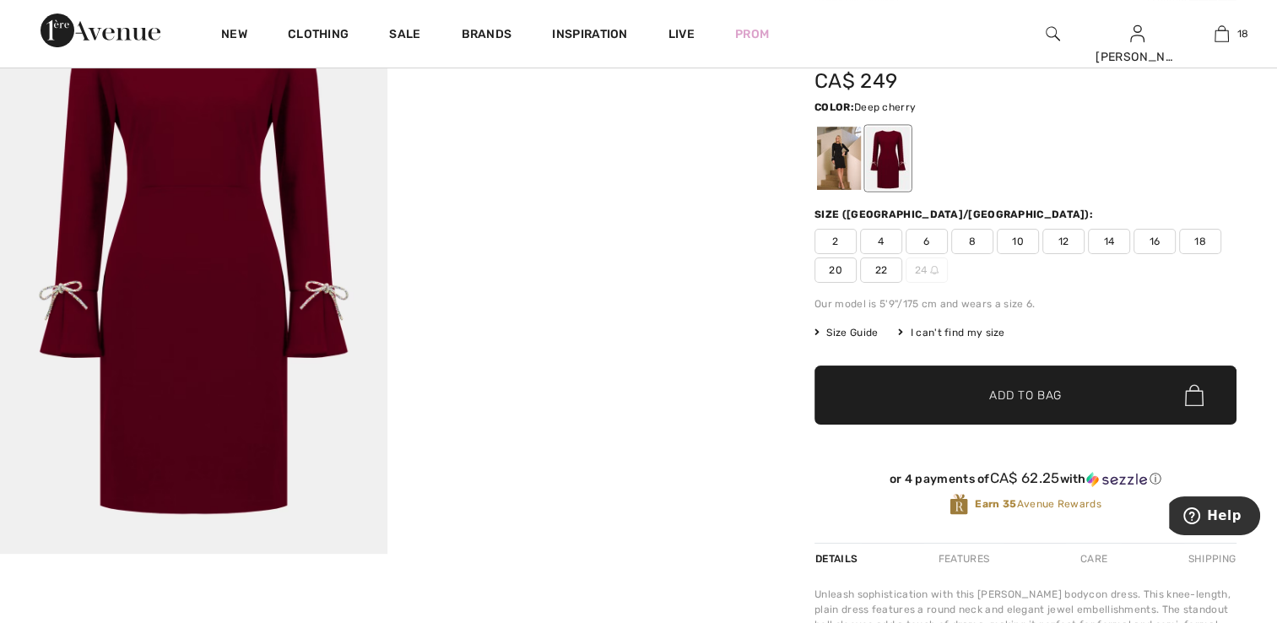
scroll to position [84, 0]
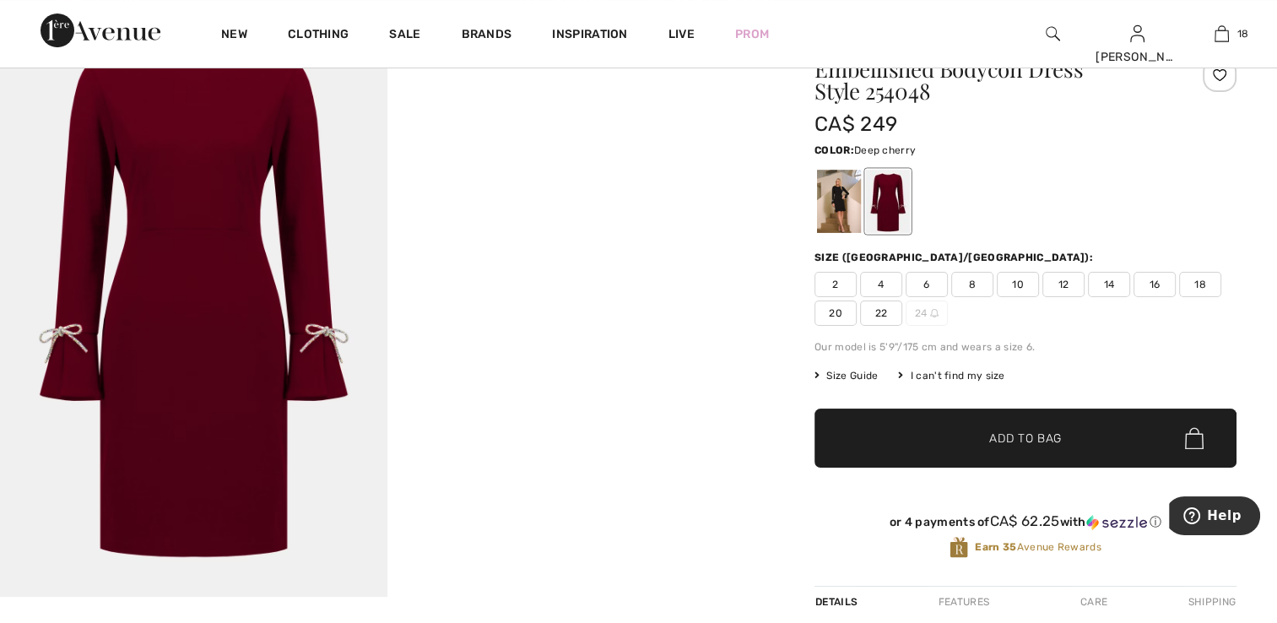
click at [559, 209] on video "Your browser does not support the video tag." at bounding box center [582, 112] width 388 height 193
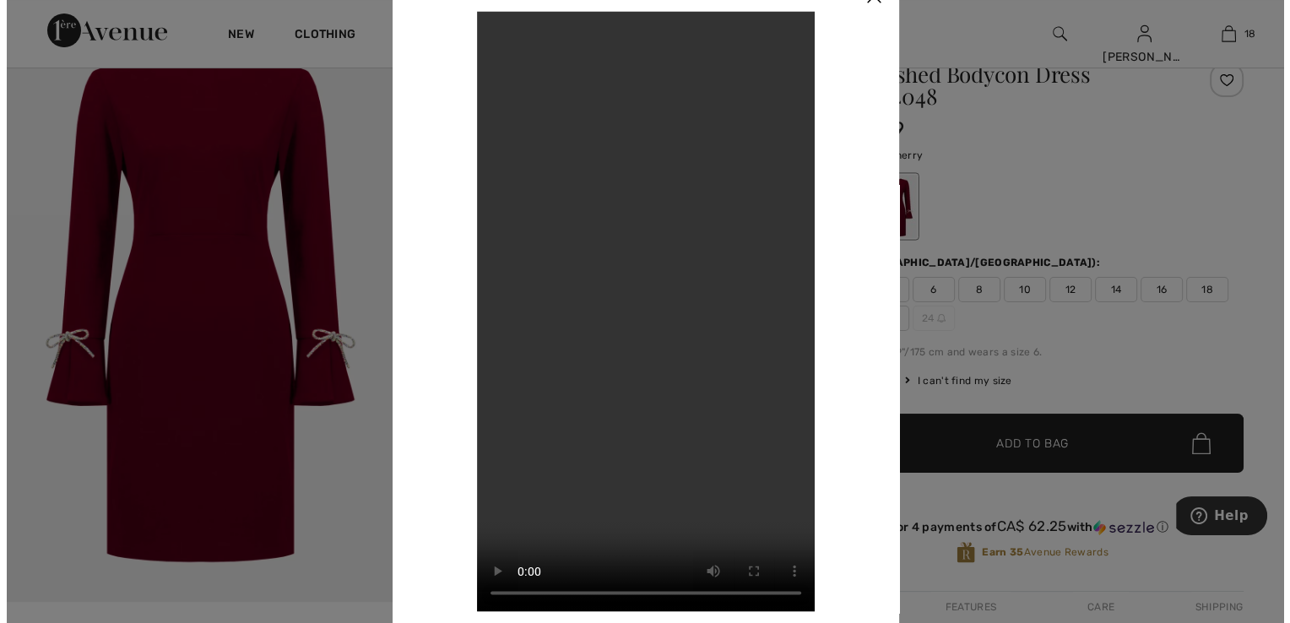
scroll to position [79, 0]
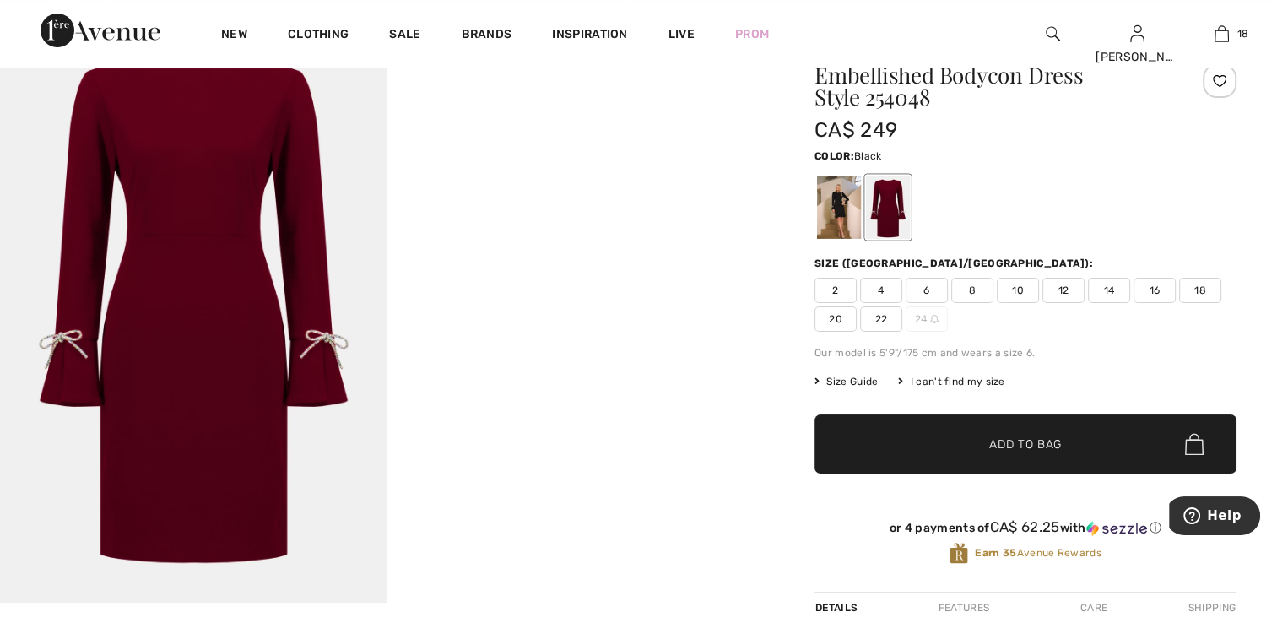
click at [832, 208] on div at bounding box center [839, 207] width 44 height 63
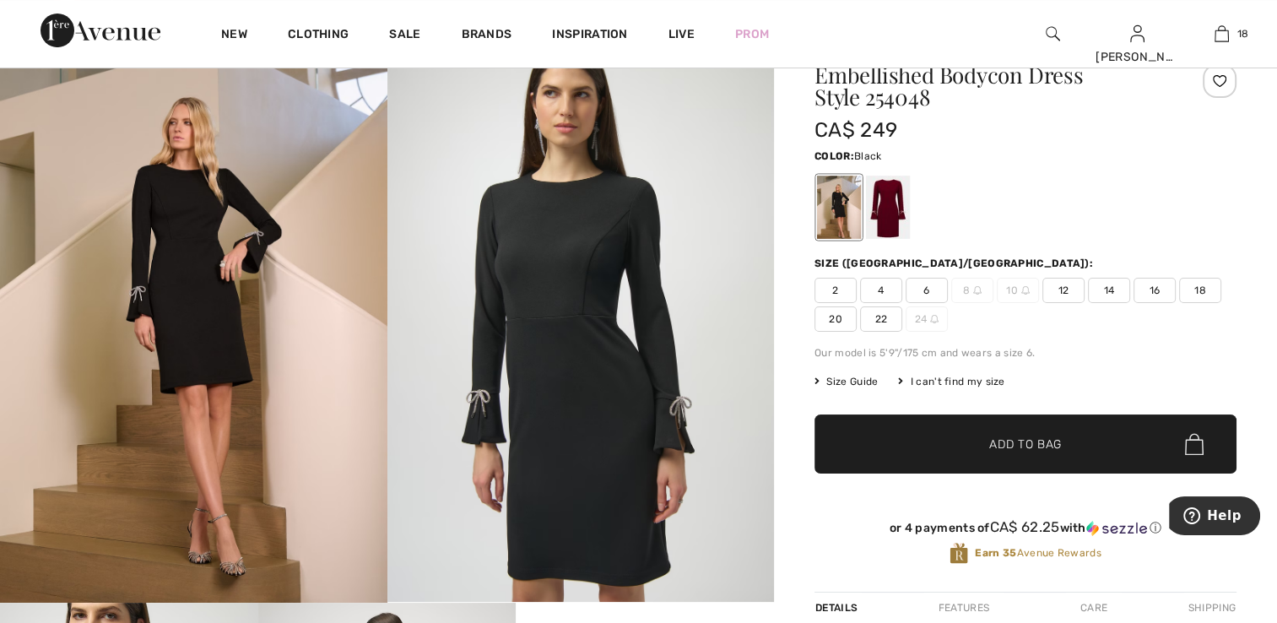
click at [274, 339] on img at bounding box center [194, 312] width 388 height 581
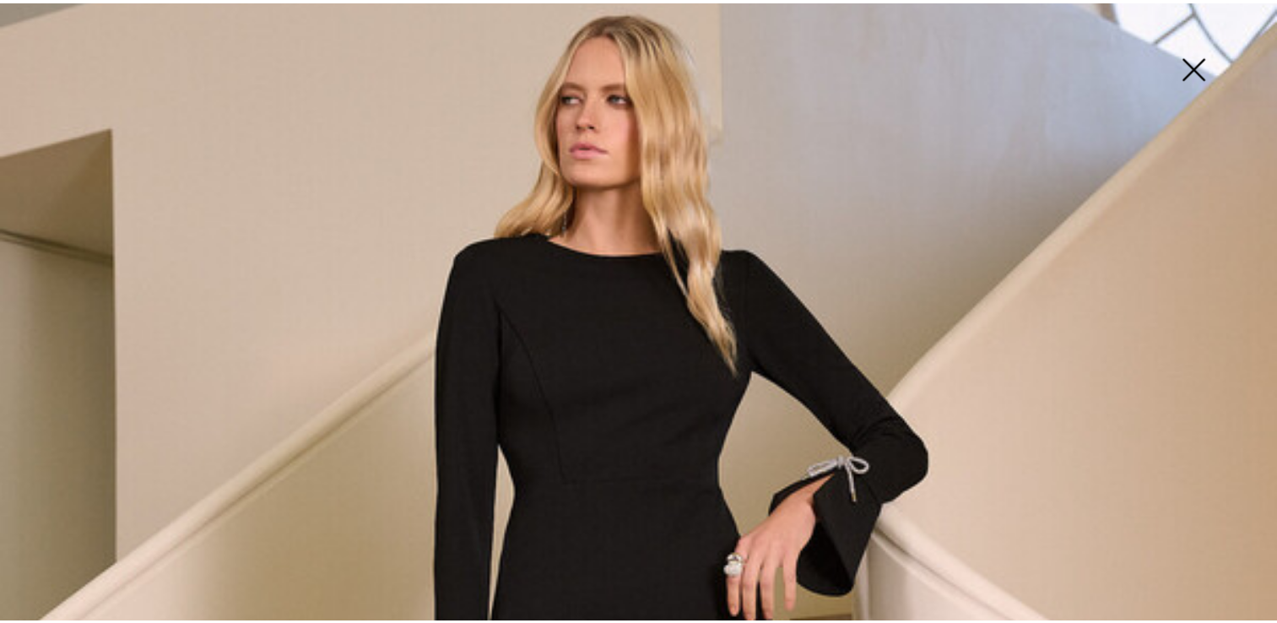
scroll to position [195, 0]
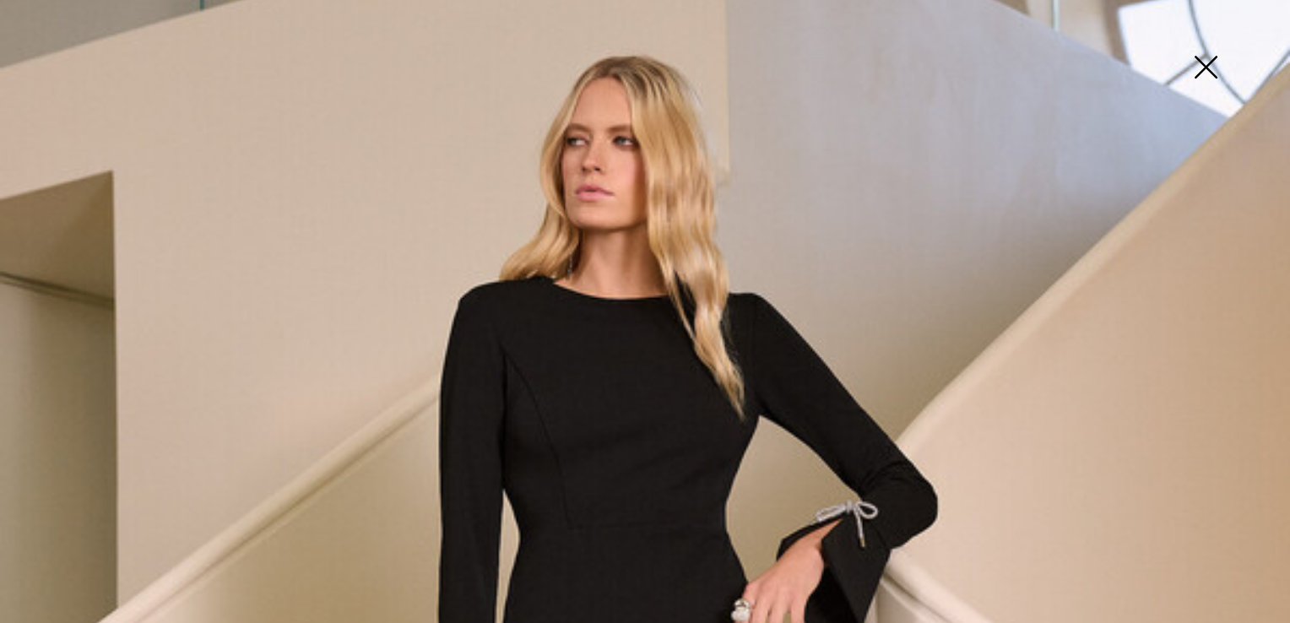
click at [1203, 66] on img at bounding box center [1205, 68] width 84 height 87
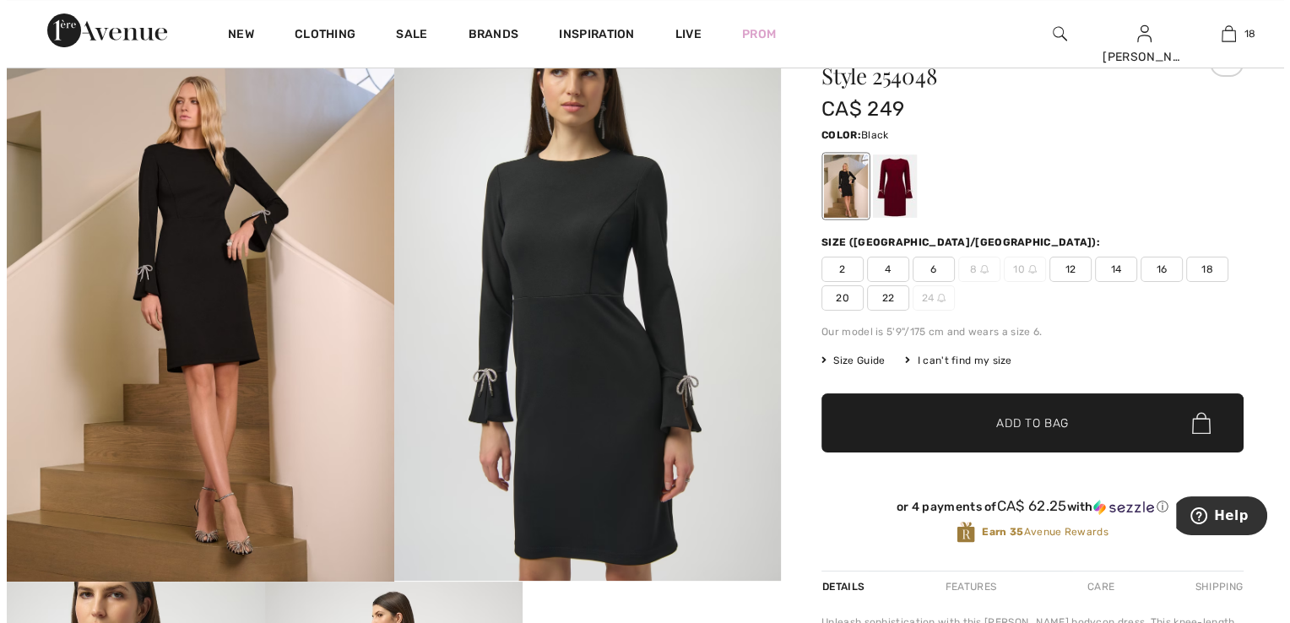
scroll to position [0, 0]
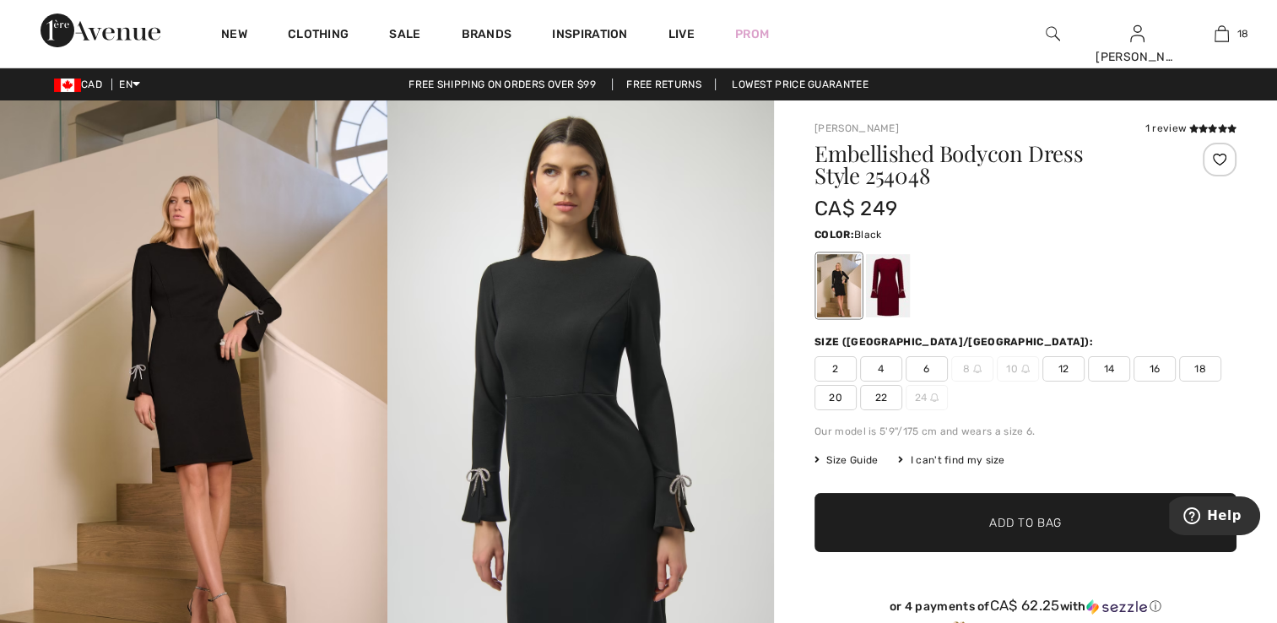
click at [561, 302] on img at bounding box center [582, 390] width 388 height 580
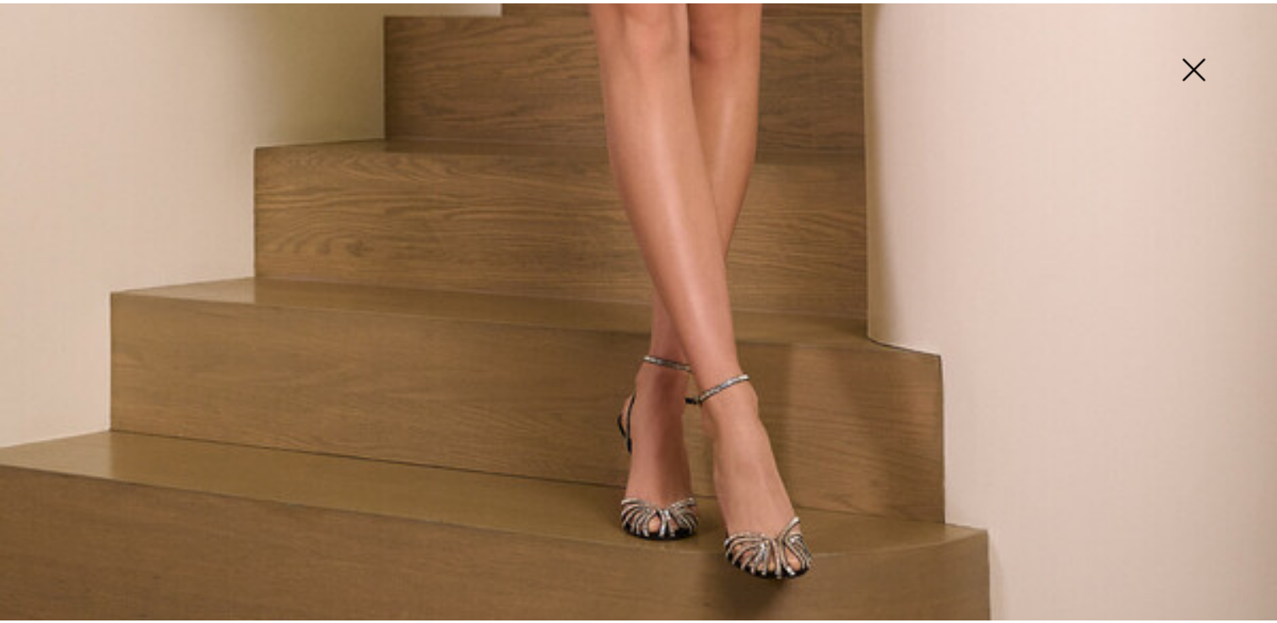
scroll to position [1293, 0]
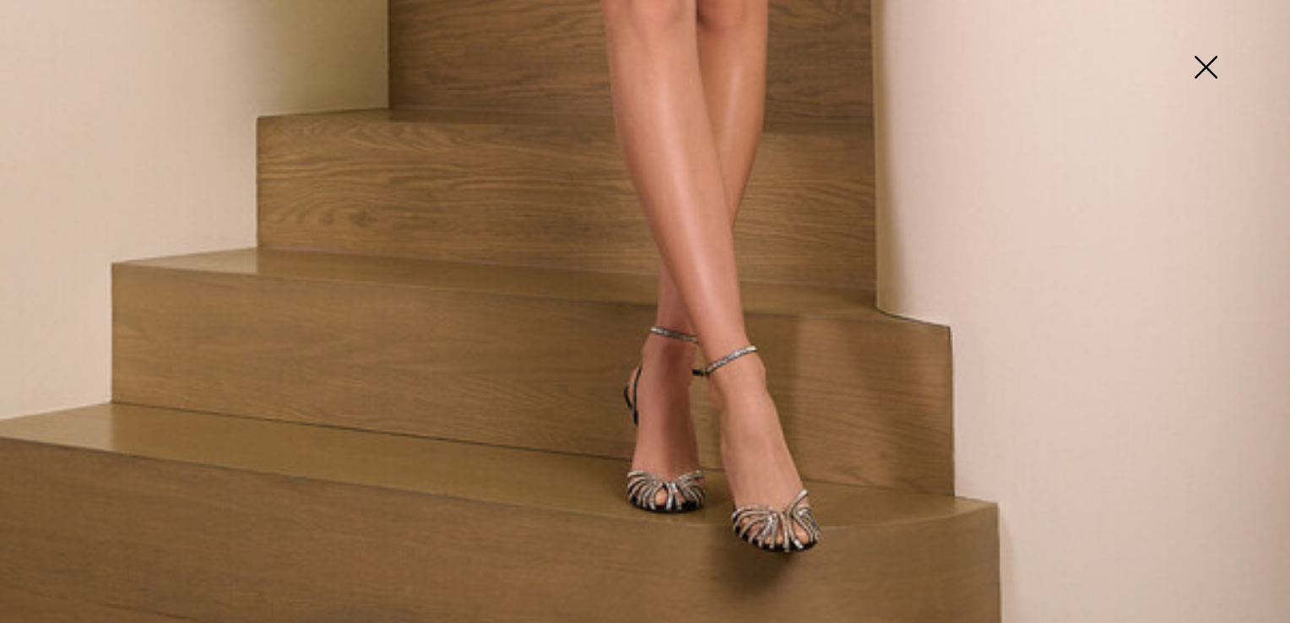
click at [1201, 59] on img at bounding box center [1205, 68] width 84 height 87
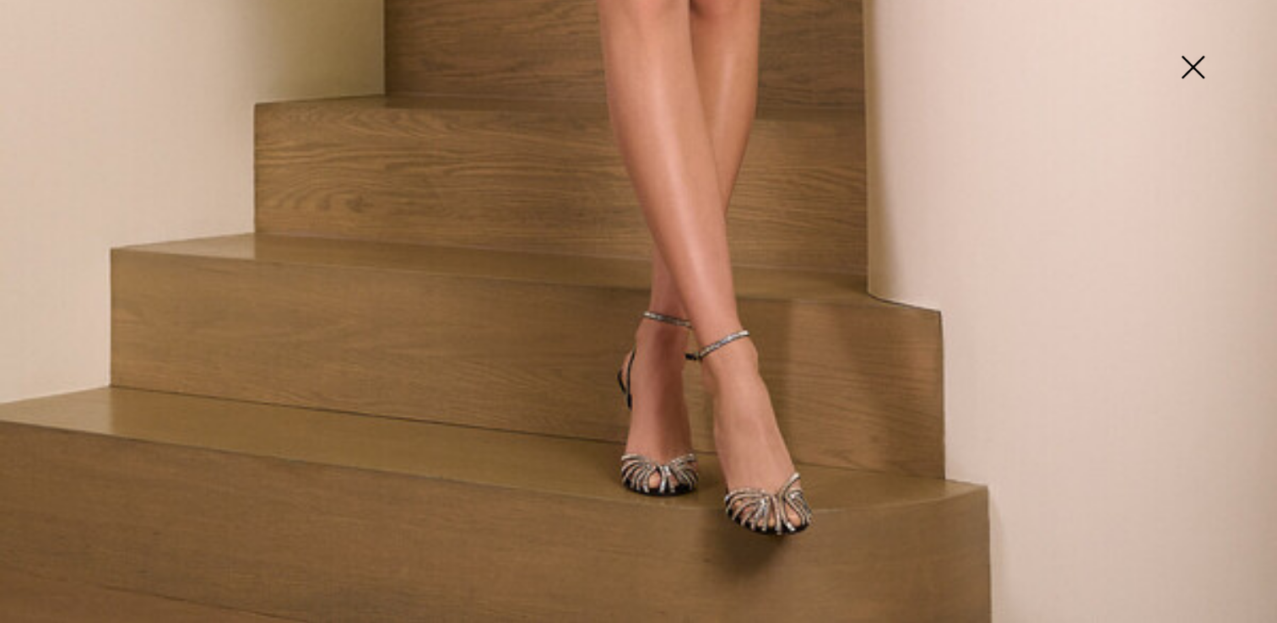
scroll to position [1273, 0]
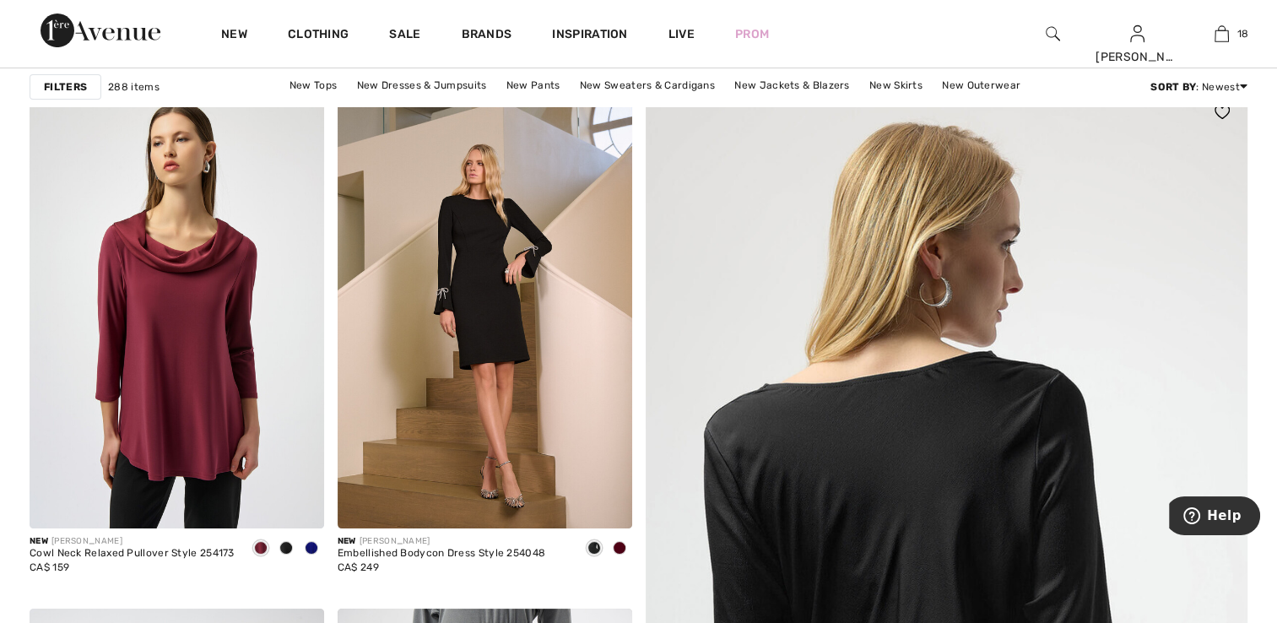
scroll to position [169, 0]
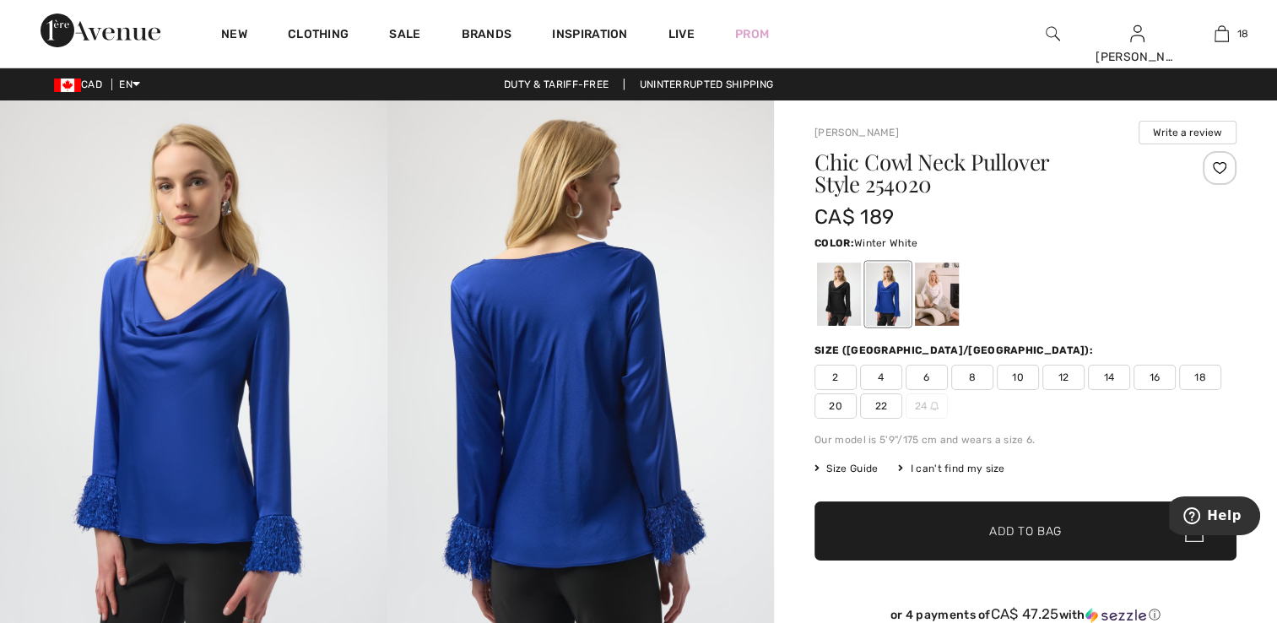
click at [938, 302] on div at bounding box center [937, 294] width 44 height 63
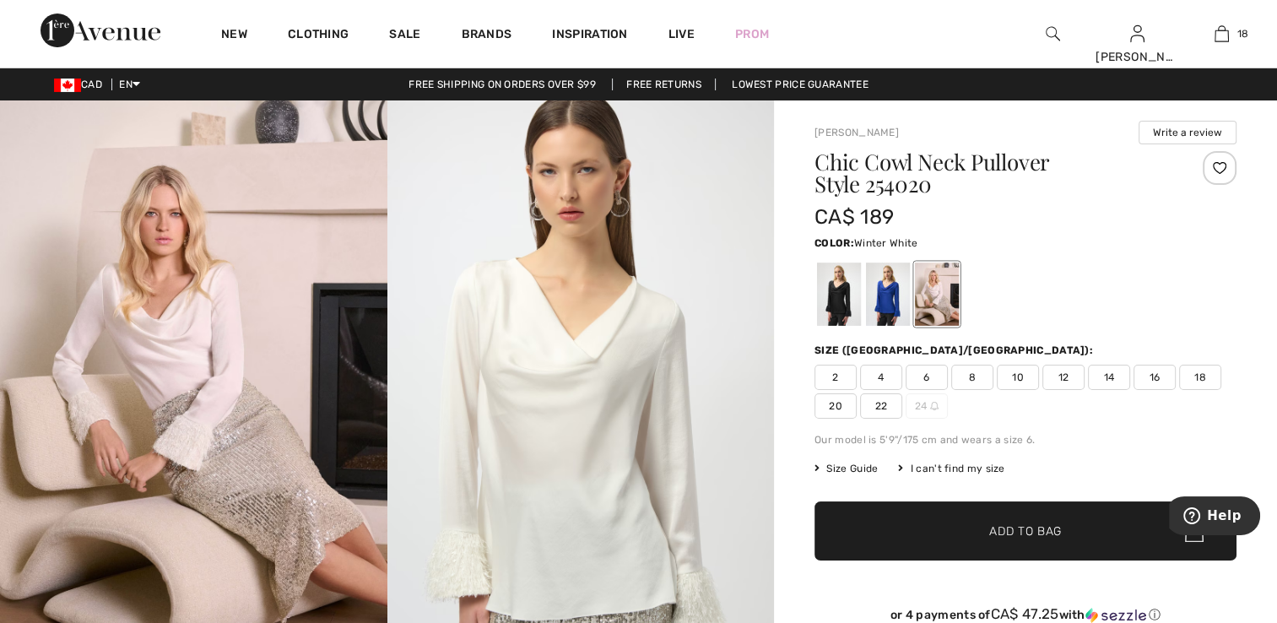
click at [935, 296] on div at bounding box center [937, 294] width 44 height 63
click at [887, 306] on div at bounding box center [888, 294] width 44 height 63
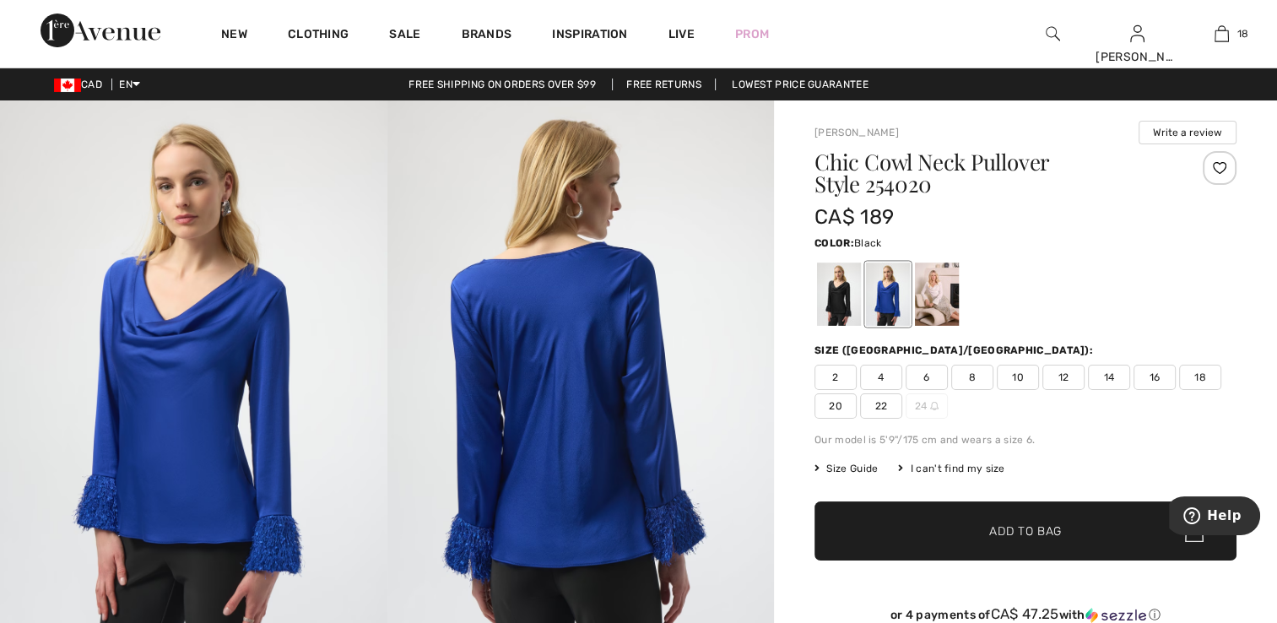
click at [839, 302] on div at bounding box center [839, 294] width 44 height 63
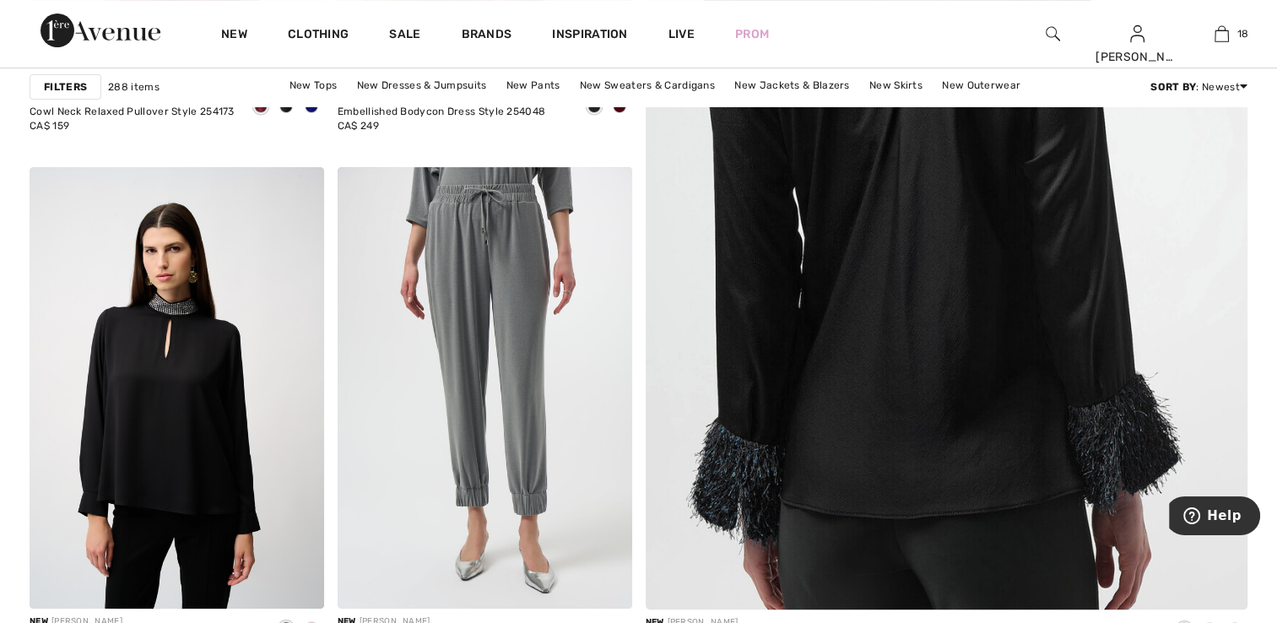
scroll to position [675, 0]
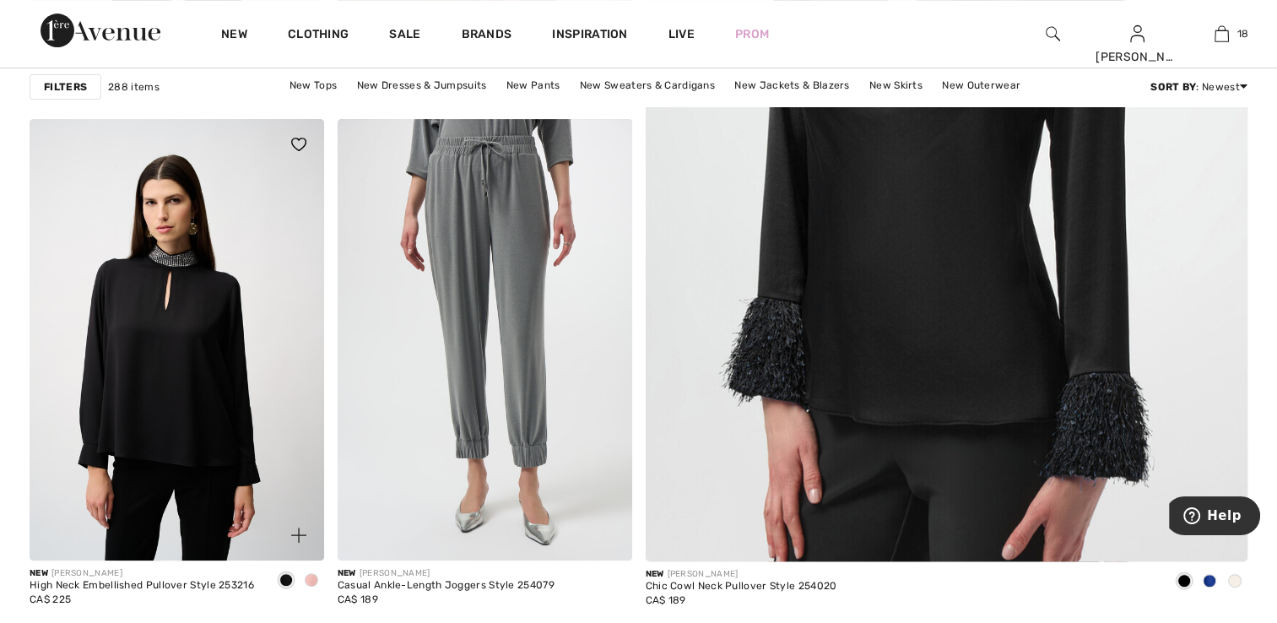
click at [308, 583] on span at bounding box center [312, 580] width 14 height 14
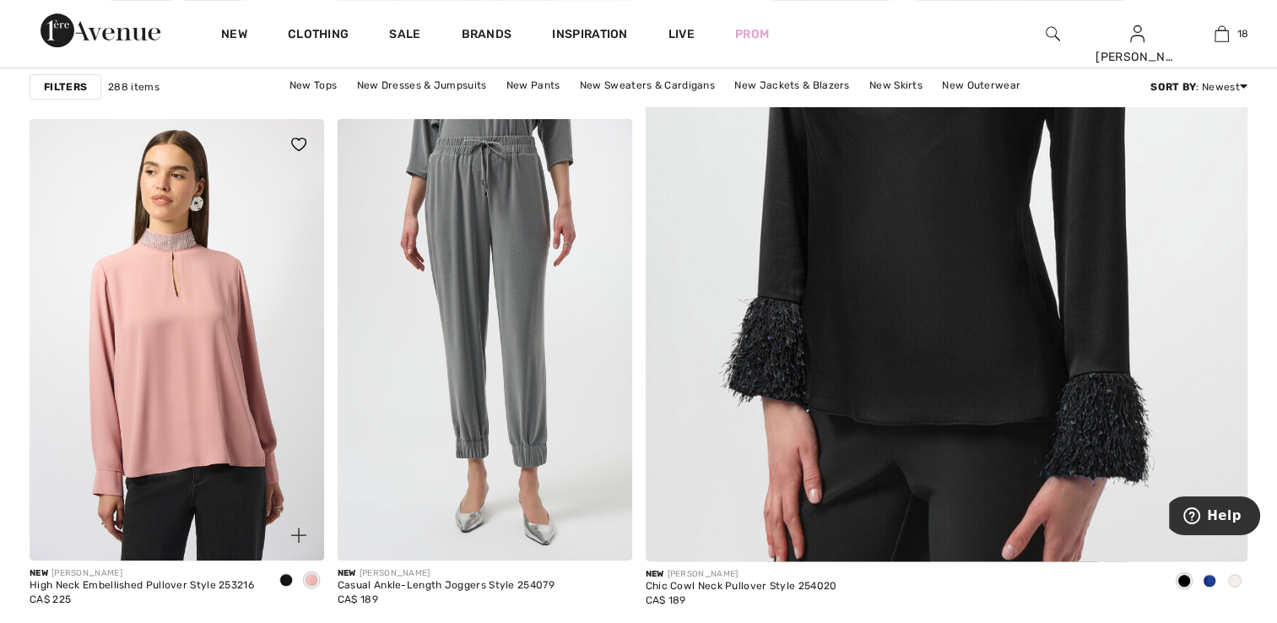
click at [288, 577] on span at bounding box center [286, 580] width 14 height 14
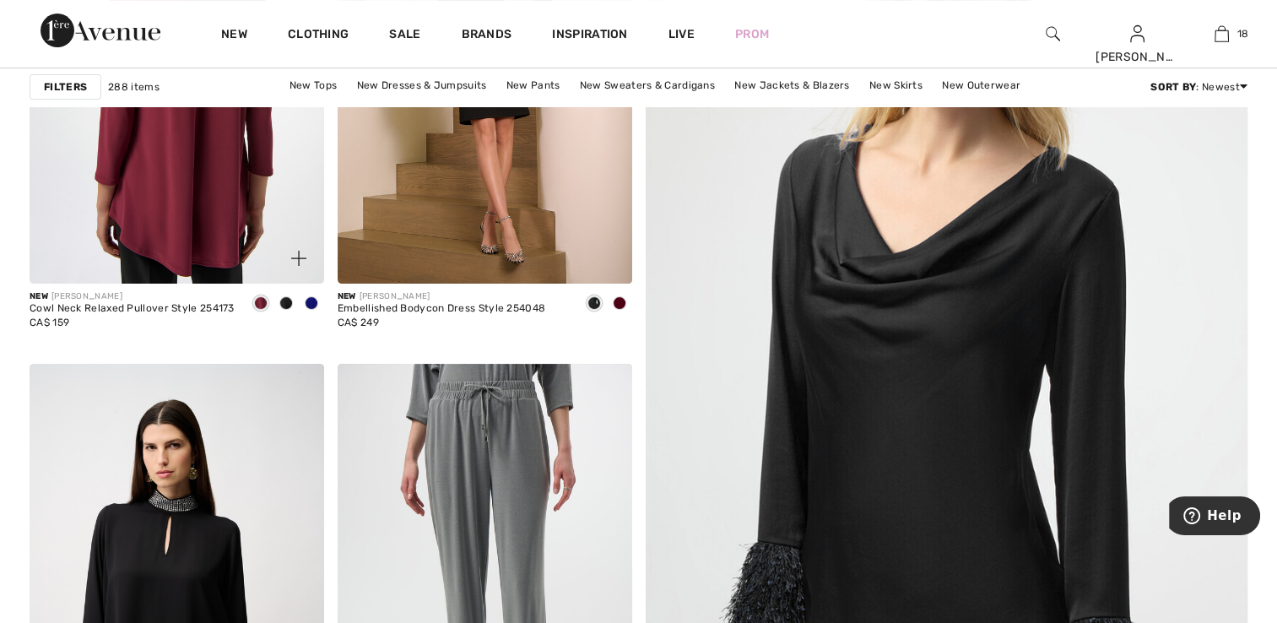
scroll to position [422, 0]
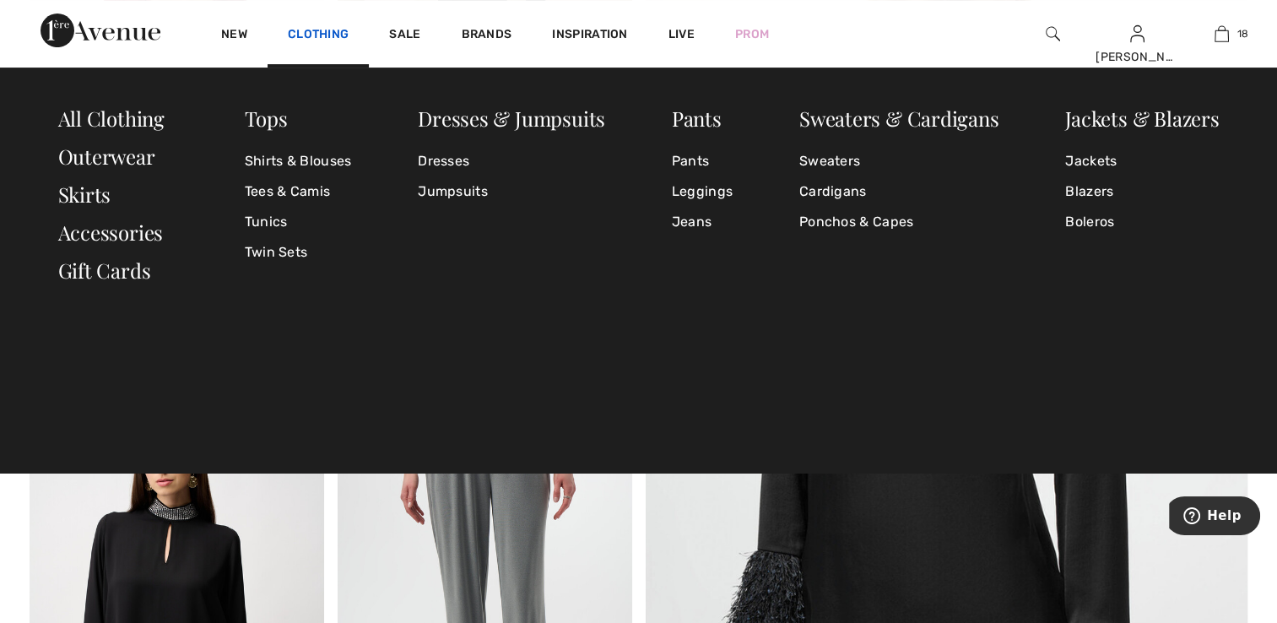
click at [334, 31] on link "Clothing" at bounding box center [318, 36] width 61 height 18
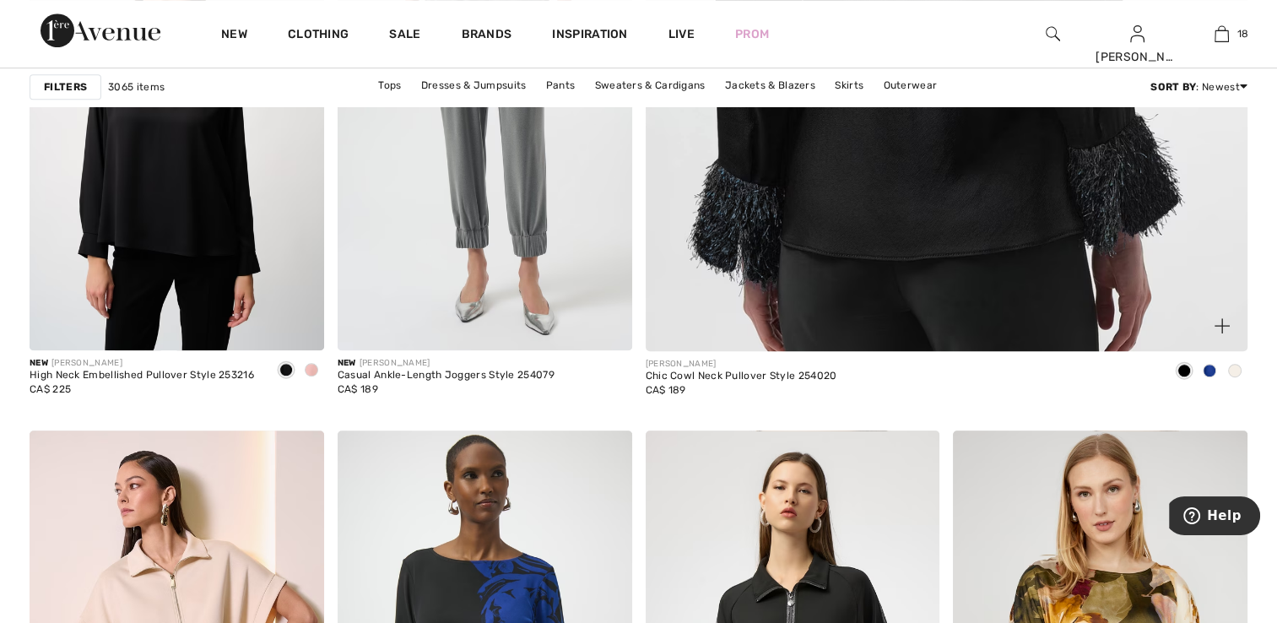
scroll to position [844, 0]
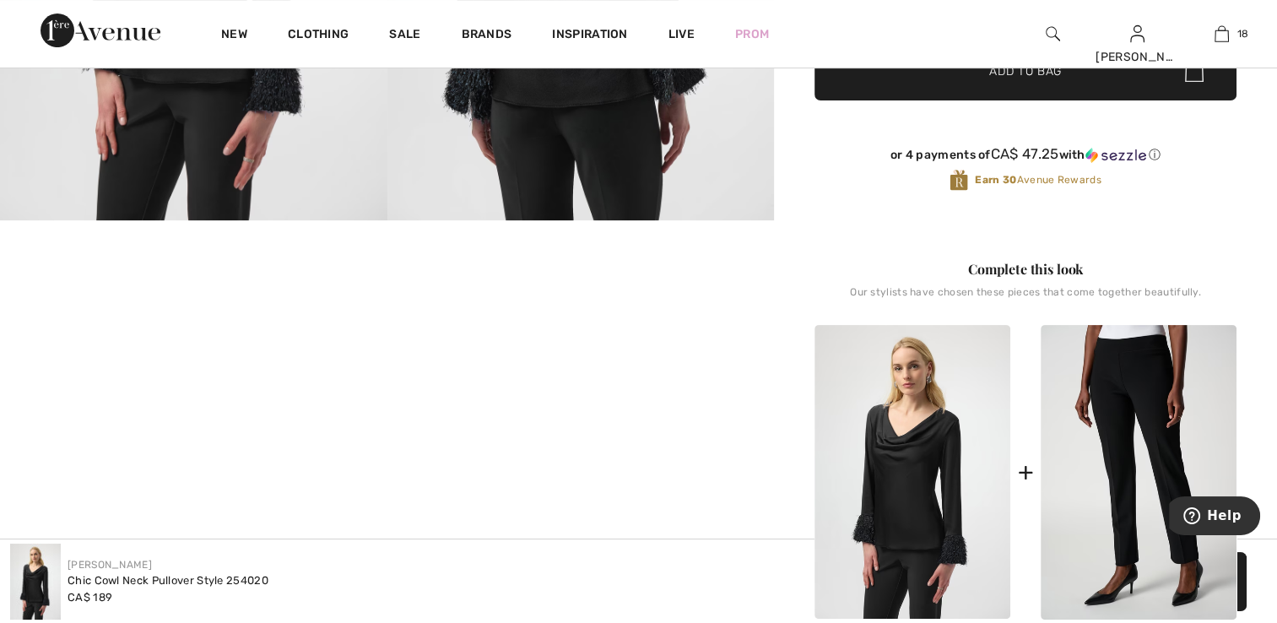
scroll to position [422, 0]
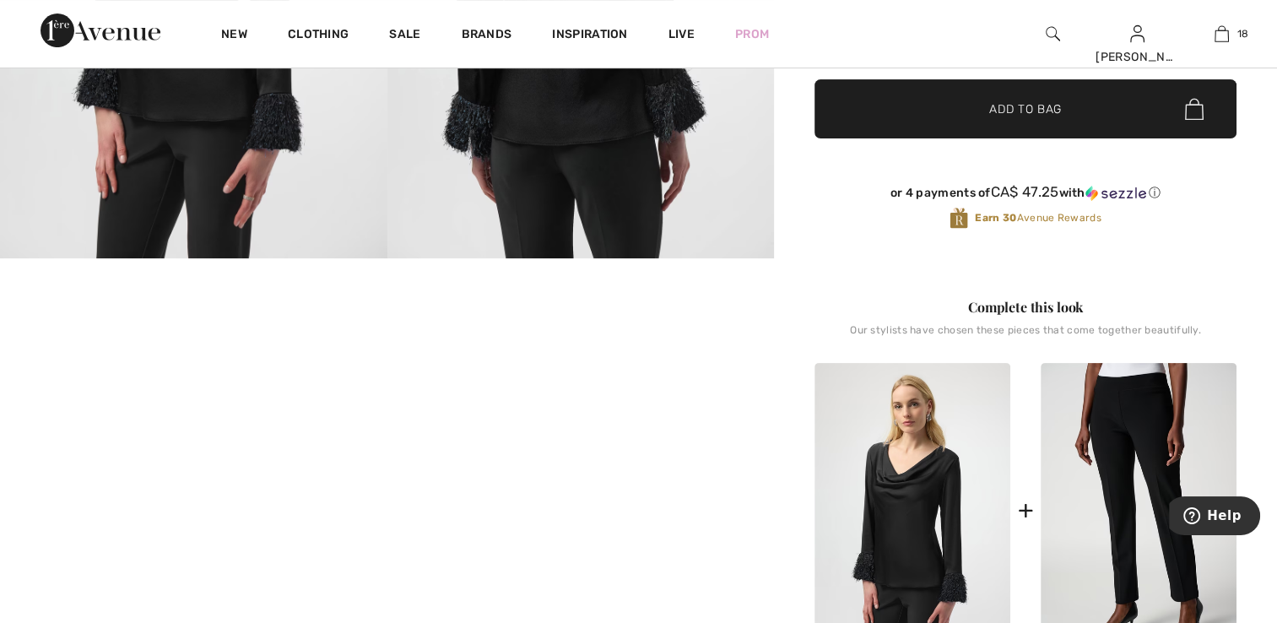
click at [1153, 508] on img at bounding box center [1139, 510] width 196 height 295
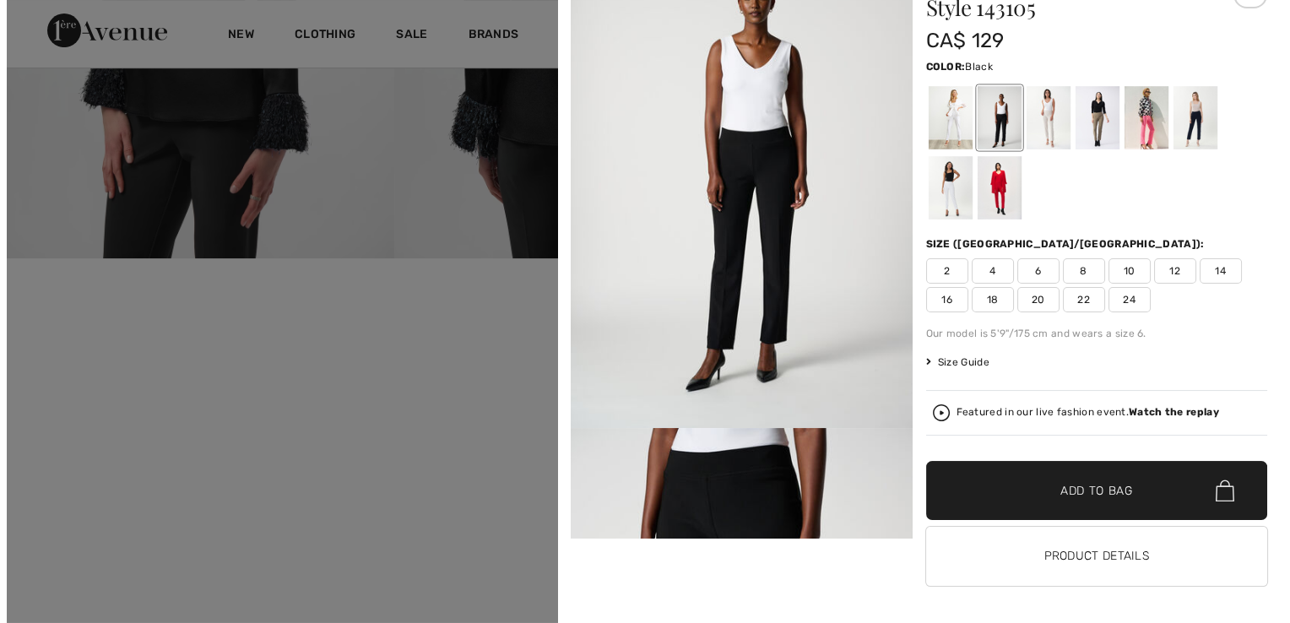
scroll to position [85, 0]
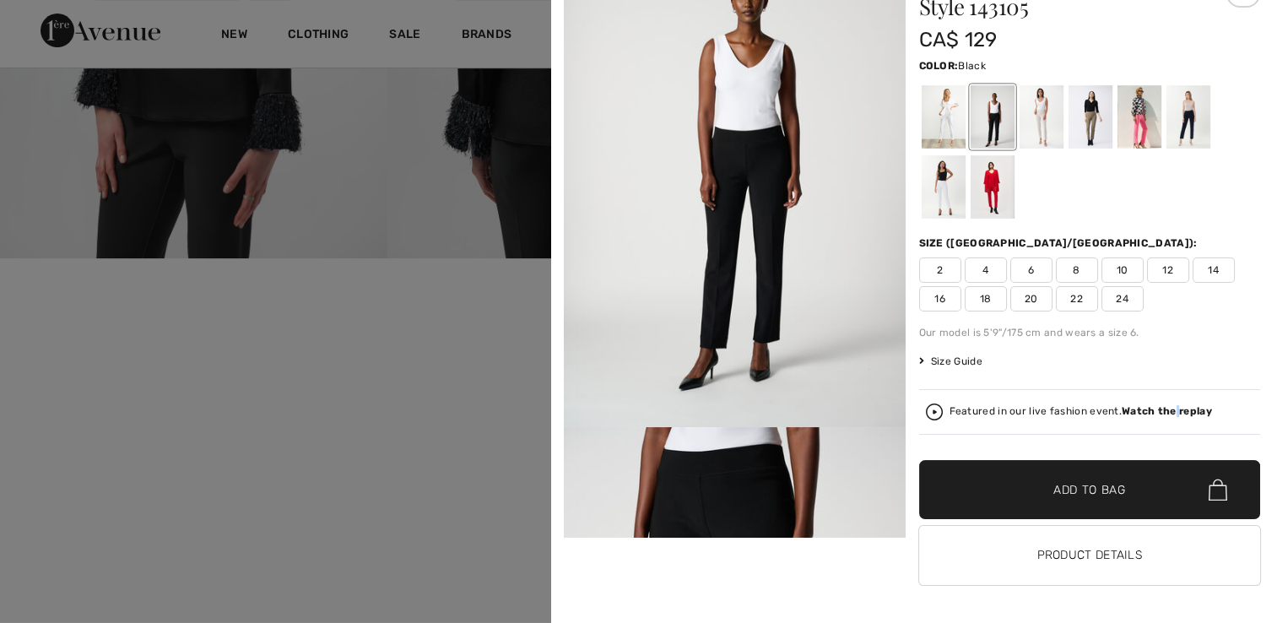
click at [1169, 412] on strong "Watch the replay" at bounding box center [1167, 411] width 90 height 12
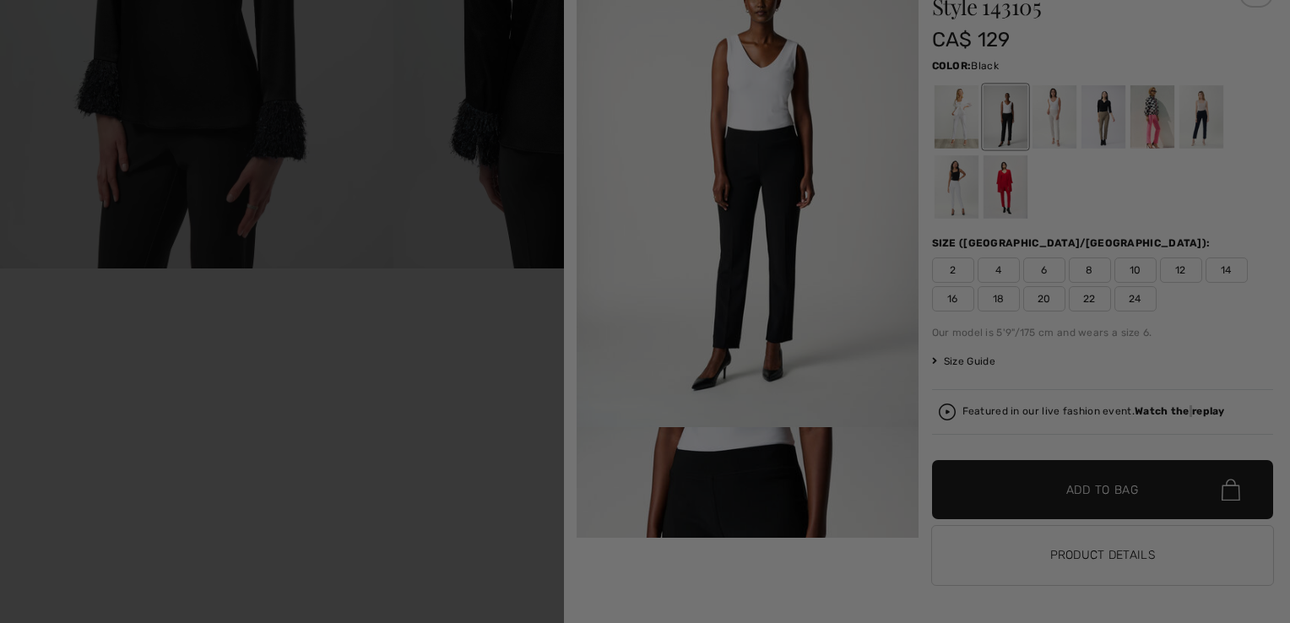
scroll to position [0, 0]
